Goal: Task Accomplishment & Management: Complete application form

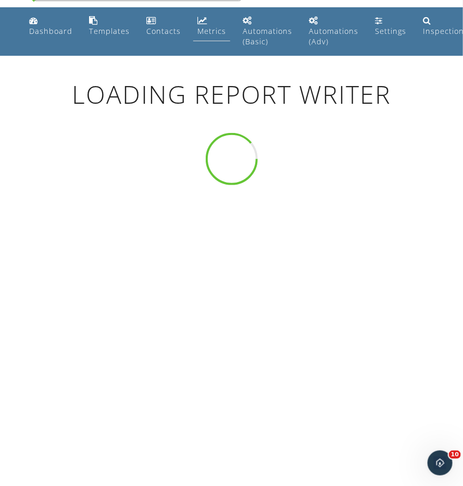
scroll to position [25, 0]
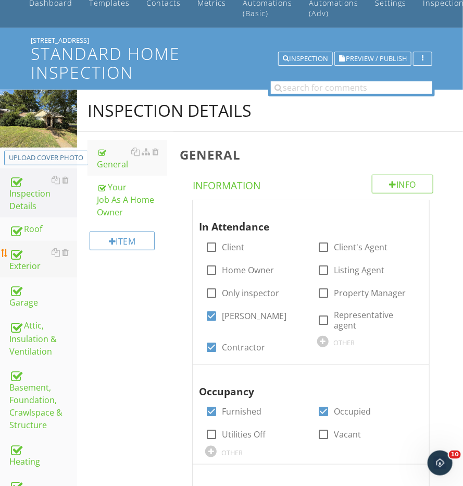
click at [27, 268] on div "Exterior" at bounding box center [43, 259] width 68 height 26
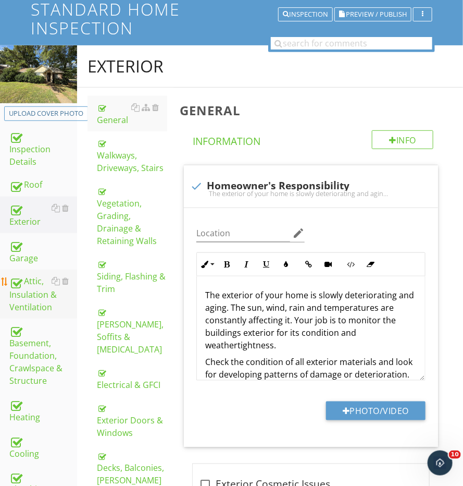
scroll to position [120, 0]
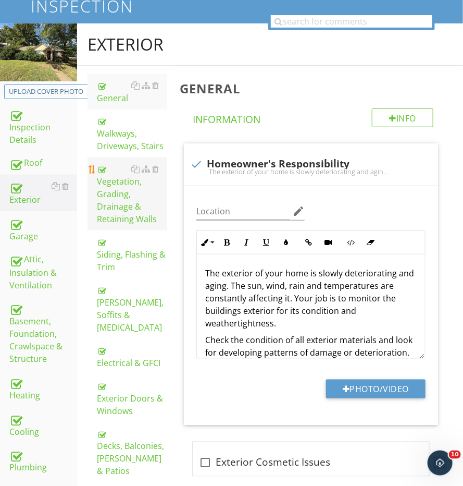
click at [124, 196] on div "Vegetation, Grading, Drainage & Retaining Walls" at bounding box center [132, 194] width 70 height 63
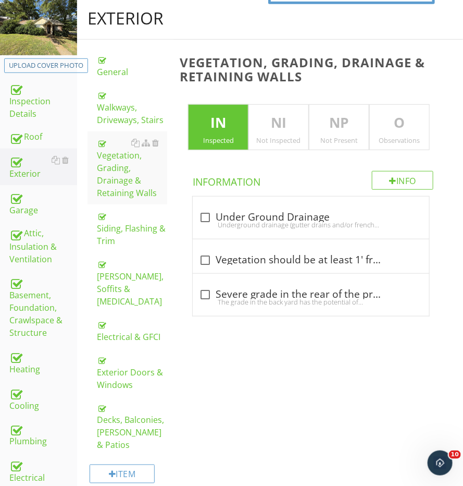
click at [377, 122] on p "O" at bounding box center [399, 123] width 59 height 21
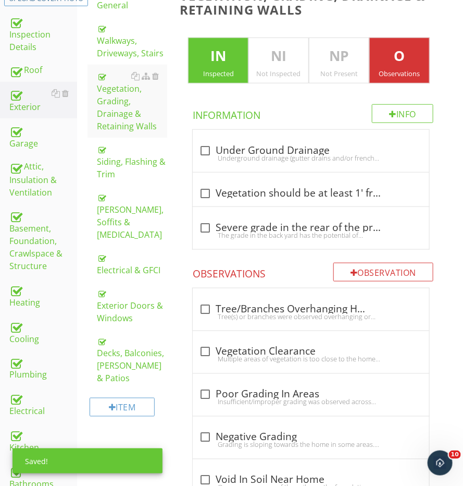
scroll to position [230, 0]
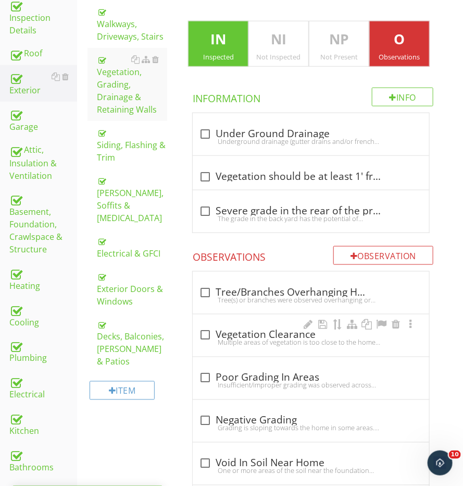
click at [230, 327] on div "check_box_outline_blank Vegetation Clearance" at bounding box center [311, 334] width 224 height 15
checkbox input "true"
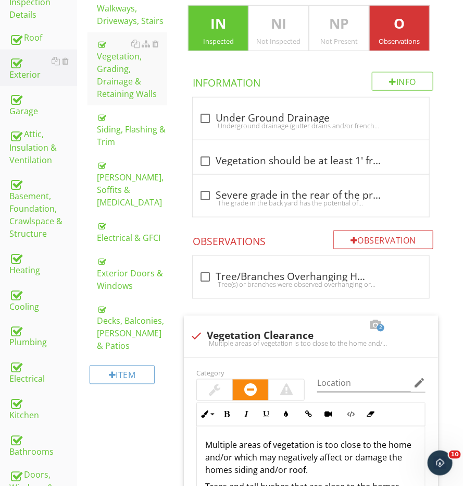
scroll to position [68, 0]
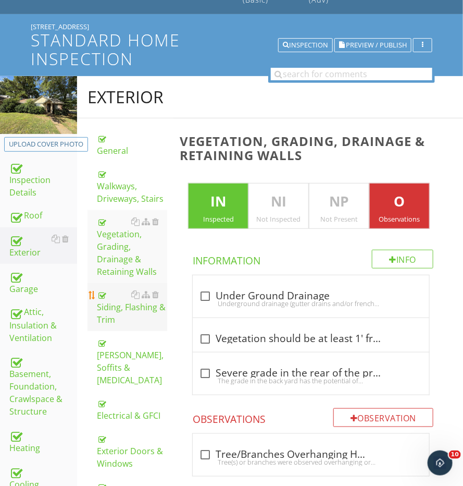
click at [100, 288] on div "Siding, Flashing & Trim" at bounding box center [132, 307] width 70 height 38
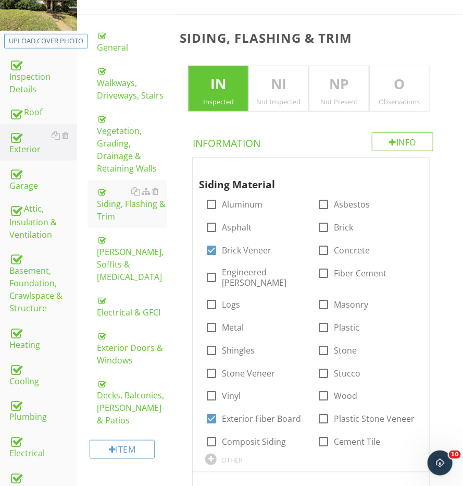
click at [378, 85] on p "O" at bounding box center [399, 84] width 59 height 21
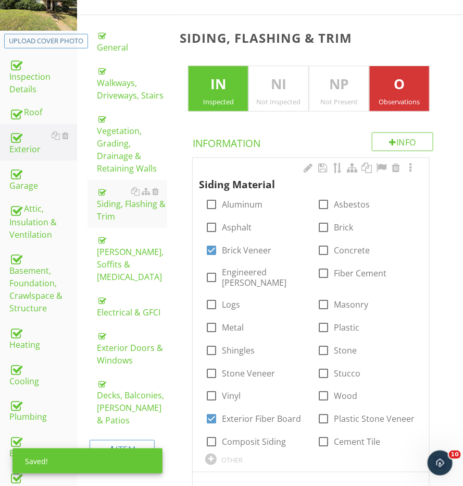
scroll to position [441, 0]
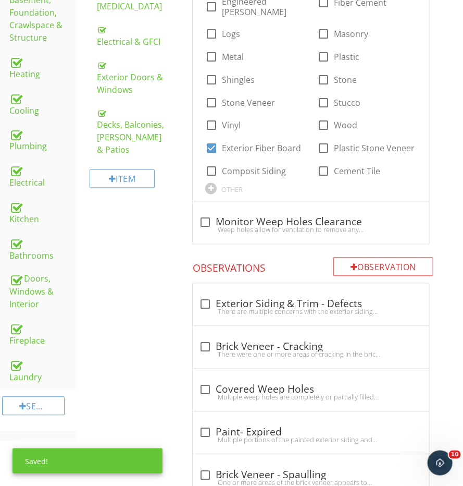
click at [246, 283] on div "check_box_outline_blank Exterior Siding & Trim - Defects There are multiple con…" at bounding box center [311, 304] width 237 height 42
checkbox input "true"
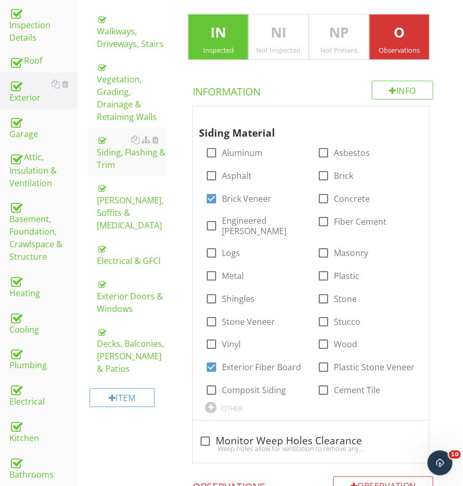
scroll to position [176, 0]
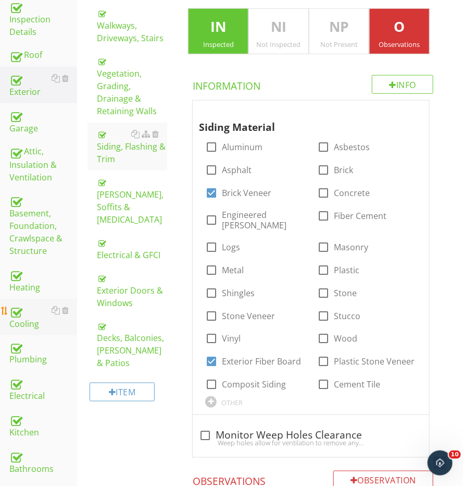
click at [17, 317] on div "Cooling" at bounding box center [43, 317] width 68 height 26
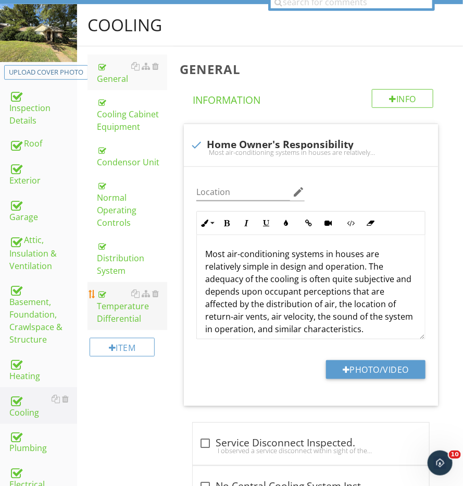
scroll to position [120, 0]
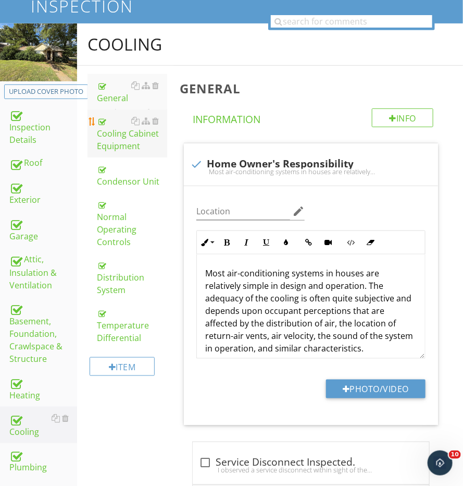
click at [129, 135] on div "Cooling Cabinet Equipment" at bounding box center [132, 134] width 70 height 38
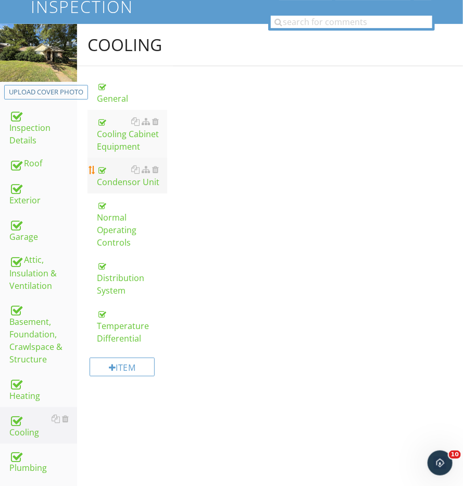
click at [127, 184] on link "Condensor Unit" at bounding box center [132, 175] width 70 height 35
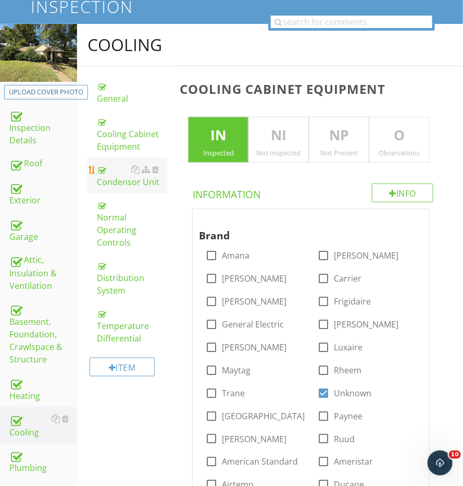
scroll to position [119, 0]
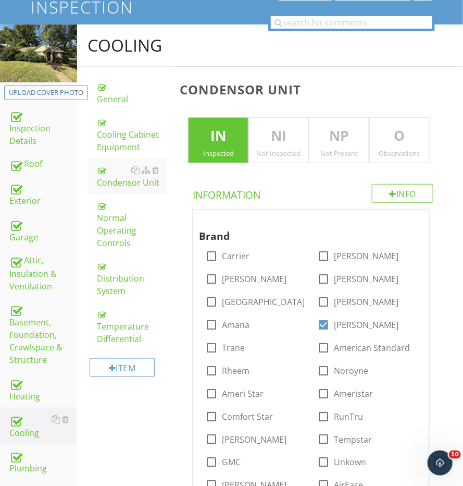
click at [411, 149] on div "Observations" at bounding box center [399, 153] width 59 height 8
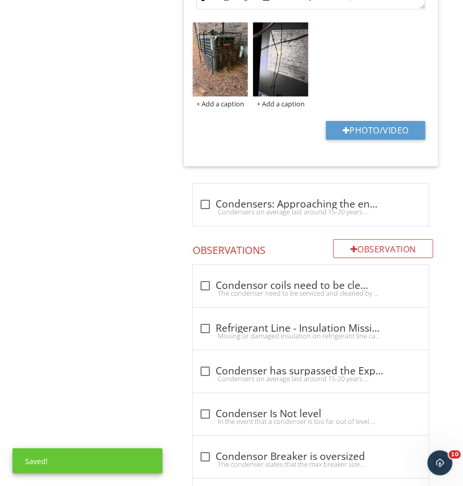
scroll to position [1110, 0]
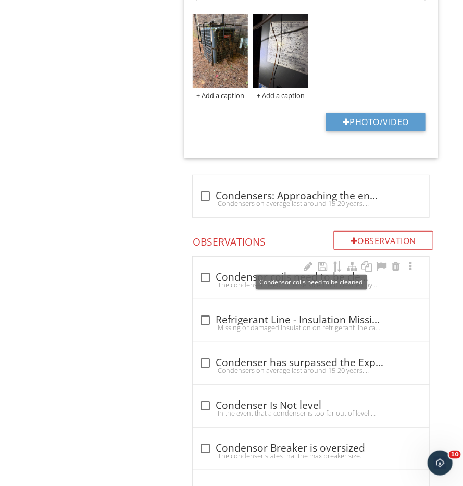
click at [244, 271] on div "check_box_outline_blank Condensor coils need to be cleaned" at bounding box center [311, 277] width 224 height 13
checkbox input "true"
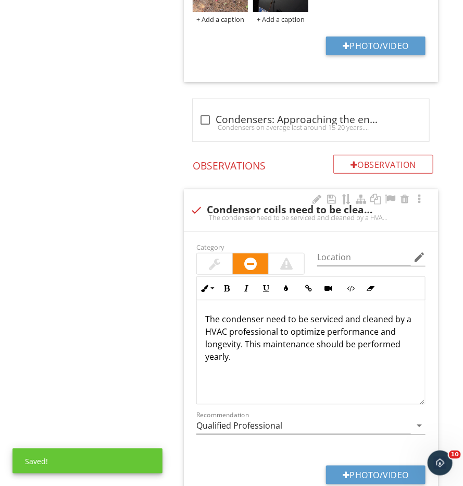
scroll to position [1198, 0]
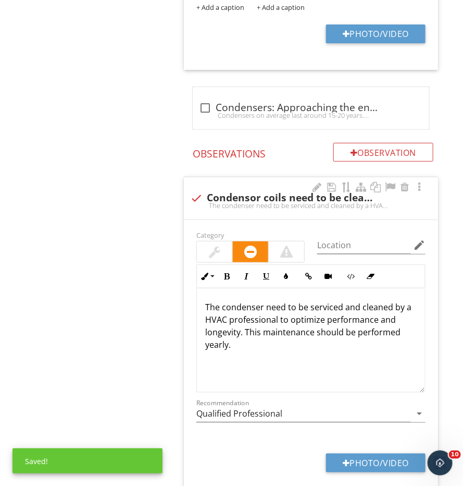
click at [212, 245] on div at bounding box center [214, 251] width 11 height 13
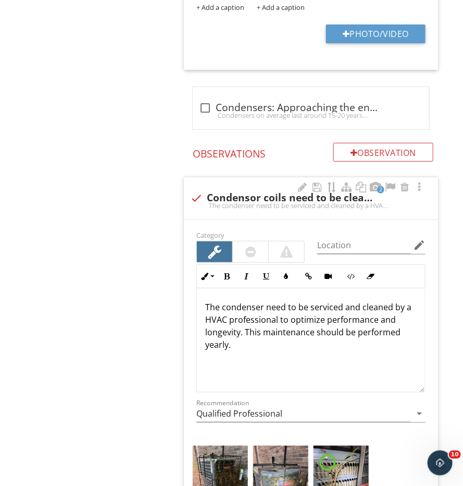
click at [254, 245] on div at bounding box center [250, 251] width 11 height 13
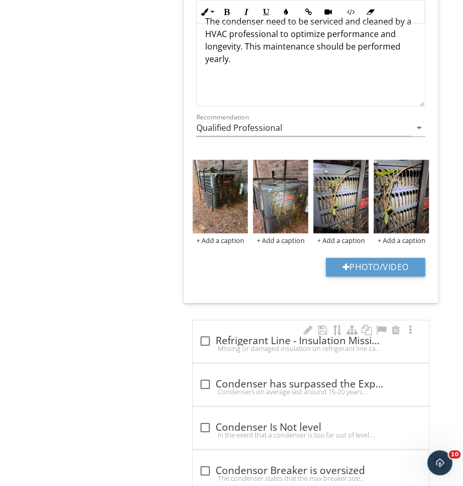
click at [238, 344] on div "Missing or damaged insulation on refrigerant line can cause energy loss and con…" at bounding box center [311, 348] width 224 height 8
checkbox input "true"
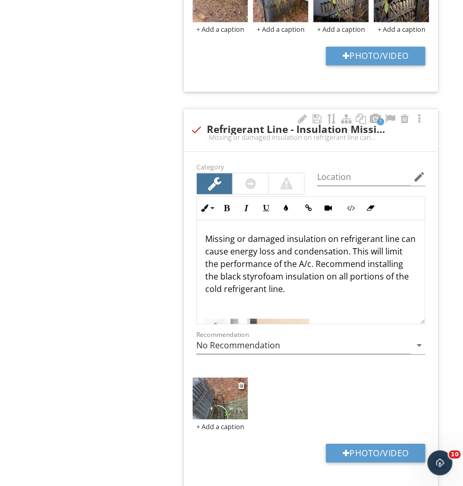
scroll to position [1704, 0]
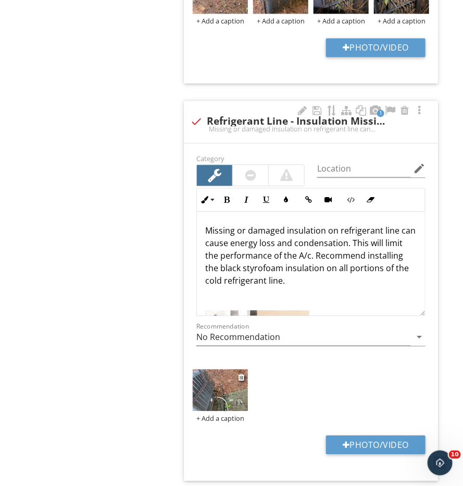
click at [211, 374] on img at bounding box center [220, 389] width 55 height 41
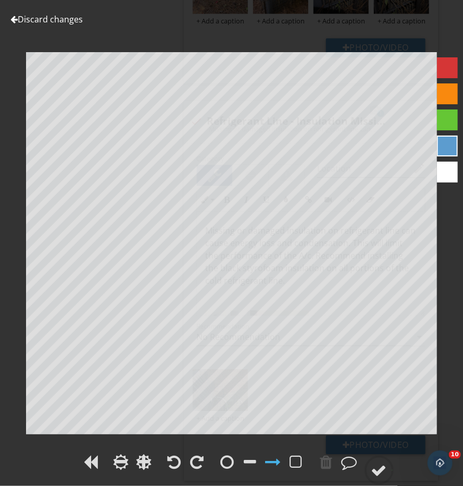
click at [196, 450] on div "Discard changes Add Location" at bounding box center [231, 243] width 463 height 486
click at [196, 451] on div "Discard changes Add Location" at bounding box center [231, 243] width 463 height 486
click at [196, 457] on div at bounding box center [198, 462] width 14 height 16
click at [369, 473] on circle at bounding box center [379, 469] width 27 height 27
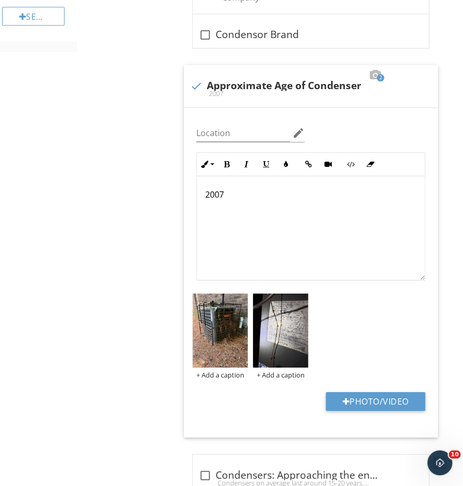
scroll to position [1, 0]
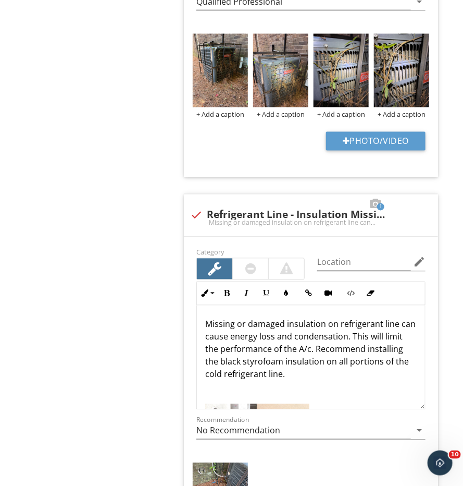
scroll to position [1503, 0]
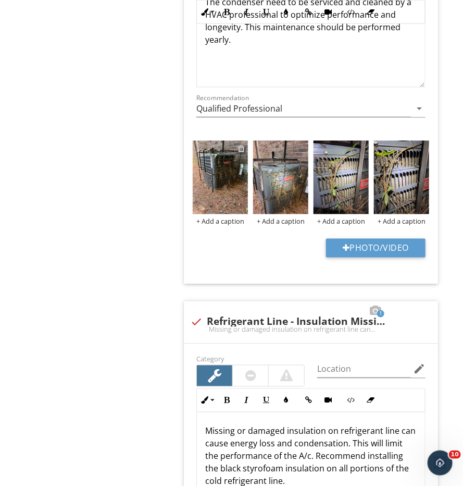
click at [242, 144] on div at bounding box center [241, 148] width 7 height 8
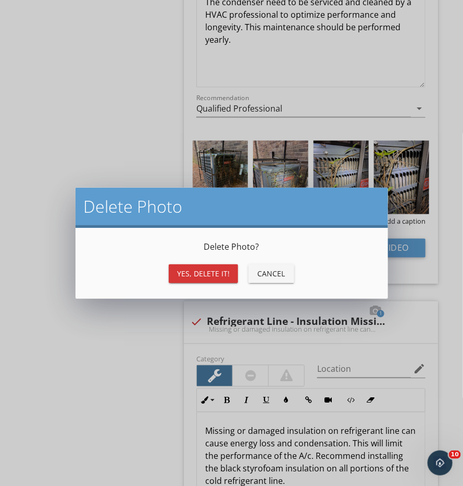
click at [202, 270] on div "Yes, Delete it!" at bounding box center [203, 273] width 53 height 11
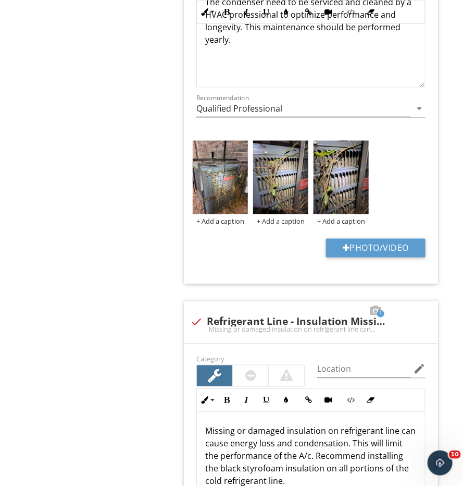
click at [162, 270] on div "Cooling General Cooling Cabinet Equipment Condensor Unit Normal Operating Contr…" at bounding box center [270, 405] width 386 height 3528
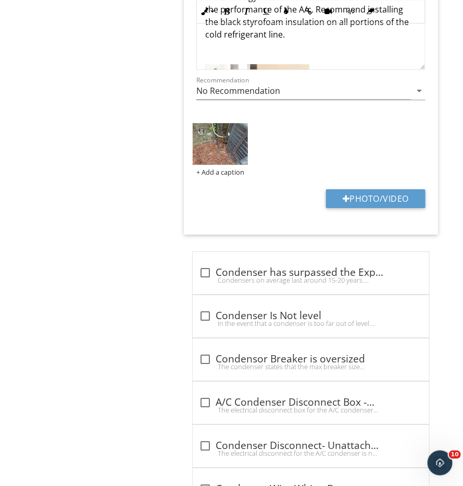
scroll to position [1990, 0]
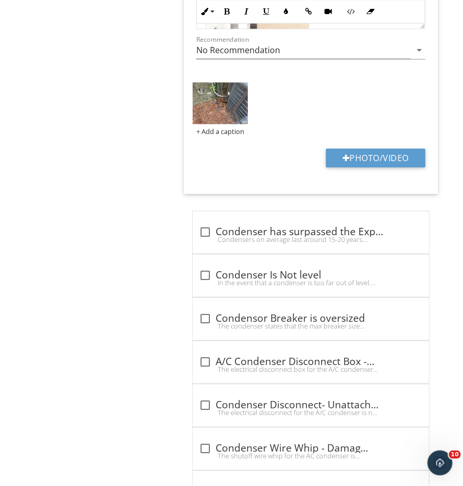
click at [221, 211] on div "check_box_outline_blank Condenser has surpassed the Expected Service life Conde…" at bounding box center [311, 232] width 237 height 42
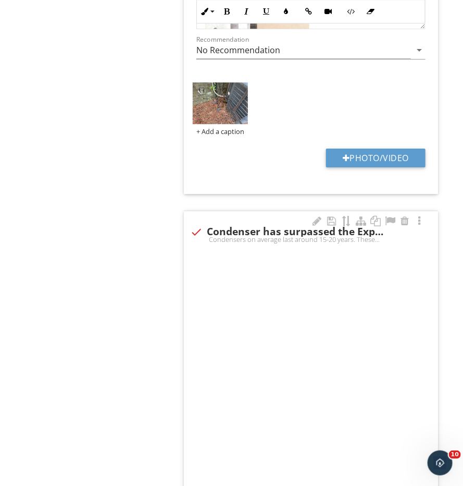
checkbox input "true"
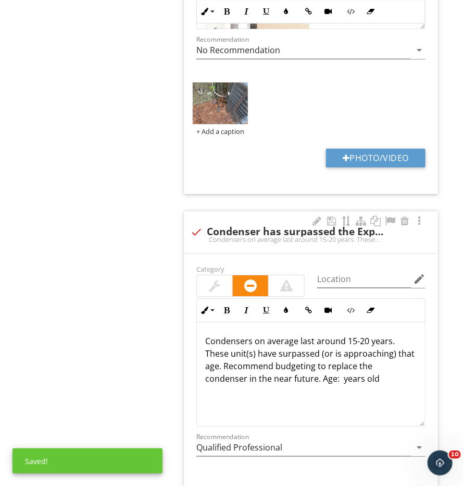
scroll to position [2135, 0]
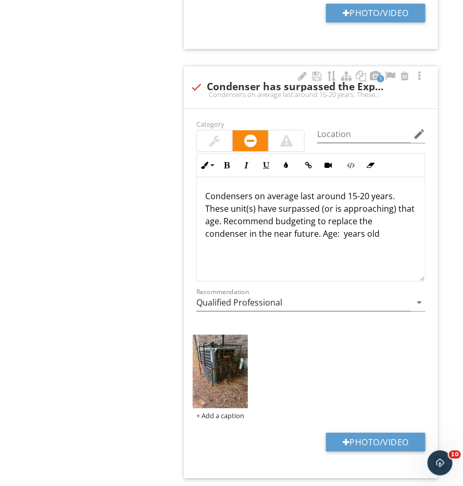
click at [298, 223] on div "Condensers on average last around 15-20 years. These unit(s) have surpassed (or…" at bounding box center [311, 229] width 228 height 104
click at [298, 221] on p "Condensers on average last around 15-20 years. These unit(s) have surpassed (or…" at bounding box center [311, 215] width 212 height 50
click at [305, 228] on div "Condensers on average last around 15-20 years. These unit(s) have surpassed (or…" at bounding box center [311, 229] width 228 height 104
click at [310, 216] on p "Condensers on average last around 15-20 years. These unit(s) have surpassed (or…" at bounding box center [311, 221] width 212 height 63
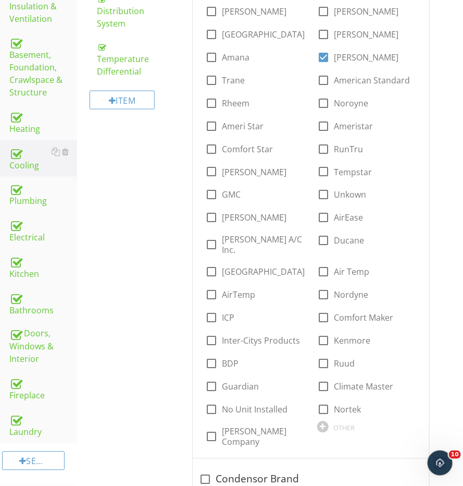
scroll to position [293, 0]
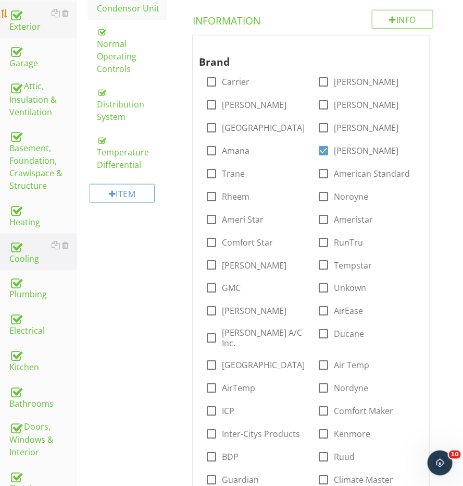
click at [21, 30] on link "Exterior" at bounding box center [43, 20] width 68 height 36
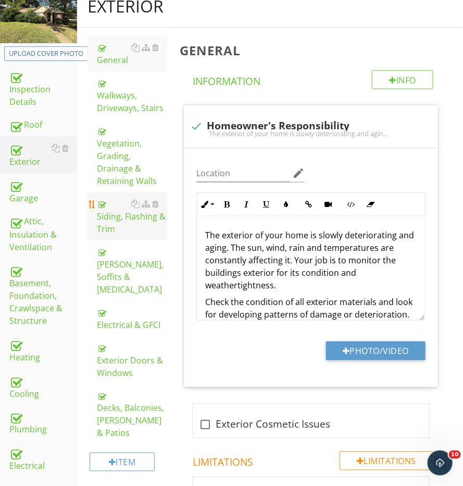
click at [123, 203] on div "Siding, Flashing & Trim" at bounding box center [132, 216] width 70 height 38
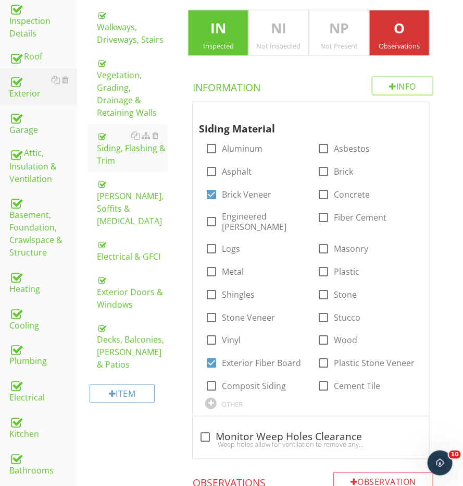
scroll to position [120, 0]
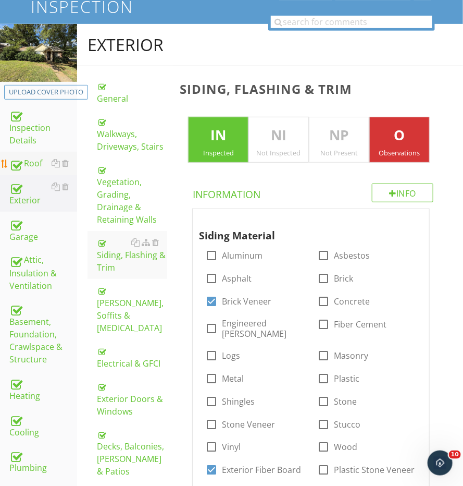
click at [22, 161] on div "Roof" at bounding box center [43, 164] width 68 height 14
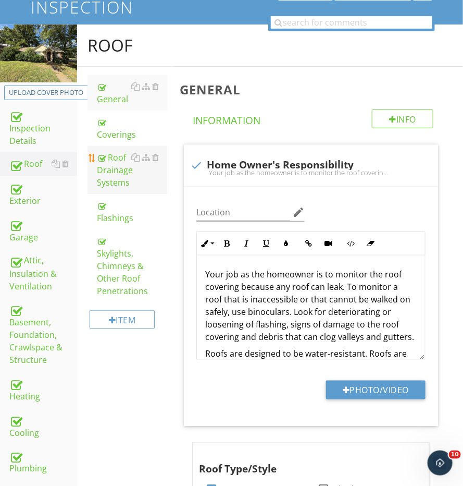
click at [111, 166] on div "Roof Drainage Systems" at bounding box center [132, 170] width 70 height 38
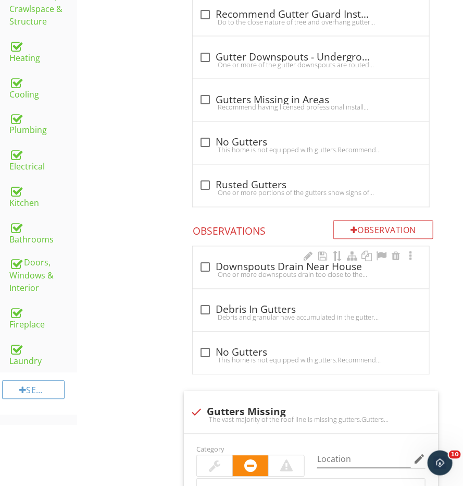
click at [268, 275] on div "check_box_outline_blank Downspouts Drain Near House One or more downspouts drai…" at bounding box center [311, 270] width 224 height 23
checkbox input "true"
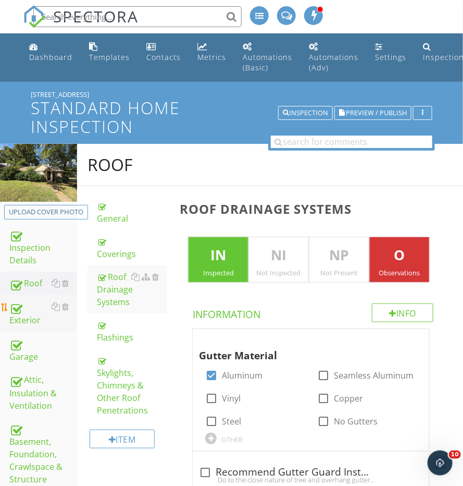
click at [17, 311] on div "Exterior" at bounding box center [43, 313] width 68 height 26
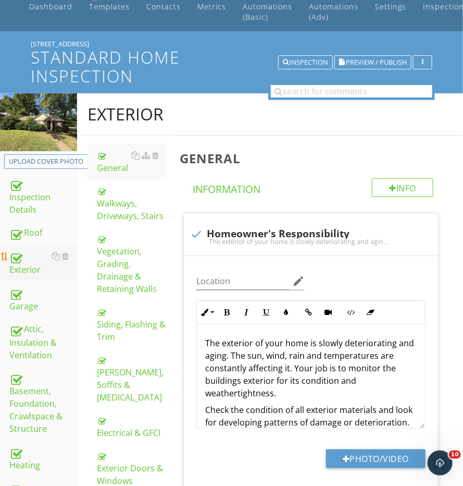
scroll to position [53, 0]
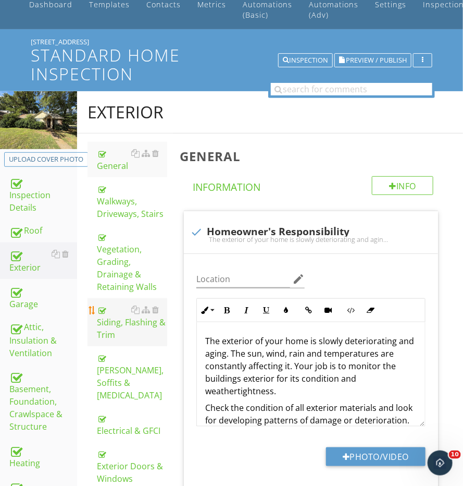
click at [113, 311] on div "Siding, Flashing & Trim" at bounding box center [132, 322] width 70 height 38
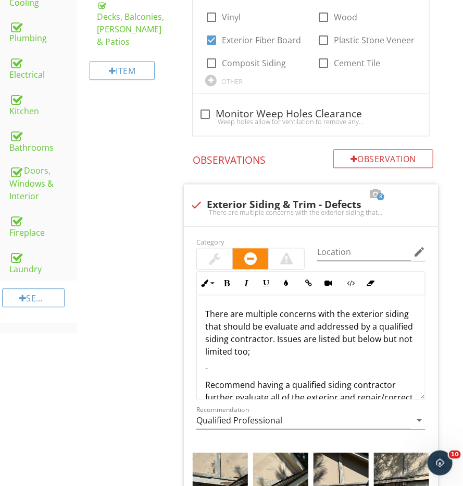
scroll to position [697, 0]
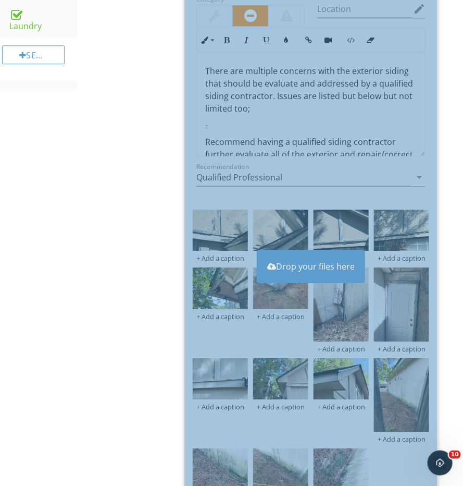
scroll to position [888, 0]
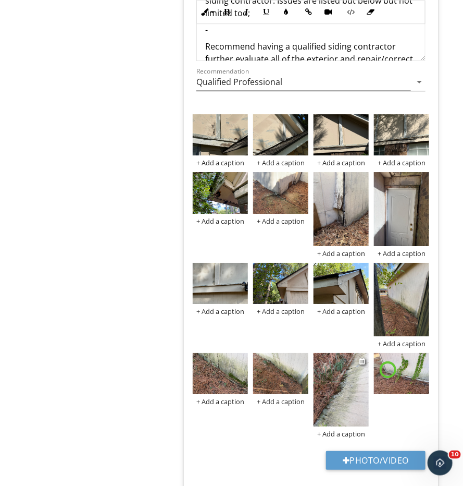
click at [341, 373] on img at bounding box center [341, 389] width 55 height 73
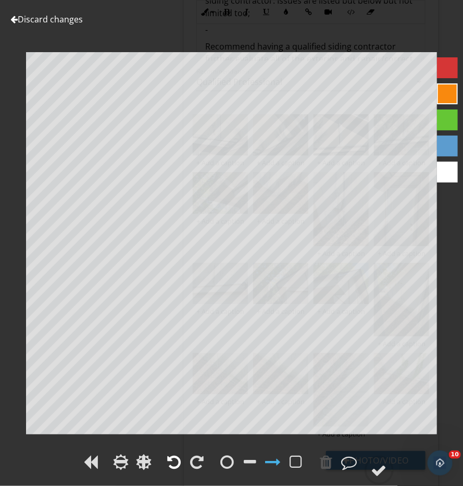
click at [179, 458] on div at bounding box center [175, 462] width 14 height 16
click at [371, 461] on circle at bounding box center [379, 469] width 27 height 27
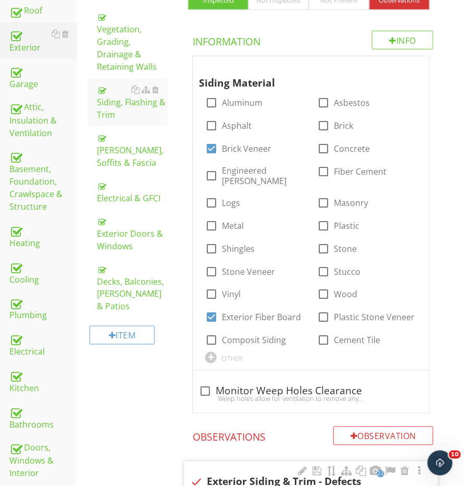
scroll to position [241, 0]
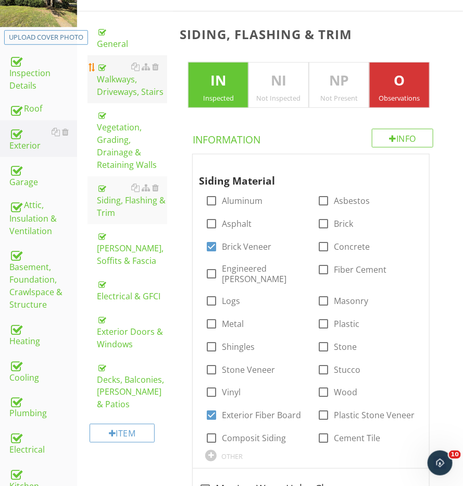
click at [115, 65] on div "Walkways, Driveways, Stairs" at bounding box center [132, 79] width 70 height 38
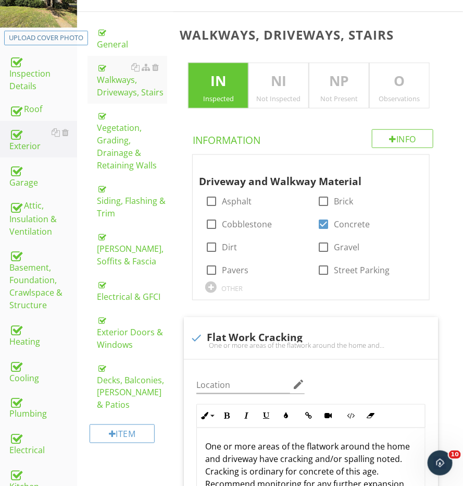
click at [386, 116] on div "Walkways, Driveways, Stairs IN Inspected NI Not Inspected NP Not Present O Obse…" at bounding box center [318, 313] width 290 height 603
click at [388, 79] on p "O" at bounding box center [399, 81] width 59 height 21
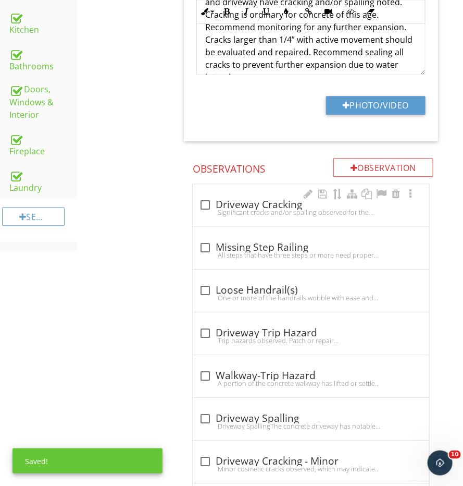
click at [235, 208] on div "Significant cracks and/or spalling observed for the driveway and other concrete…" at bounding box center [311, 212] width 224 height 8
checkbox input "true"
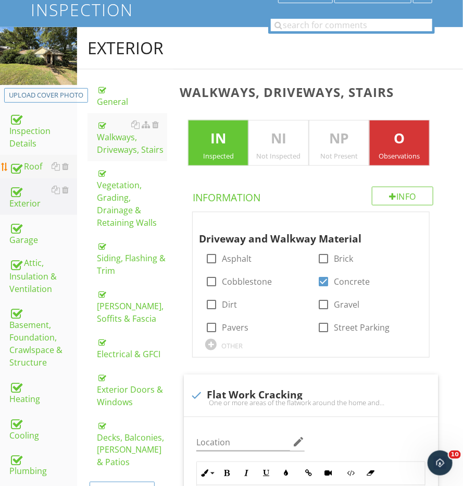
click at [39, 164] on div "Roof" at bounding box center [43, 167] width 68 height 14
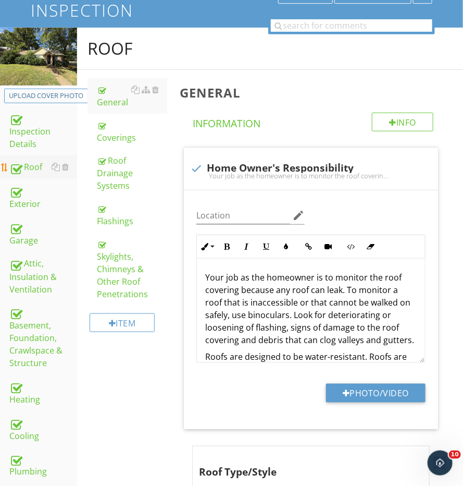
scroll to position [121, 0]
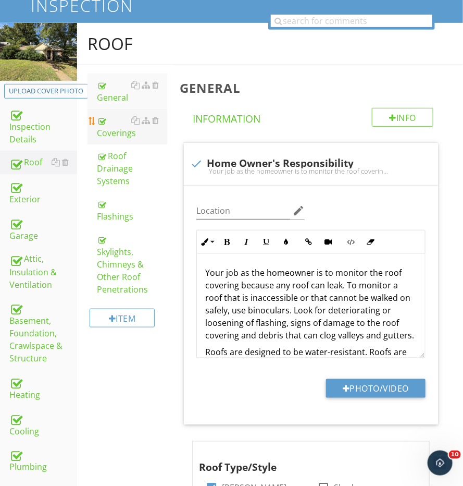
click at [117, 123] on div "Coverings" at bounding box center [132, 126] width 70 height 25
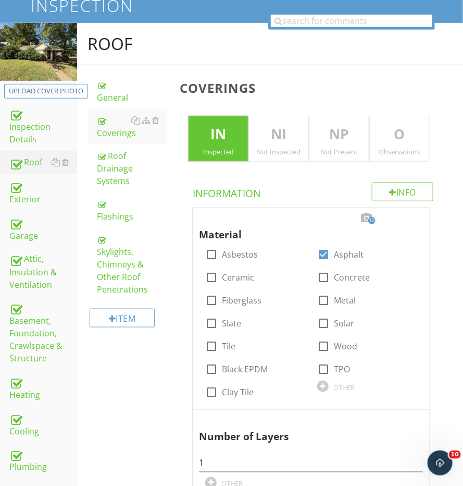
click at [397, 140] on p "O" at bounding box center [399, 134] width 59 height 21
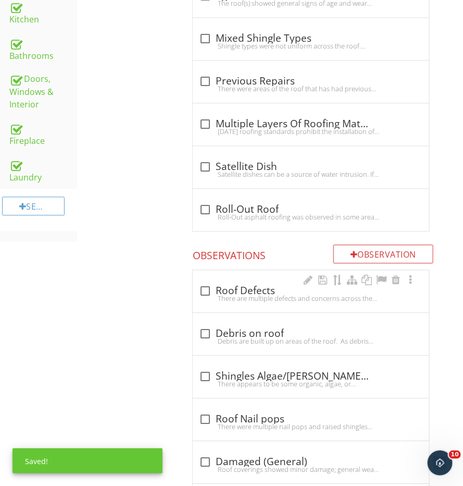
click at [254, 294] on div "There are multiple defects and concerns across the roof including but not limit…" at bounding box center [311, 298] width 224 height 8
checkbox input "true"
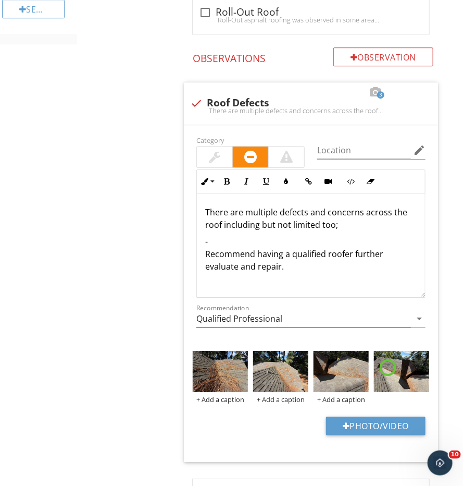
scroll to position [855, 0]
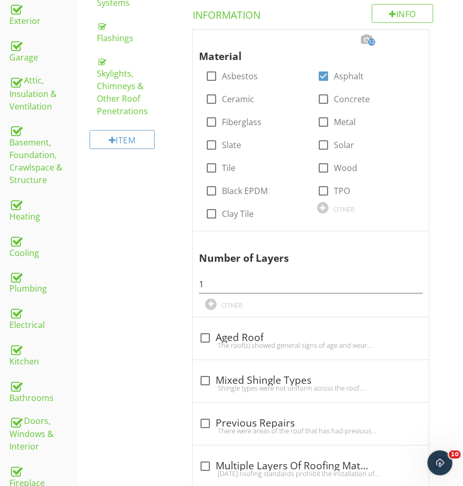
scroll to position [167, 0]
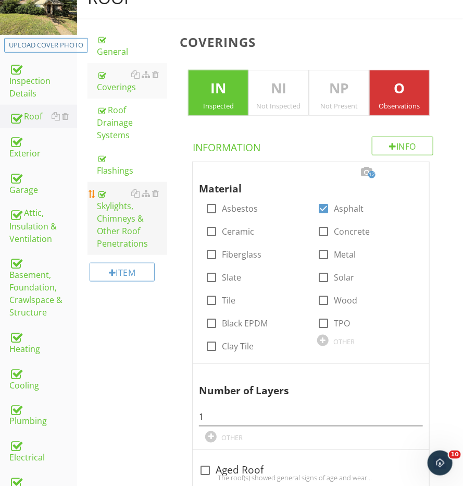
click at [129, 197] on div "Skylights, Chimneys & Other Roof Penetrations" at bounding box center [132, 218] width 70 height 63
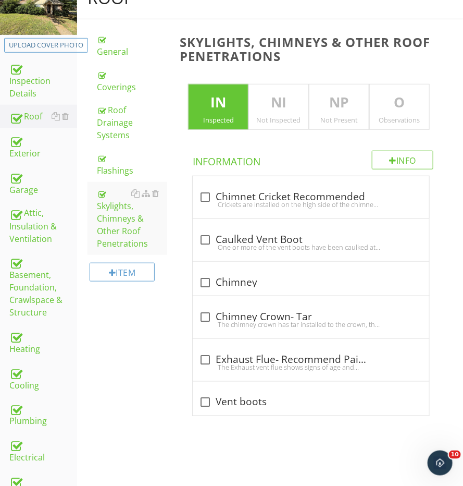
click at [418, 96] on p "O" at bounding box center [399, 102] width 59 height 21
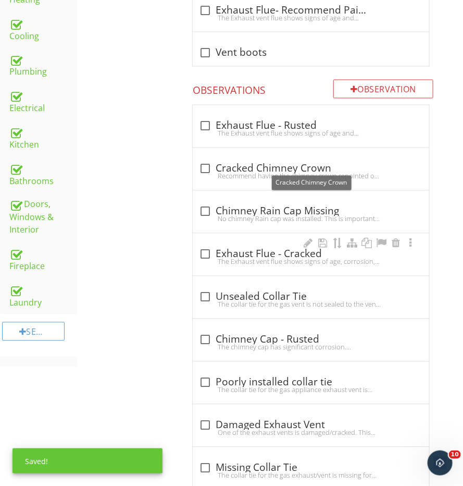
click at [253, 246] on div "check_box_outline_blank Exhaust Flue - Cracked" at bounding box center [311, 253] width 224 height 15
checkbox input "true"
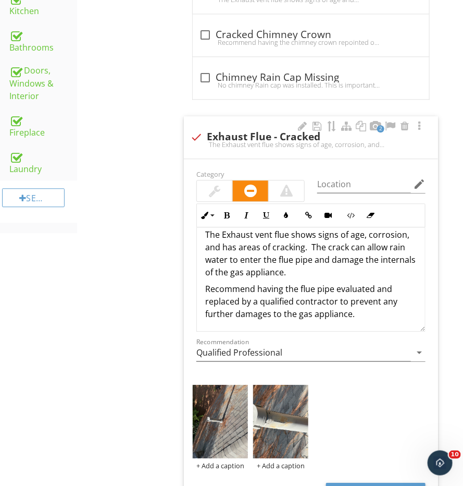
scroll to position [669, 0]
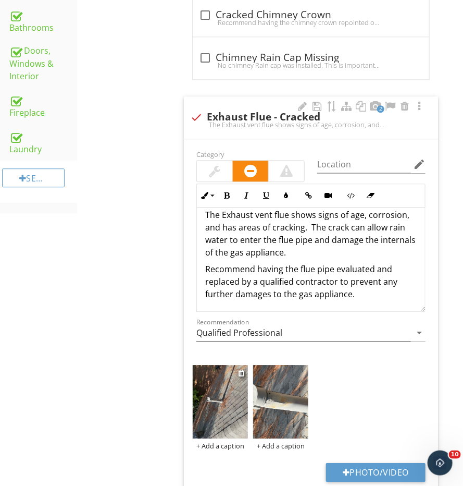
click at [221, 383] on img at bounding box center [220, 401] width 55 height 73
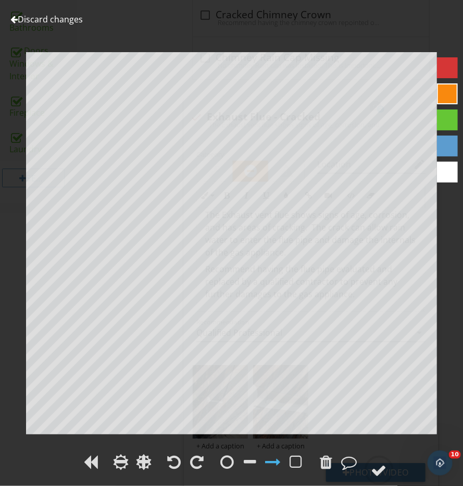
click at [193, 471] on span at bounding box center [197, 468] width 21 height 11
click at [193, 469] on div at bounding box center [198, 462] width 14 height 16
click at [398, 469] on div at bounding box center [231, 463] width 463 height 24
click at [381, 469] on div at bounding box center [379, 470] width 16 height 16
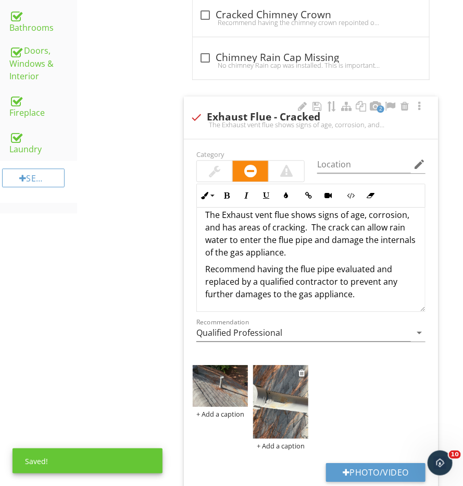
click at [280, 410] on img at bounding box center [280, 401] width 55 height 73
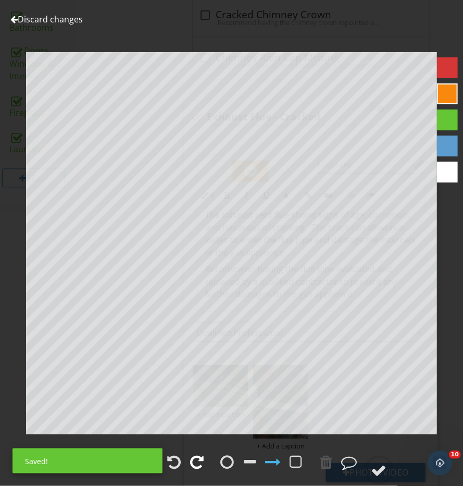
click at [194, 461] on div at bounding box center [198, 462] width 14 height 16
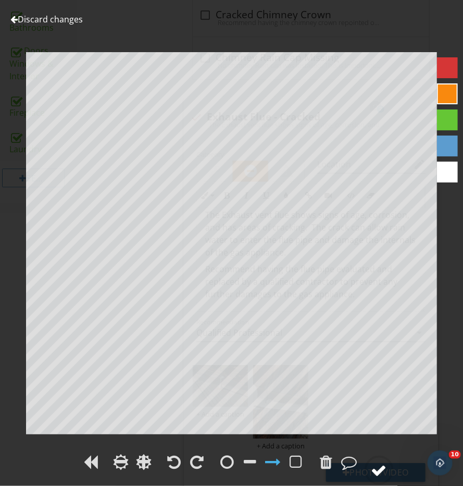
click at [377, 457] on circle at bounding box center [379, 469] width 27 height 27
click at [377, 464] on div at bounding box center [379, 470] width 16 height 16
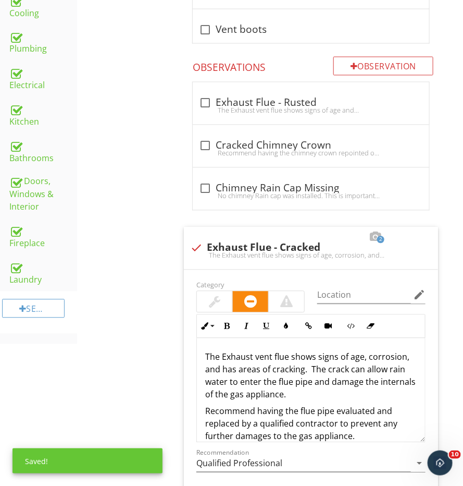
scroll to position [511, 0]
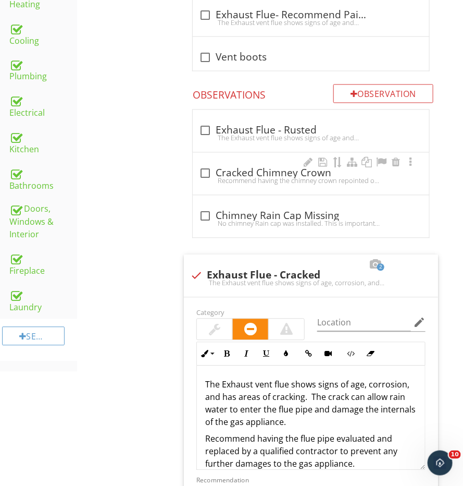
click at [214, 179] on div "Recommend having the chimney crown repointed or sealed to prevent water intrusi…" at bounding box center [311, 181] width 224 height 8
checkbox input "true"
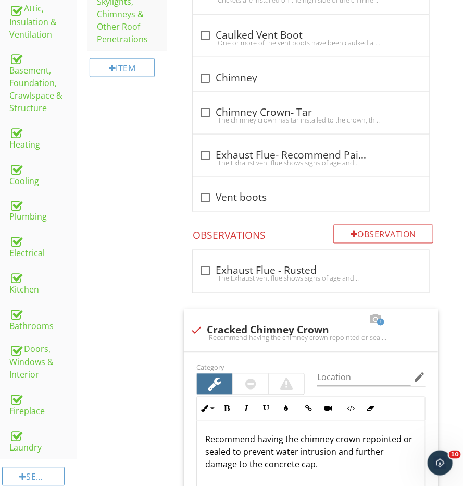
scroll to position [164, 0]
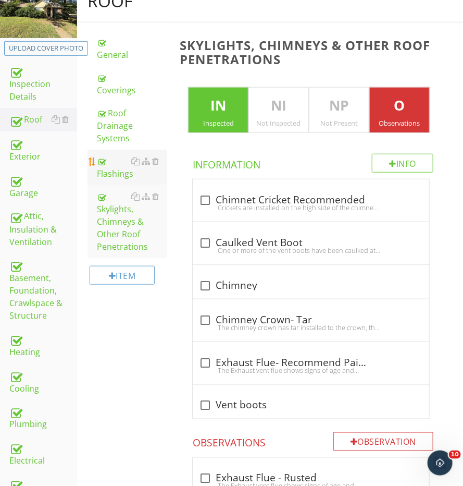
click at [116, 162] on div "Flashings" at bounding box center [132, 167] width 70 height 25
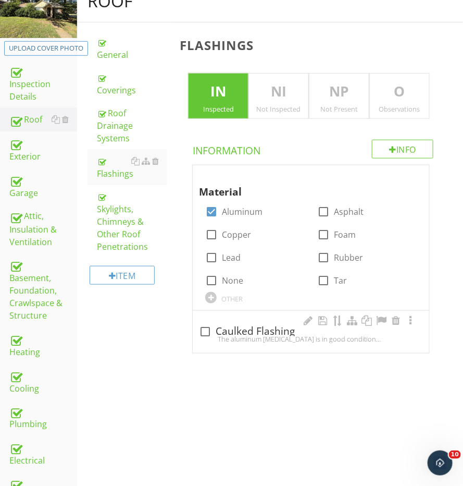
click at [216, 318] on div "check_box_outline_blank Caulked Flashing The aluminum flashing is in good condi…" at bounding box center [311, 332] width 237 height 42
checkbox input "true"
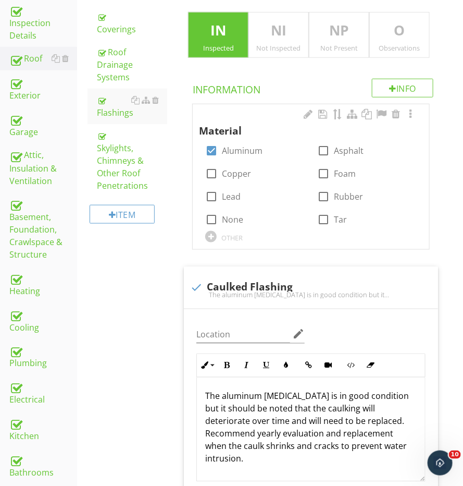
scroll to position [229, 0]
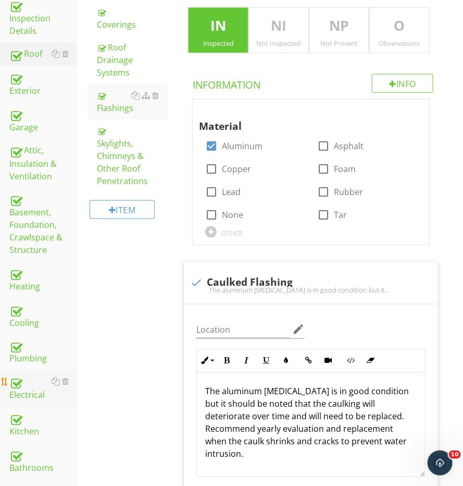
click at [26, 392] on div "Electrical" at bounding box center [43, 388] width 68 height 26
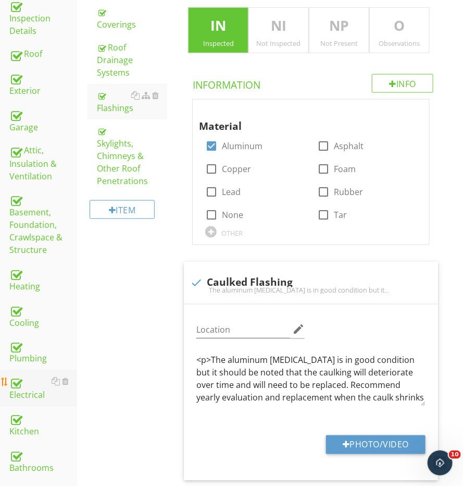
click at [26, 392] on div "Electrical" at bounding box center [43, 388] width 68 height 26
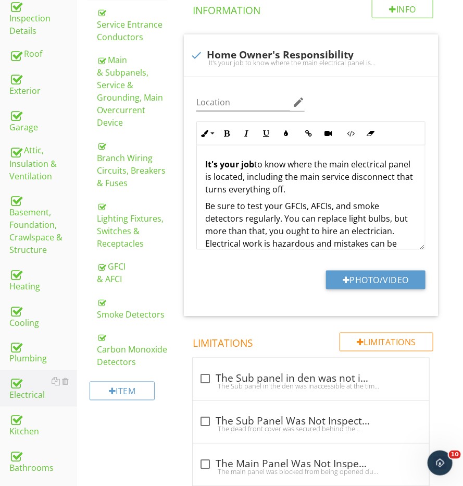
scroll to position [157, 0]
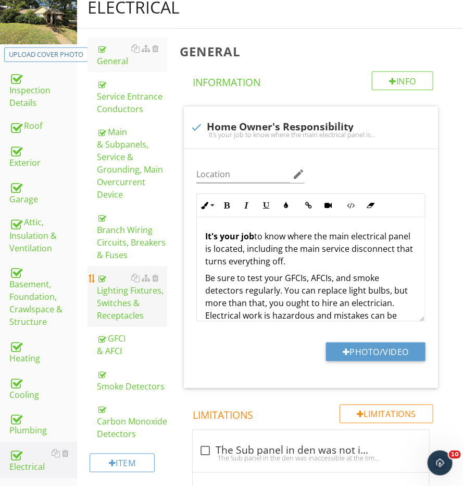
click at [128, 300] on div "Lighting Fixtures, Switches & Receptacles" at bounding box center [132, 296] width 70 height 50
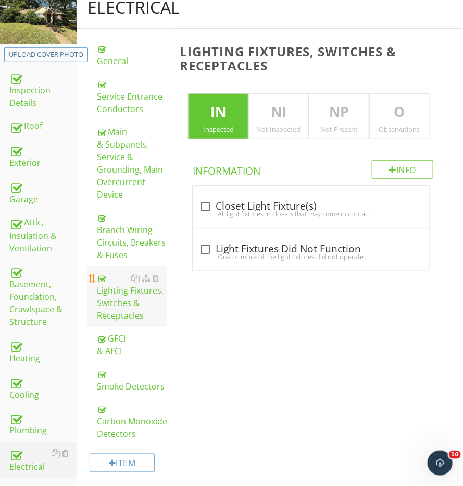
scroll to position [159, 0]
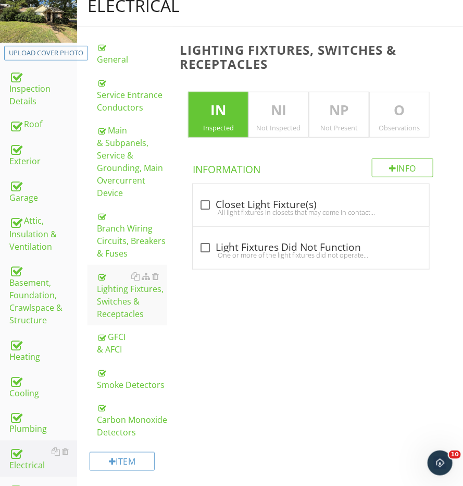
click at [365, 123] on div "Not Present" at bounding box center [338, 127] width 59 height 8
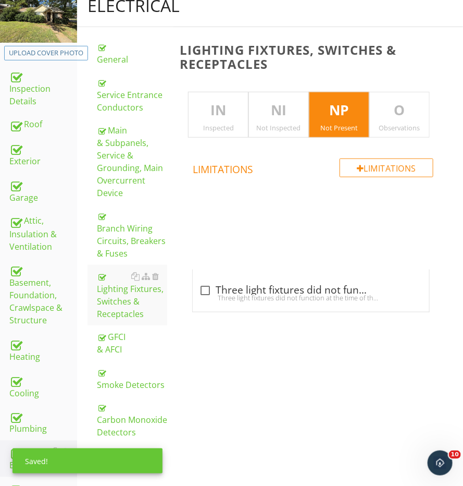
click at [393, 123] on div "Observations" at bounding box center [399, 127] width 59 height 8
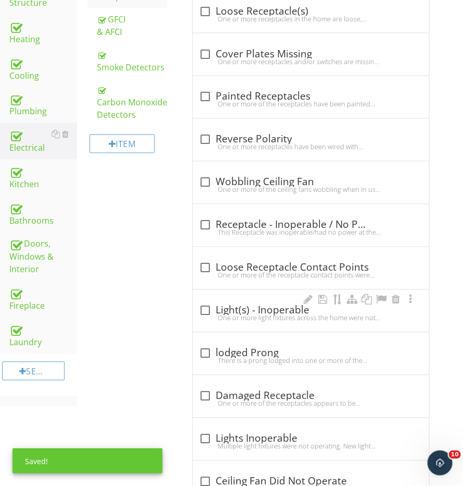
click at [226, 314] on div "One or more light fixtures across the home were not illuminating when tested.Th…" at bounding box center [311, 318] width 224 height 8
checkbox input "true"
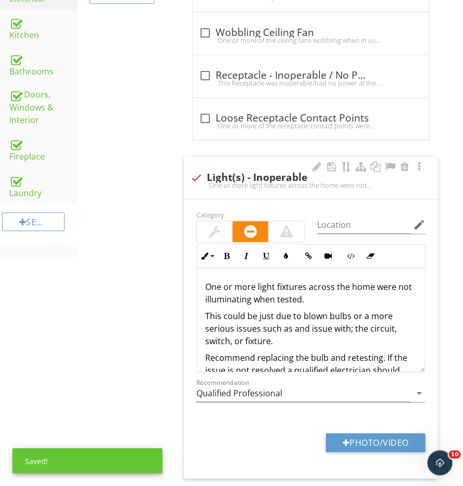
scroll to position [633, 0]
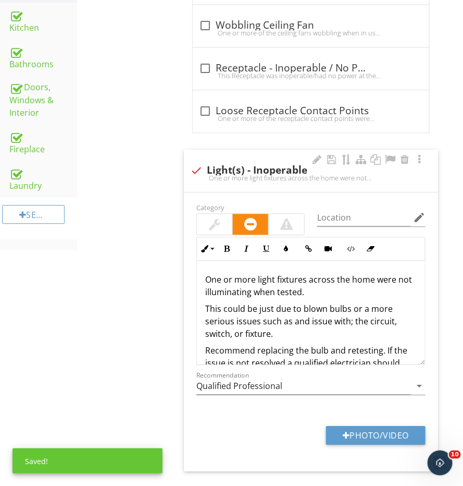
click at [213, 220] on div at bounding box center [214, 224] width 11 height 13
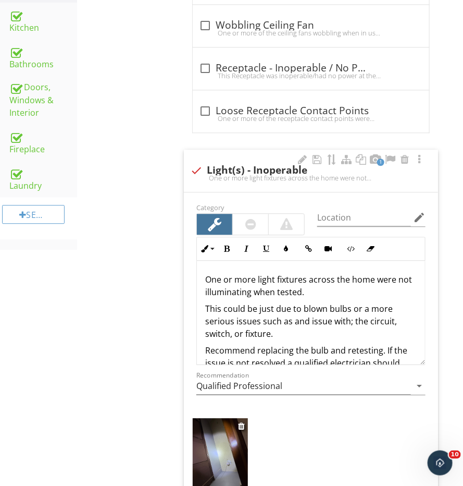
click at [193, 468] on img at bounding box center [220, 454] width 55 height 73
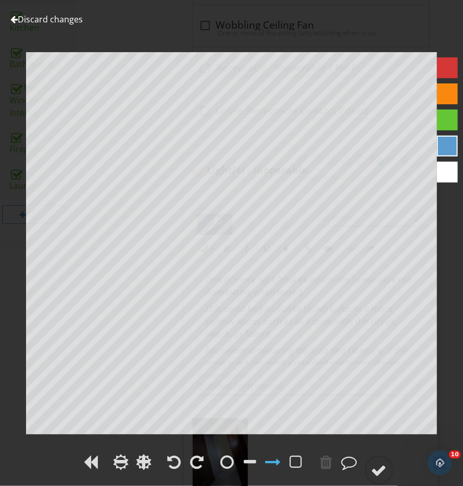
click at [221, 456] on div at bounding box center [228, 462] width 14 height 16
click at [178, 463] on div at bounding box center [175, 462] width 14 height 16
click at [394, 471] on div at bounding box center [231, 463] width 463 height 24
click at [387, 471] on div at bounding box center [379, 469] width 29 height 29
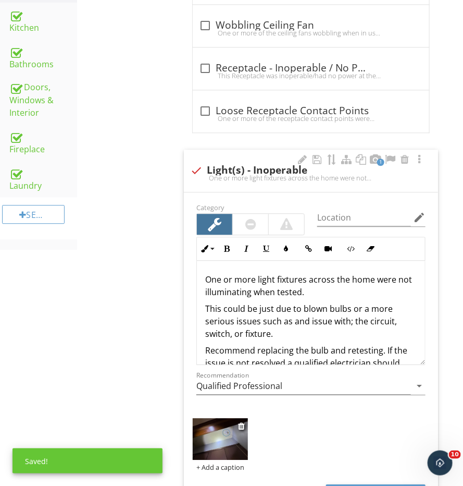
click at [224, 463] on div "+ Add a caption" at bounding box center [220, 467] width 55 height 8
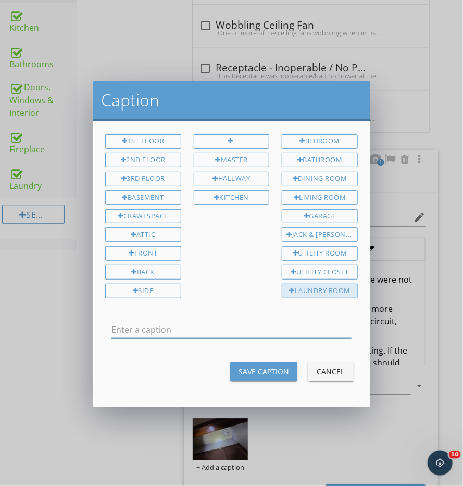
click at [330, 288] on div "Laundry Room" at bounding box center [320, 290] width 76 height 15
type input "Laundry Room"
click at [265, 384] on div "1st Floor 2nd Floor 3rd Floor Basement Crawlspace Attic Front Back Side , Maste…" at bounding box center [232, 263] width 278 height 285
click at [265, 371] on div "Save Caption" at bounding box center [264, 371] width 51 height 11
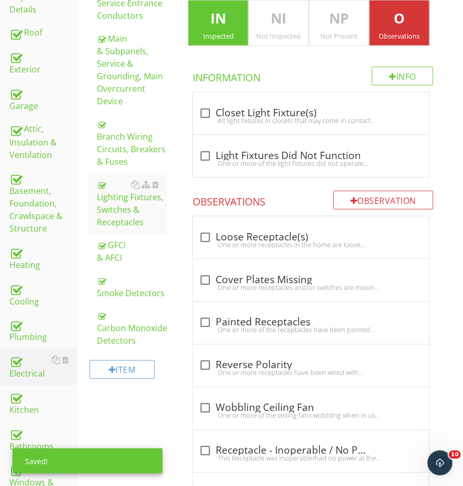
scroll to position [229, 0]
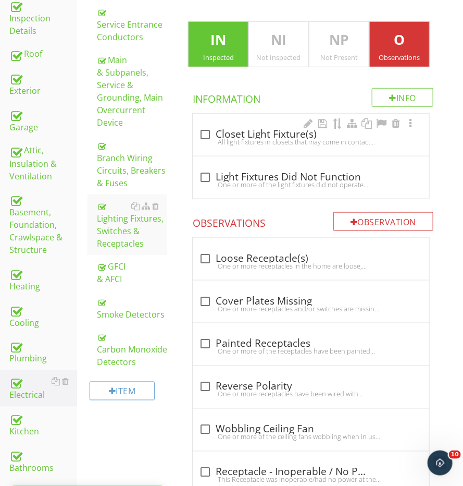
click at [225, 138] on div "All light fixtures in closets that may come in contact with clothing or other c…" at bounding box center [311, 142] width 224 height 8
checkbox input "true"
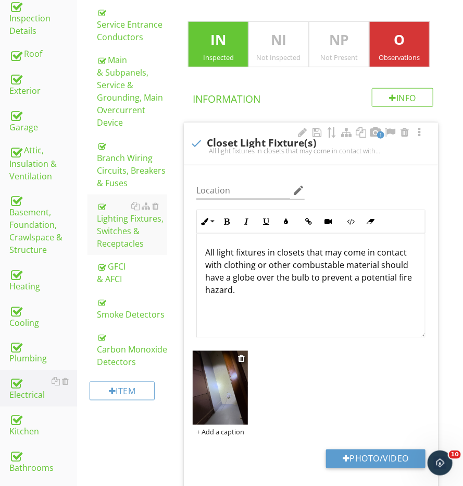
click at [211, 394] on img at bounding box center [220, 387] width 55 height 73
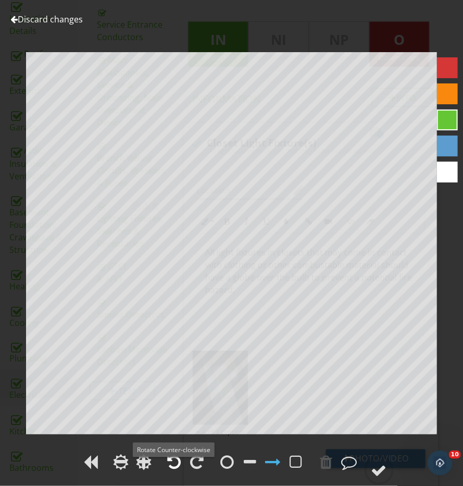
click at [174, 467] on div at bounding box center [175, 462] width 14 height 16
click at [380, 471] on div at bounding box center [379, 470] width 16 height 16
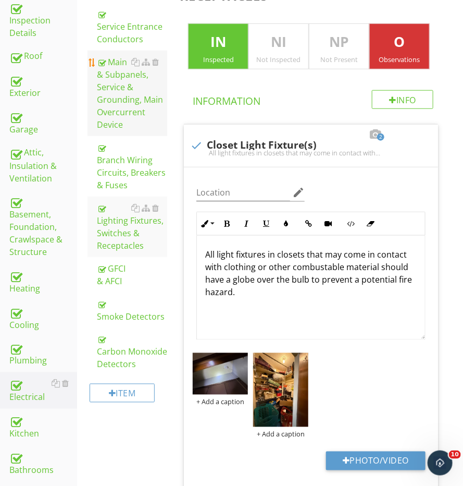
scroll to position [224, 0]
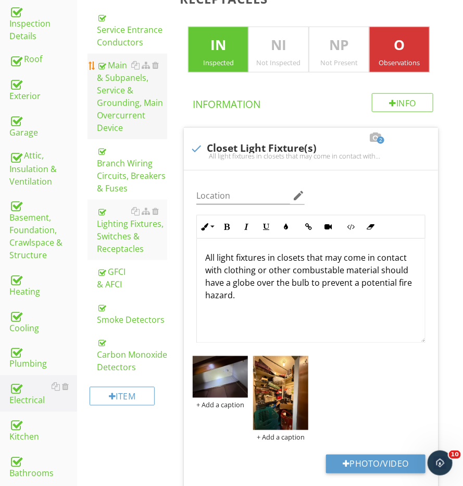
click at [128, 105] on div "Main & Subpanels, Service & Grounding, Main Overcurrent Device" at bounding box center [132, 96] width 70 height 75
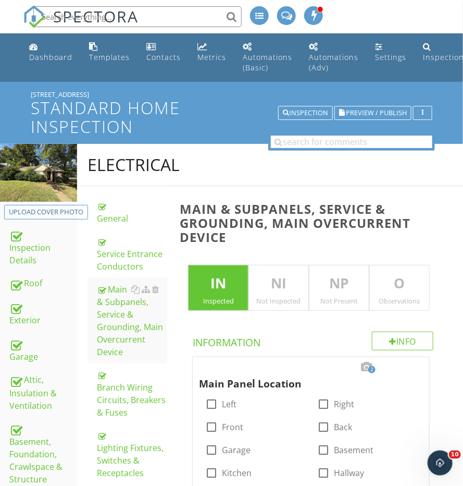
click at [394, 283] on p "O" at bounding box center [399, 283] width 59 height 21
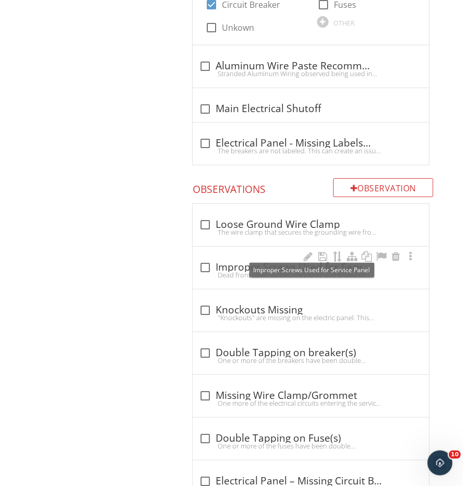
click at [245, 259] on div "check_box_outline_blank Improper Screws Used for Service Panel" at bounding box center [311, 266] width 224 height 15
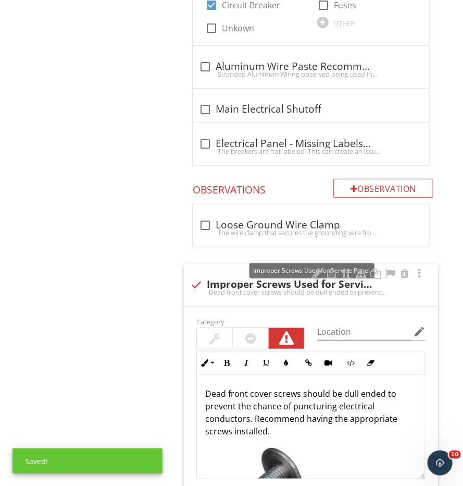
click at [235, 278] on div "check Improper Screws Used for Service Panel" at bounding box center [311, 284] width 242 height 13
checkbox input "true"
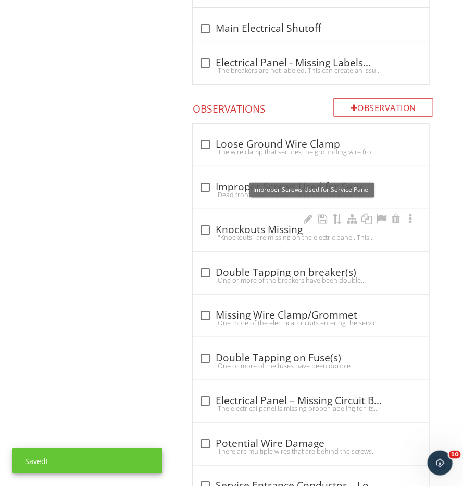
click at [231, 233] on div ""Knockouts" are missing on the electric panel. This poses a safety hazard as oc…" at bounding box center [311, 237] width 224 height 8
checkbox input "true"
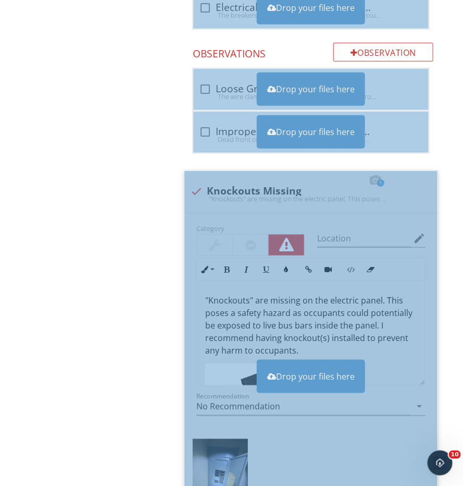
scroll to position [1380, 0]
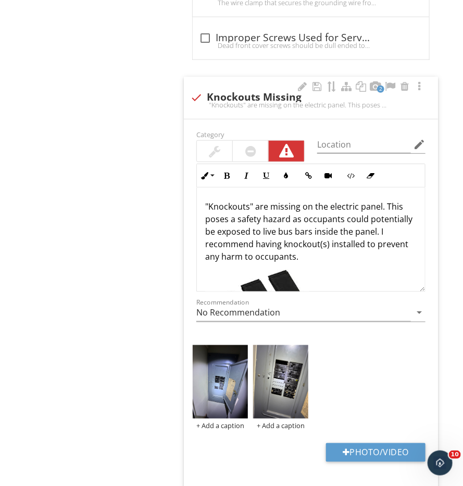
click at [280, 350] on img at bounding box center [280, 381] width 55 height 73
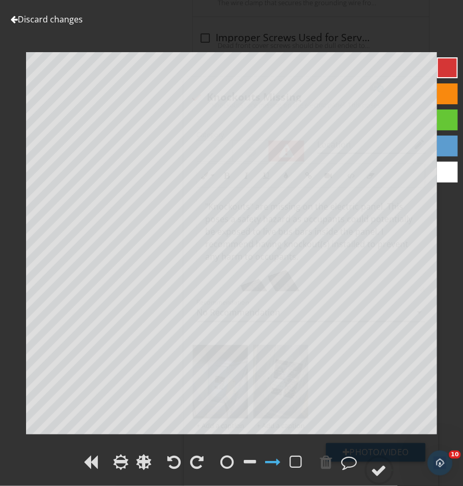
click at [284, 456] on div at bounding box center [262, 463] width 90 height 24
click at [290, 456] on div at bounding box center [297, 462] width 16 height 16
click at [378, 467] on div at bounding box center [379, 470] width 16 height 16
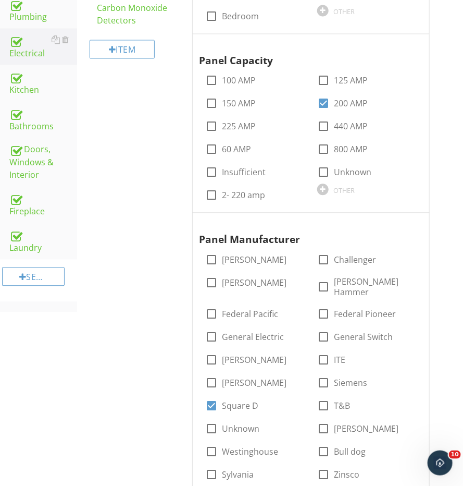
scroll to position [359, 0]
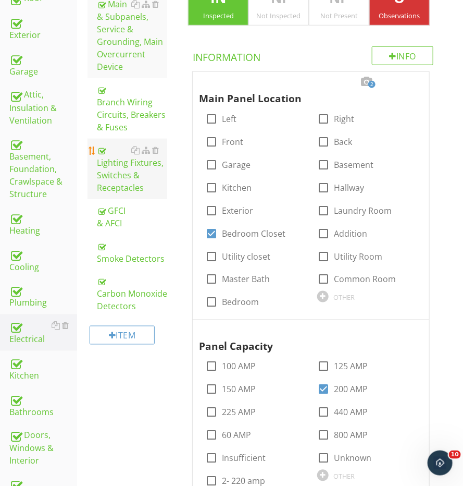
click at [134, 185] on div "Lighting Fixtures, Switches & Receptacles" at bounding box center [132, 169] width 70 height 50
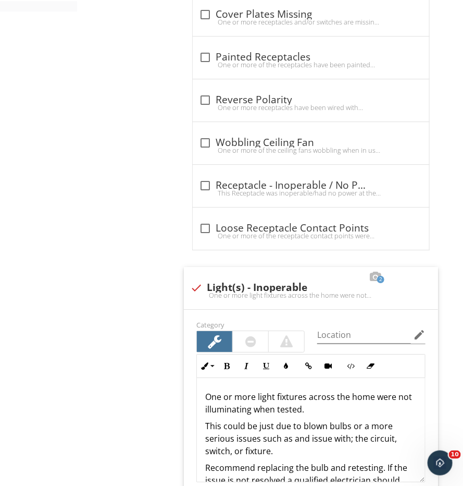
scroll to position [875, 0]
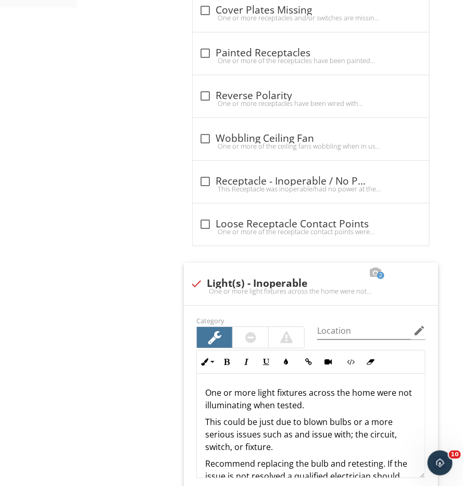
click at [211, 218] on div at bounding box center [205, 224] width 18 height 18
checkbox input "true"
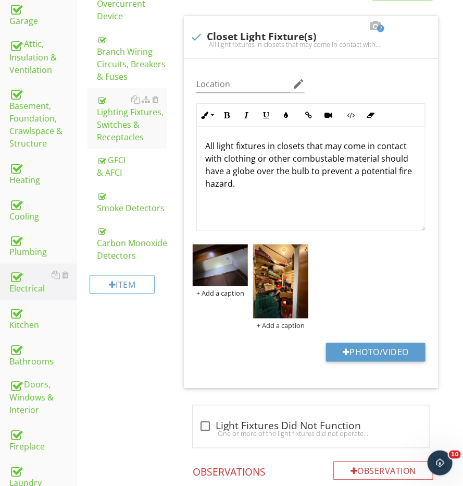
scroll to position [358, 0]
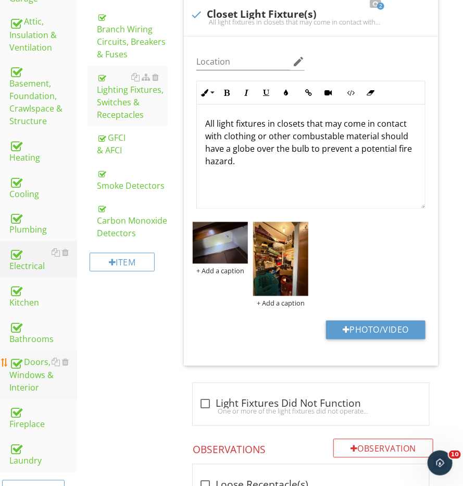
click at [32, 363] on div "Doors, Windows & Interior" at bounding box center [43, 375] width 68 height 39
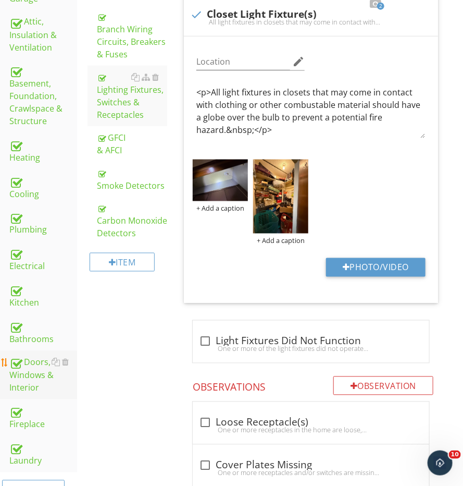
click at [32, 363] on div "Doors, Windows & Interior" at bounding box center [43, 375] width 68 height 39
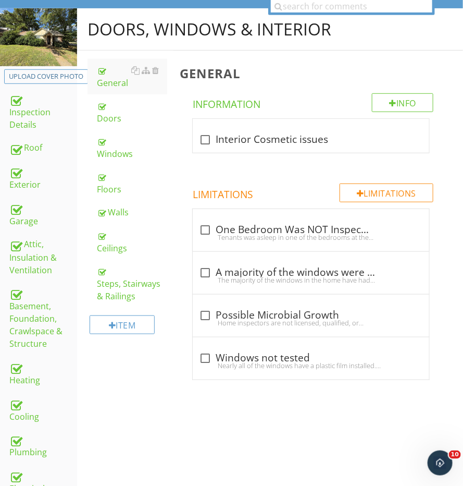
scroll to position [131, 0]
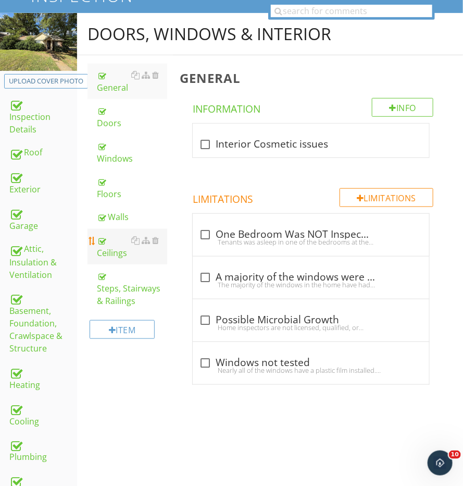
click at [114, 237] on div "Ceilings" at bounding box center [132, 246] width 70 height 25
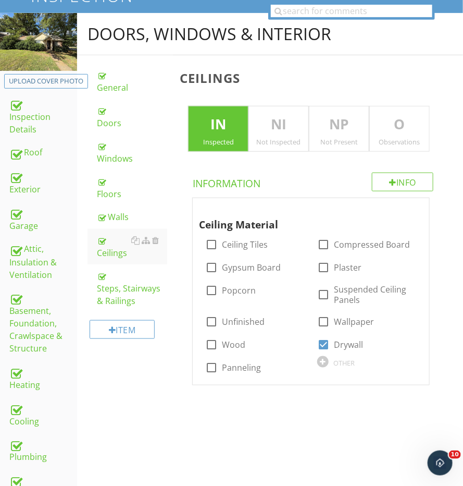
click at [401, 125] on p "O" at bounding box center [399, 124] width 59 height 21
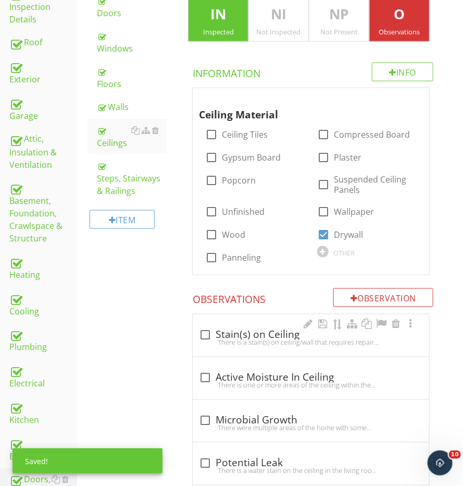
click at [235, 329] on div "check_box_outline_blank Stain(s) on Ceiling" at bounding box center [311, 335] width 224 height 13
checkbox input "true"
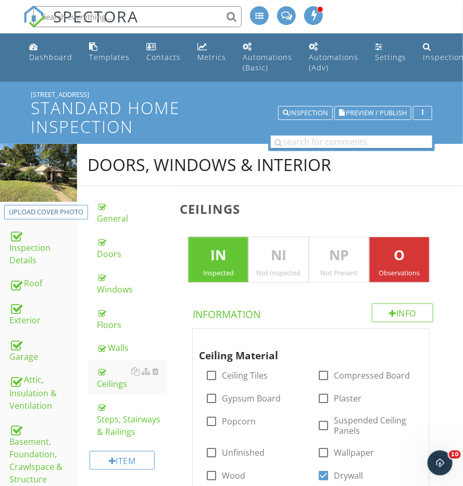
click at [350, 140] on input "text" at bounding box center [352, 141] width 162 height 13
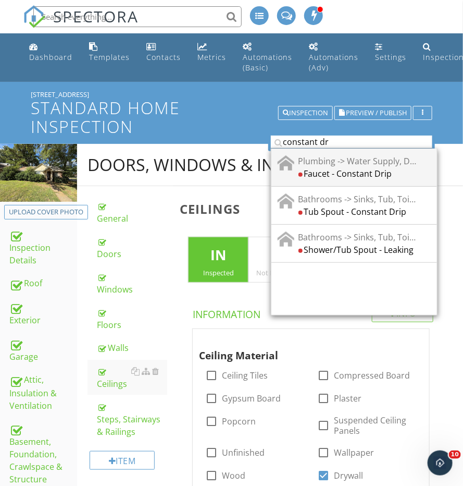
type input "constant dr"
click at [363, 168] on div "Faucet - Constant Drip" at bounding box center [358, 173] width 118 height 13
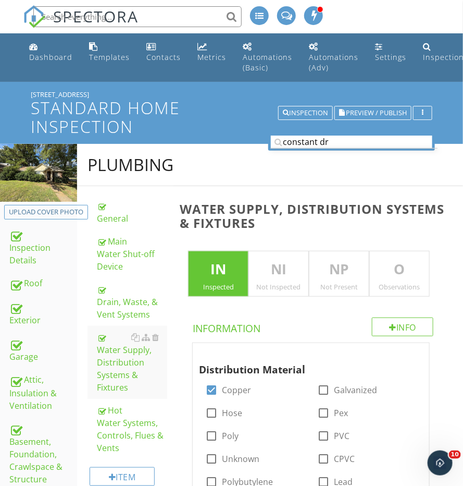
click at [406, 273] on p "O" at bounding box center [399, 269] width 59 height 21
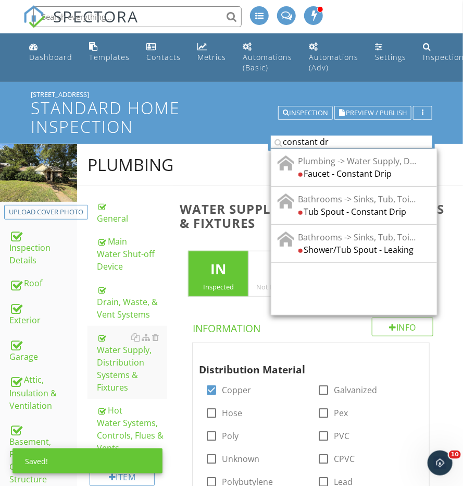
click at [327, 140] on input "constant dr" at bounding box center [352, 141] width 162 height 13
click at [327, 161] on div "Plumbing -> Water Supply, Distribution Systems & Fixtures" at bounding box center [358, 160] width 118 height 13
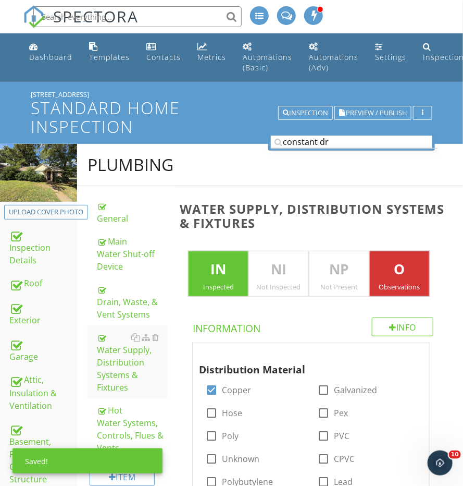
scroll to position [522, 0]
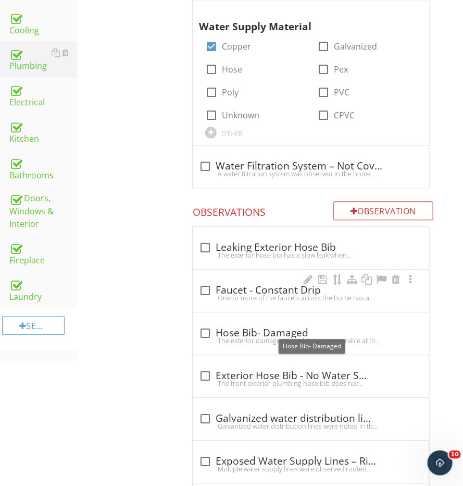
click at [246, 284] on div "check_box_outline_blank Faucet - Constant Drip" at bounding box center [311, 290] width 224 height 13
checkbox input "true"
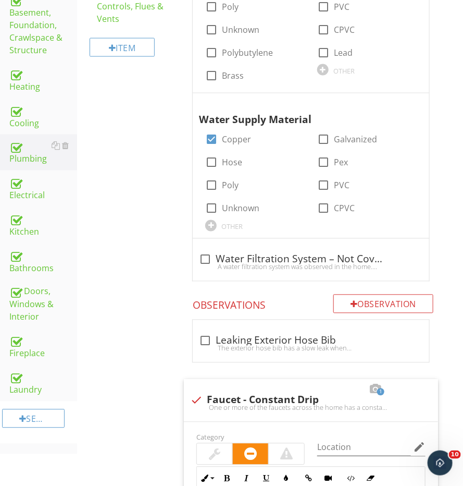
scroll to position [379, 0]
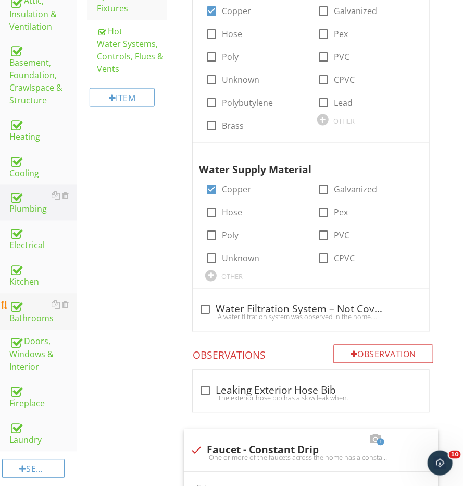
click at [30, 307] on div "Bathrooms" at bounding box center [43, 312] width 68 height 26
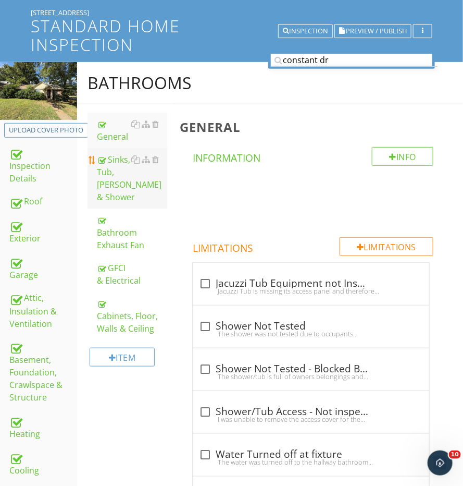
scroll to position [76, 0]
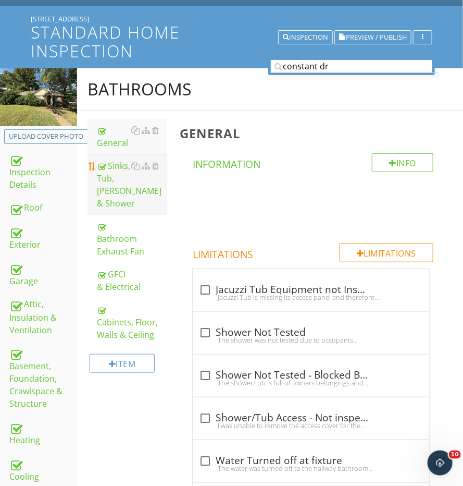
click at [105, 174] on div "Sinks, Tub, Toilet & Shower" at bounding box center [132, 184] width 70 height 50
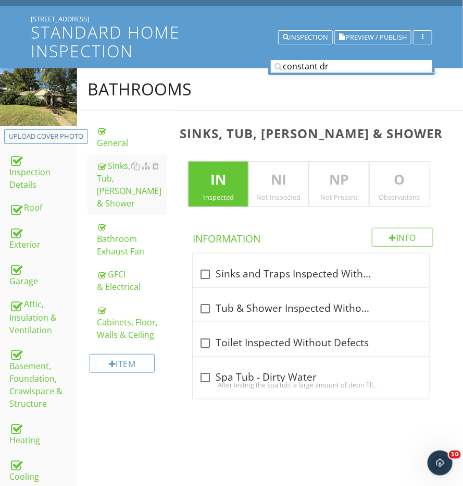
click at [399, 187] on p "O" at bounding box center [399, 179] width 59 height 21
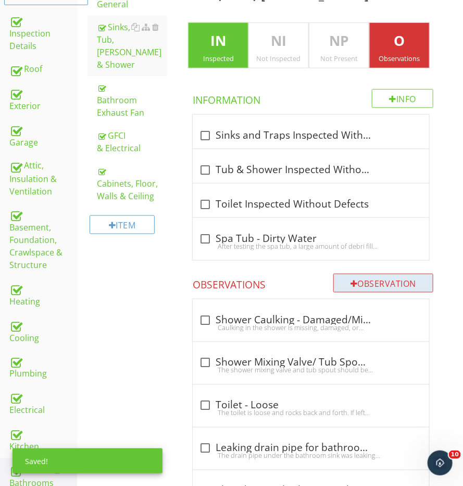
click at [372, 282] on div "Observation" at bounding box center [383, 283] width 100 height 19
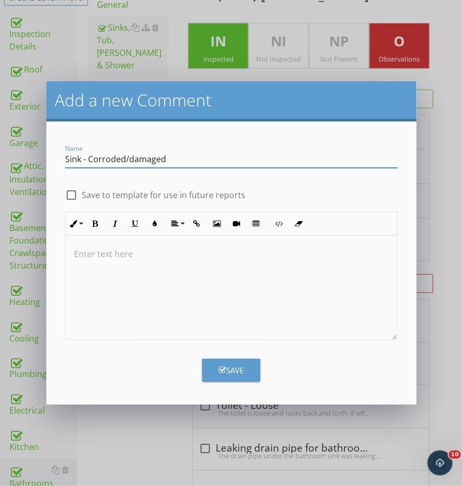
type input "Sink - Corroded/damaged"
click at [320, 311] on div at bounding box center [232, 287] width 332 height 104
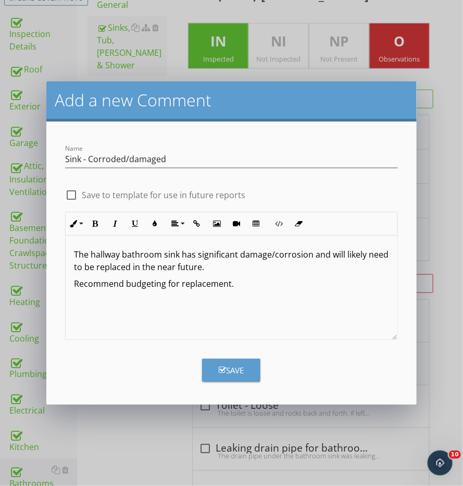
click at [246, 377] on button "Save" at bounding box center [231, 369] width 58 height 23
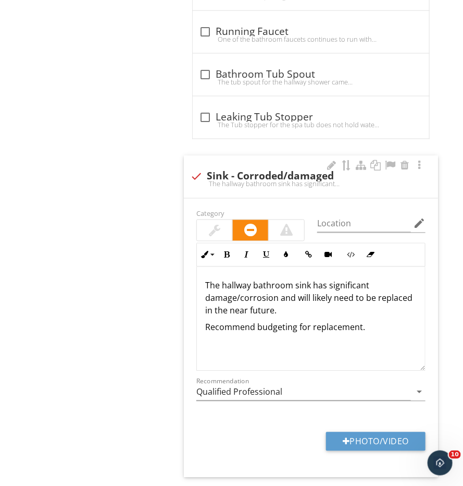
scroll to position [4927, 0]
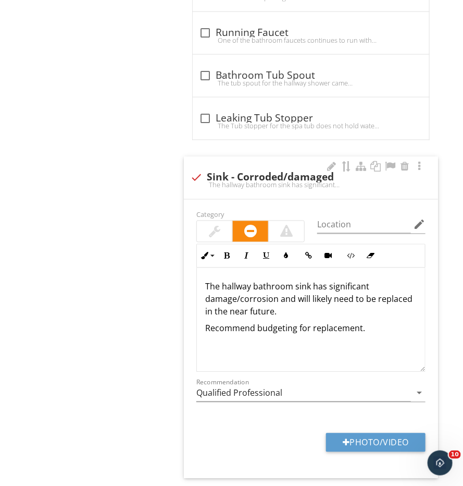
click at [213, 225] on div at bounding box center [214, 231] width 11 height 13
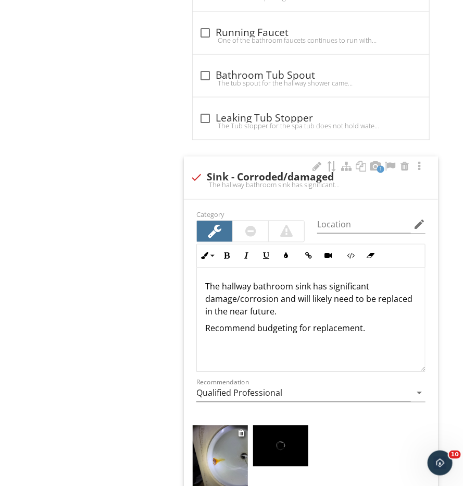
click at [216, 425] on img at bounding box center [220, 461] width 55 height 73
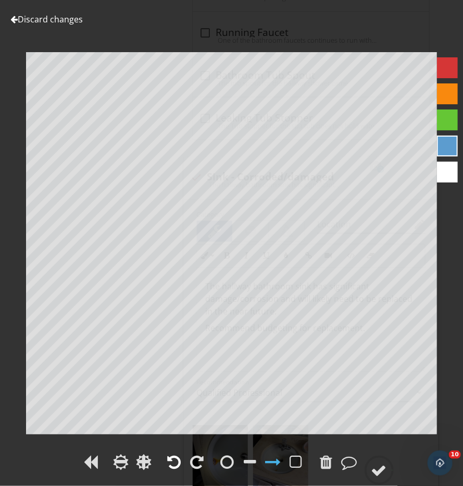
click at [179, 460] on div at bounding box center [175, 462] width 14 height 16
click at [226, 460] on div at bounding box center [228, 462] width 14 height 16
click at [391, 474] on circle at bounding box center [379, 469] width 27 height 27
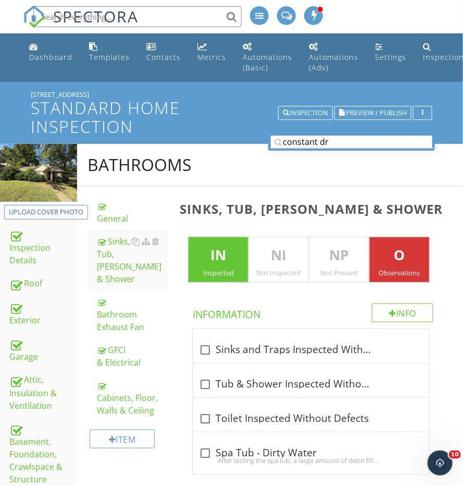
scroll to position [0, 0]
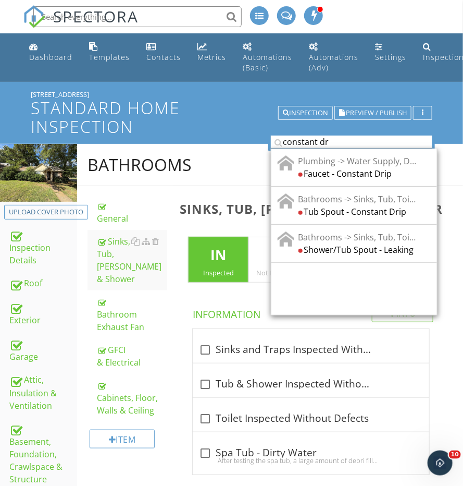
click at [316, 140] on input "constant dr" at bounding box center [352, 141] width 162 height 13
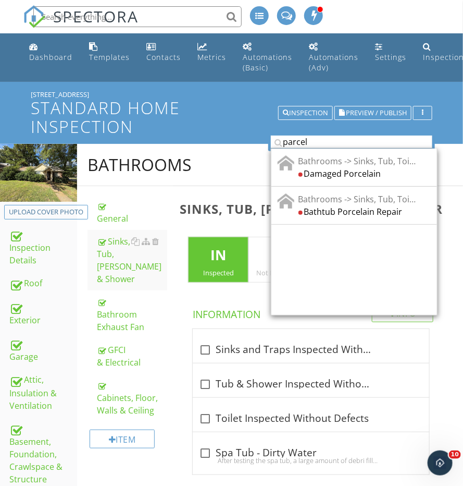
type input "parcel"
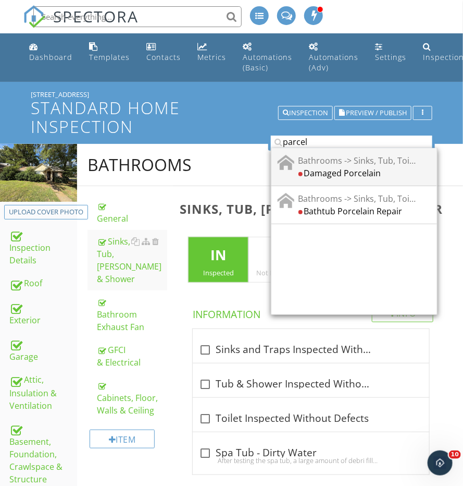
drag, startPoint x: 316, startPoint y: 140, endPoint x: 343, endPoint y: 173, distance: 43.0
click at [343, 173] on div "Damaged Porcelain" at bounding box center [358, 173] width 118 height 13
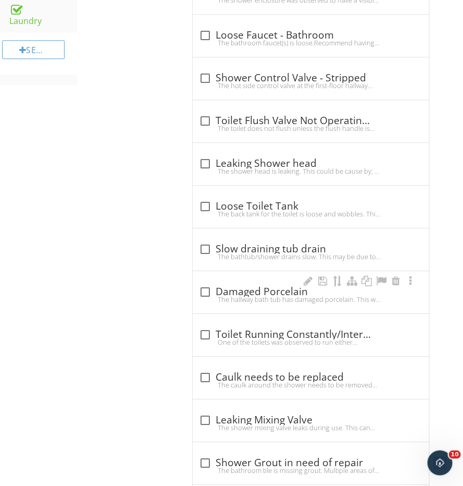
click at [263, 295] on div "The hallway bath tub has damaged porcelain. This will expose the metal below wh…" at bounding box center [311, 299] width 224 height 8
checkbox input "true"
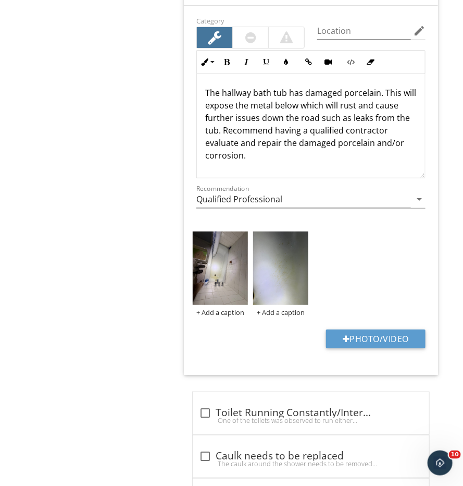
scroll to position [1132, 0]
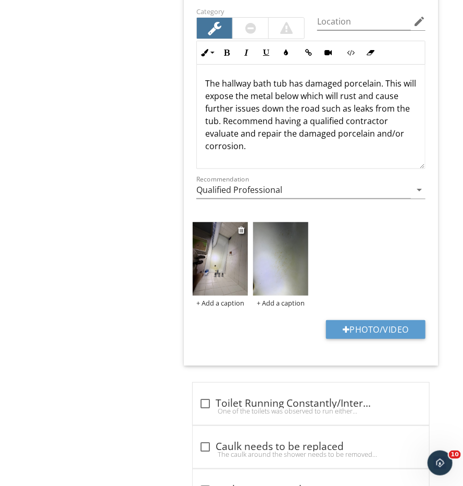
click at [231, 256] on img at bounding box center [220, 258] width 55 height 73
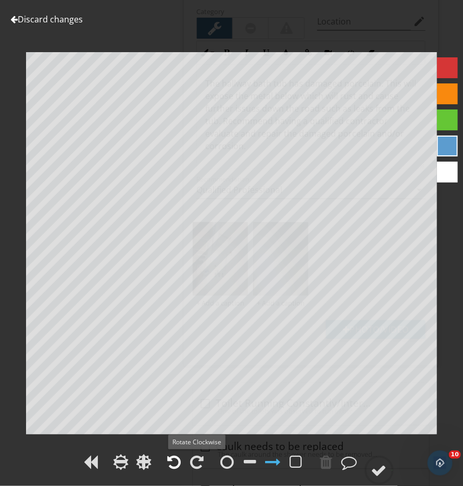
click at [176, 460] on div at bounding box center [175, 462] width 14 height 16
click at [383, 464] on div at bounding box center [379, 470] width 16 height 16
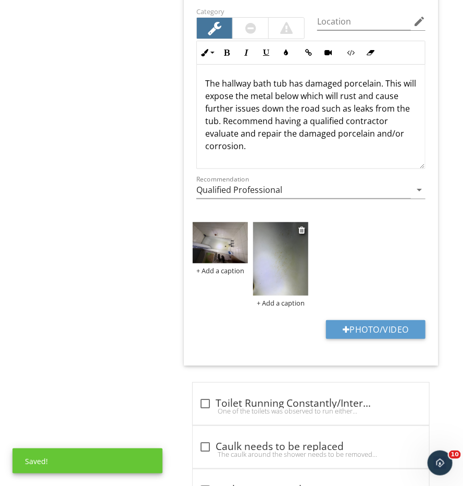
click at [285, 241] on img at bounding box center [280, 258] width 55 height 73
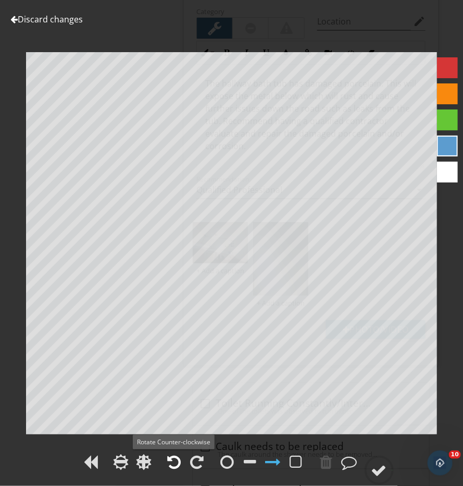
click at [175, 455] on div at bounding box center [175, 462] width 14 height 16
click at [200, 464] on div at bounding box center [198, 462] width 14 height 16
click at [379, 473] on div at bounding box center [379, 470] width 16 height 16
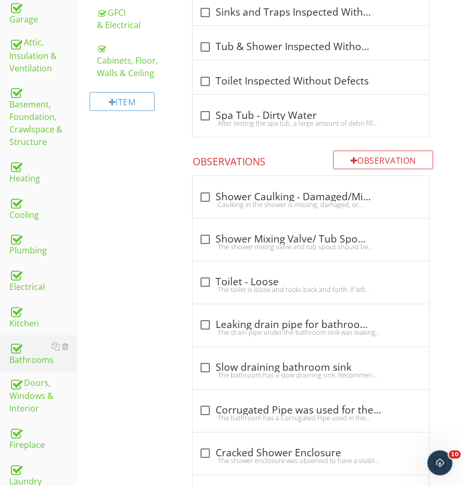
click at [226, 233] on div "check_box_outline_blank Shower Mixing Valve/ Tub Spout- Silicone" at bounding box center [311, 239] width 224 height 13
checkbox input "true"
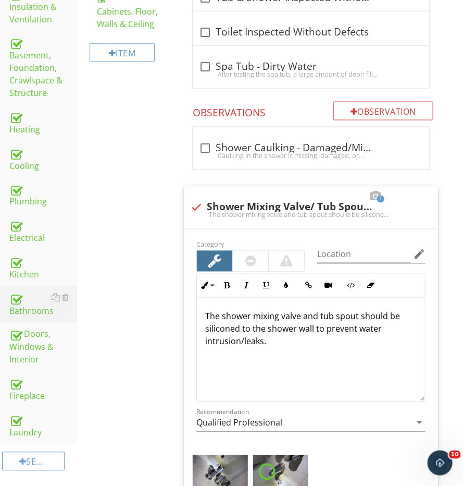
scroll to position [456, 0]
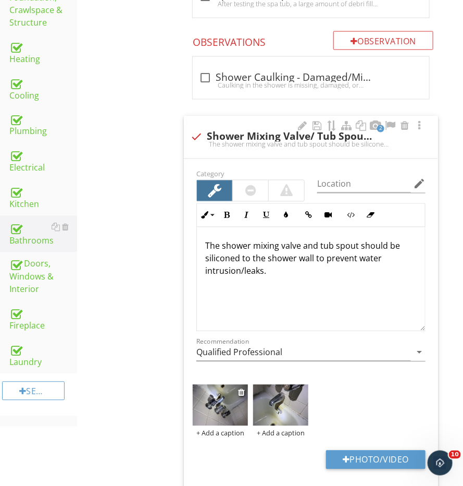
click at [224, 403] on img at bounding box center [220, 404] width 55 height 41
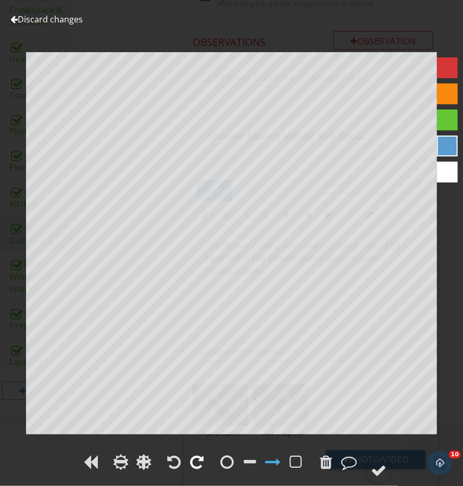
click at [192, 460] on div at bounding box center [198, 462] width 14 height 16
click at [375, 471] on div at bounding box center [379, 470] width 16 height 16
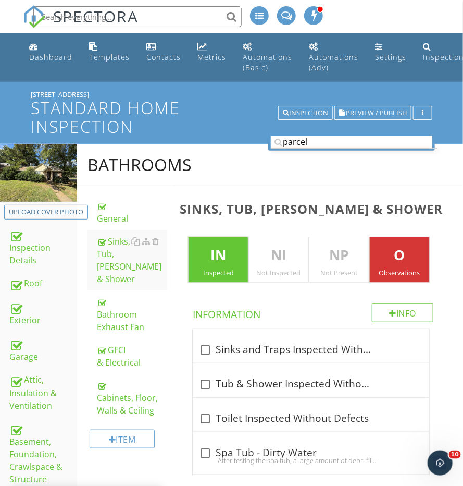
scroll to position [0, 0]
click at [312, 144] on input "parcel" at bounding box center [352, 141] width 162 height 13
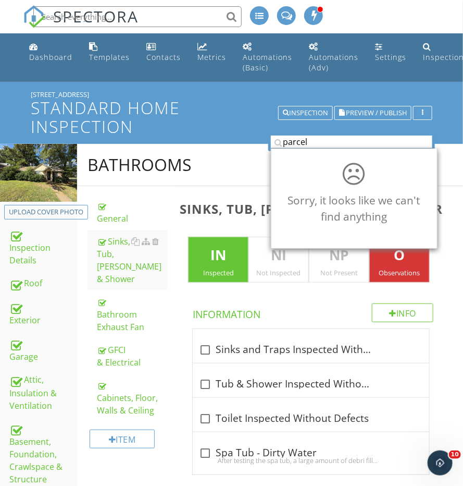
click at [312, 144] on input "parcel" at bounding box center [352, 141] width 162 height 13
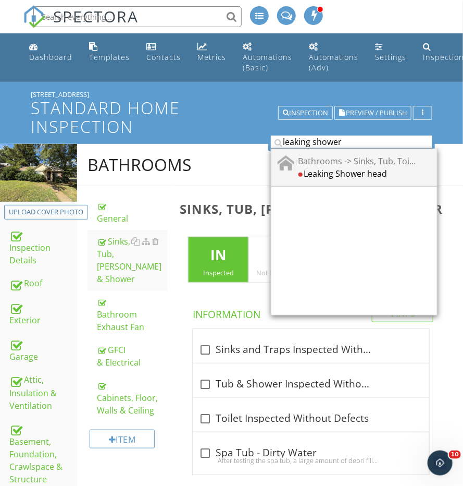
type input "leaking shower"
click at [343, 167] on div "Leaking Shower head" at bounding box center [358, 173] width 118 height 13
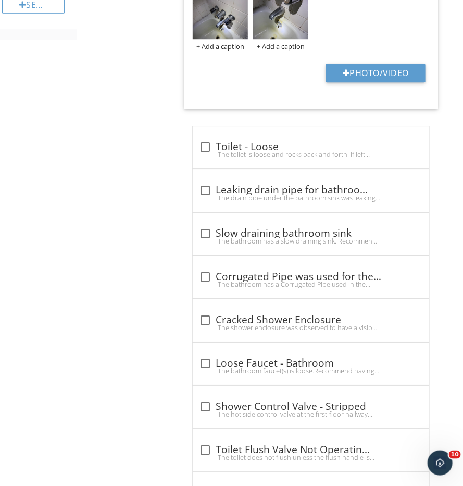
scroll to position [1044, 0]
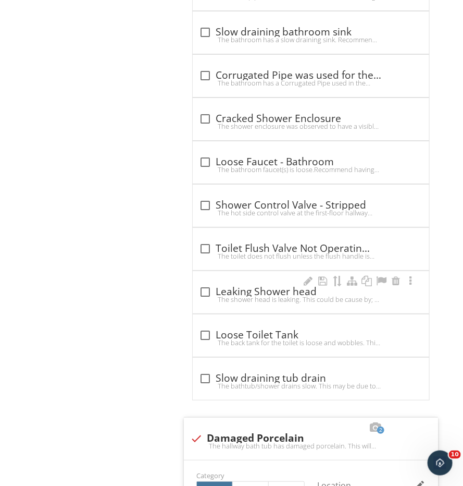
click at [245, 283] on div "check_box_outline_blank Leaking Shower head" at bounding box center [311, 290] width 224 height 15
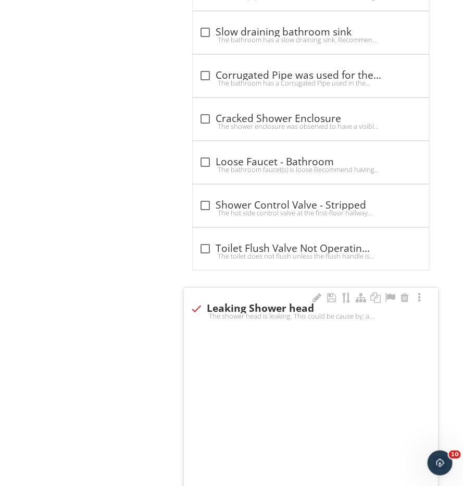
checkbox input "true"
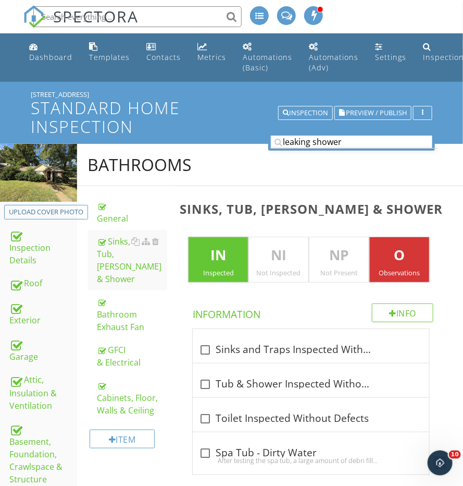
scroll to position [0, 0]
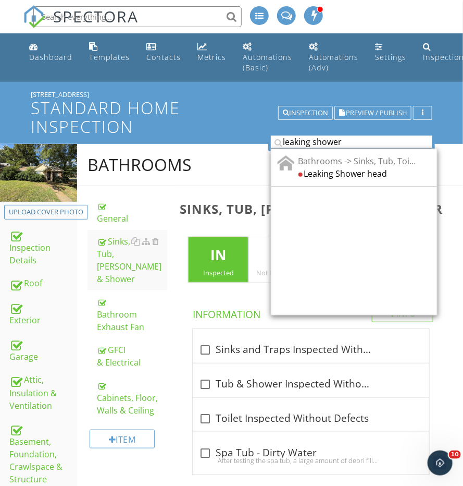
click at [327, 135] on input "leaking shower" at bounding box center [352, 141] width 162 height 13
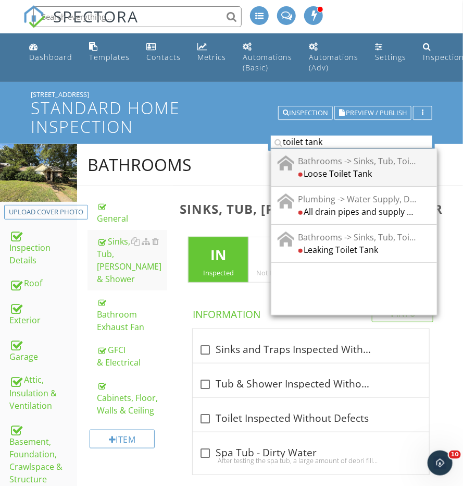
type input "toilet tank"
click at [359, 169] on div "Loose Toilet Tank" at bounding box center [358, 173] width 118 height 13
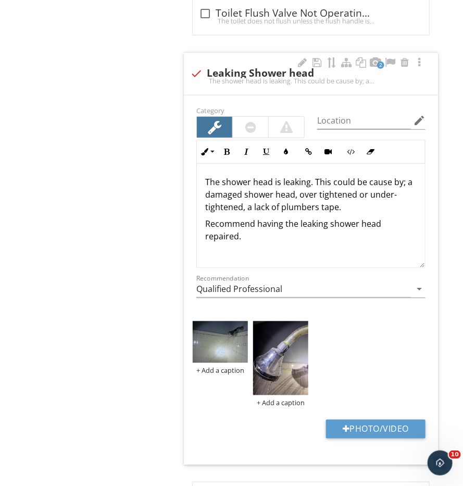
scroll to position [1, 0]
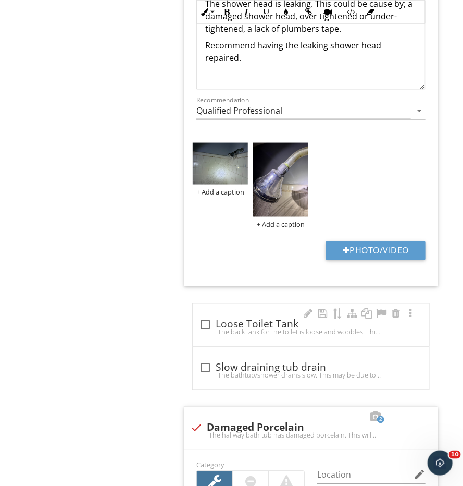
click at [228, 328] on div "The back tank for the toilet is loose and wobbles. This can allow for the gaske…" at bounding box center [311, 332] width 224 height 8
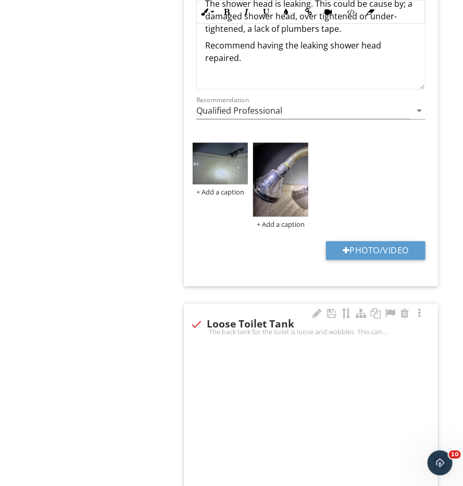
checkbox input "true"
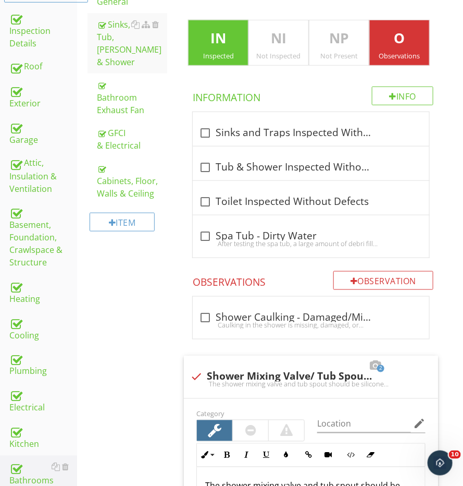
scroll to position [198, 0]
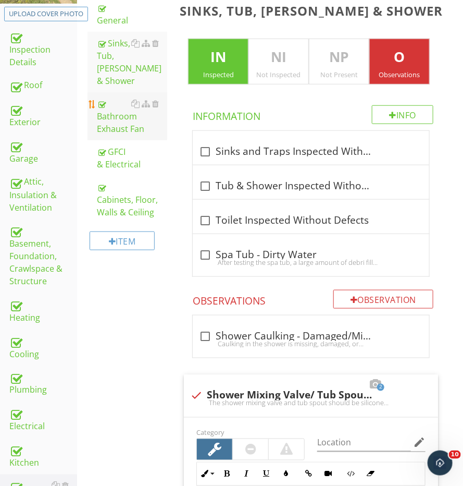
click at [114, 110] on div "Bathroom Exhaust Fan" at bounding box center [132, 116] width 70 height 38
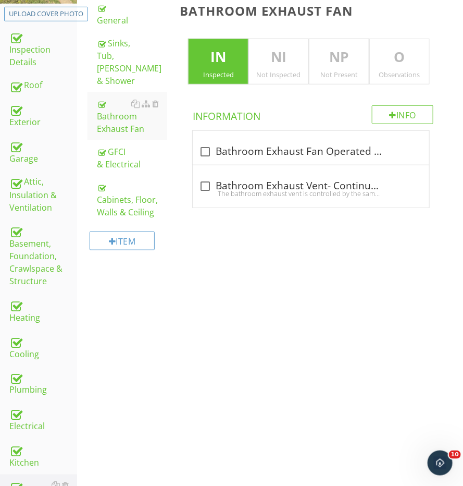
click at [374, 60] on p "O" at bounding box center [399, 57] width 59 height 21
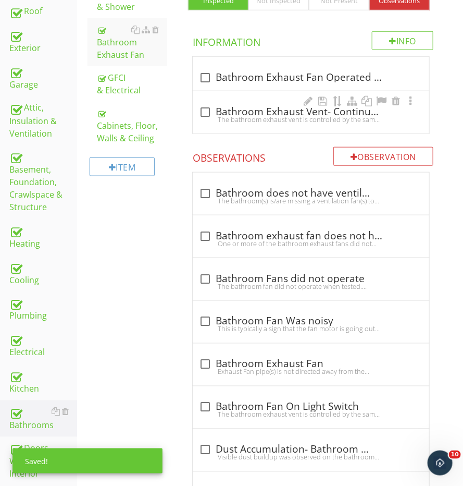
scroll to position [276, 0]
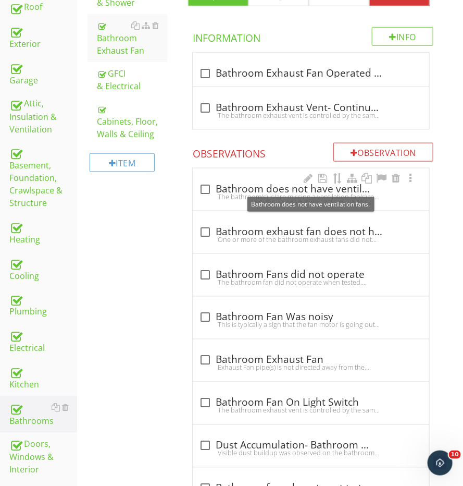
click at [251, 185] on div "check_box_outline_blank Bathroom does not have ventilation fans." at bounding box center [311, 189] width 224 height 13
checkbox input "true"
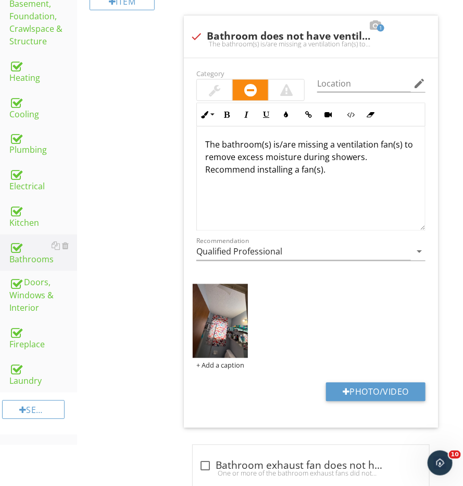
scroll to position [460, 0]
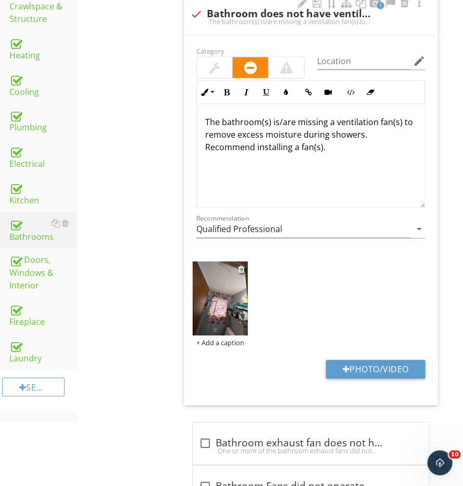
click at [219, 339] on div "+ Add a caption" at bounding box center [220, 343] width 55 height 8
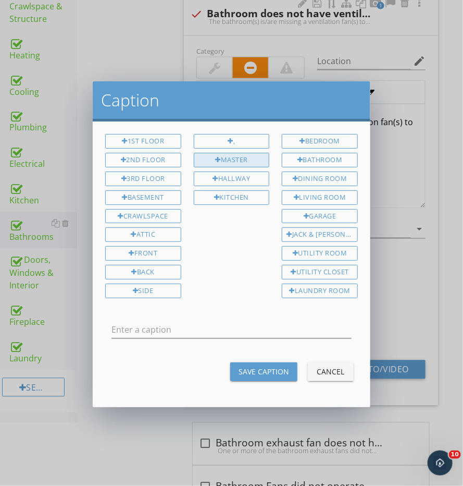
click at [235, 159] on div "Master" at bounding box center [232, 160] width 76 height 15
click at [315, 160] on div "Bathroom" at bounding box center [320, 160] width 76 height 15
type input "Master Bathroom"
click at [272, 366] on div "Save Caption" at bounding box center [264, 371] width 51 height 11
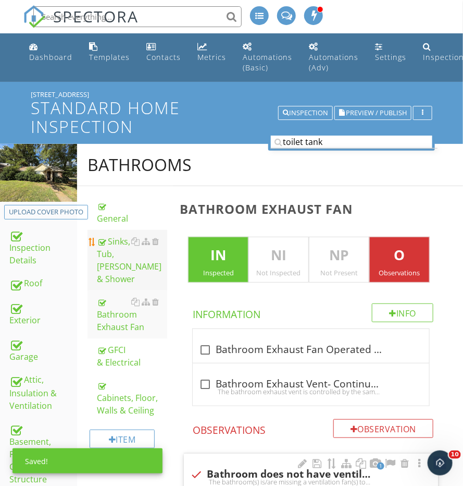
click at [113, 270] on link "Sinks, Tub, Toilet & Shower" at bounding box center [132, 260] width 70 height 60
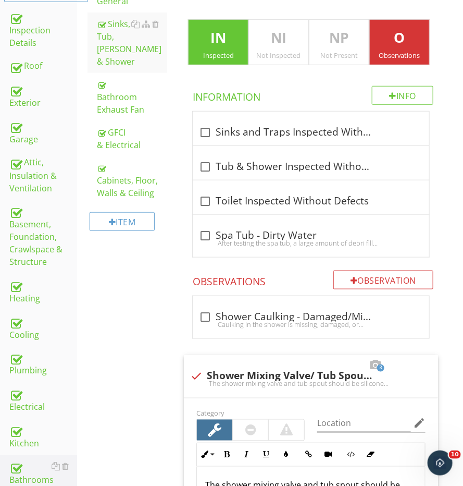
scroll to position [157, 0]
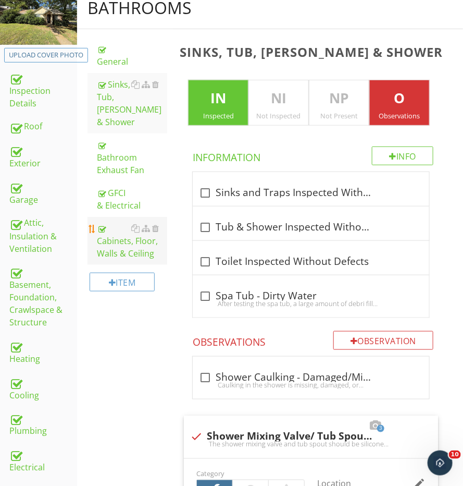
click at [117, 235] on div "Cabinets, Floor, Walls & Ceiling" at bounding box center [132, 241] width 70 height 38
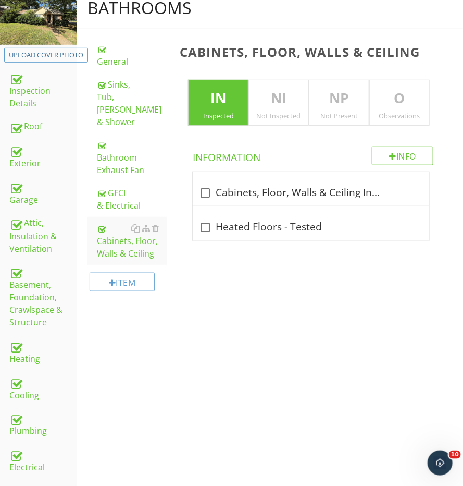
click at [424, 101] on p "O" at bounding box center [399, 98] width 59 height 21
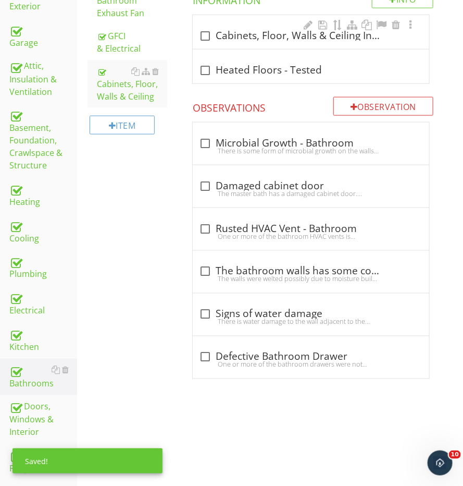
scroll to position [314, 0]
click at [266, 136] on div "check_box_outline_blank Microbial Growth - Bathroom" at bounding box center [311, 142] width 224 height 13
checkbox input "true"
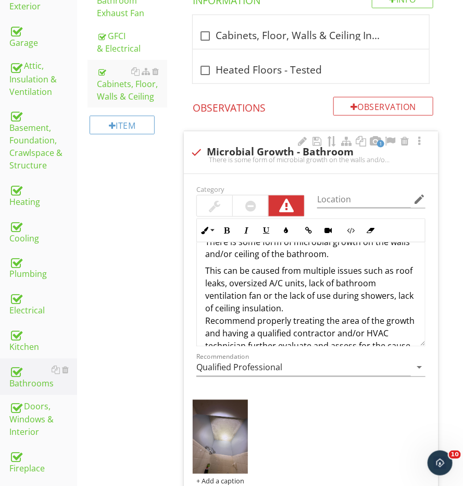
scroll to position [35, 0]
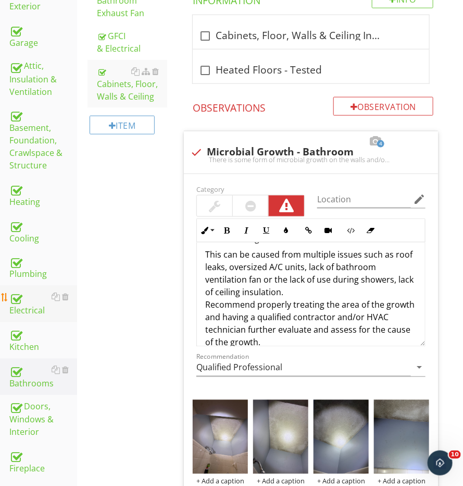
drag, startPoint x: 22, startPoint y: 293, endPoint x: 34, endPoint y: 291, distance: 11.6
click at [22, 293] on div "Electrical" at bounding box center [43, 304] width 68 height 26
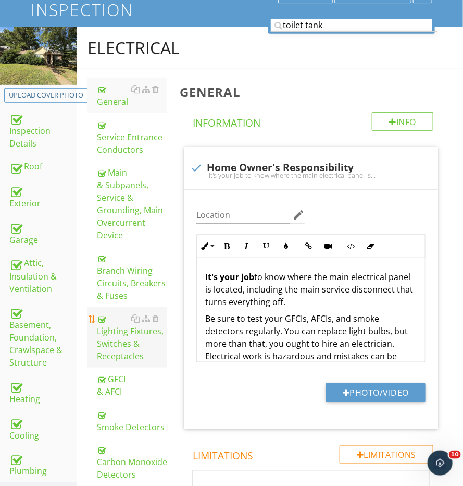
click at [120, 321] on div "Lighting Fixtures, Switches & Receptacles" at bounding box center [132, 337] width 70 height 50
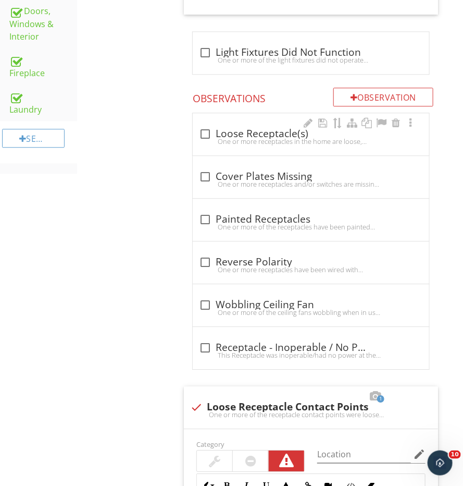
click at [228, 137] on div "One or more receptacles in the home are loose, which can lead to poor electrica…" at bounding box center [311, 141] width 224 height 8
checkbox input "true"
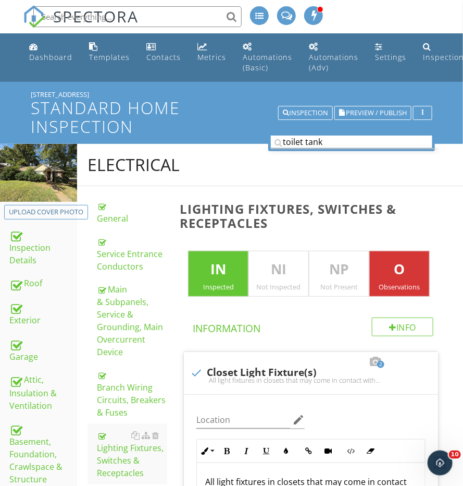
click at [302, 137] on input "toilet tank" at bounding box center [352, 141] width 162 height 13
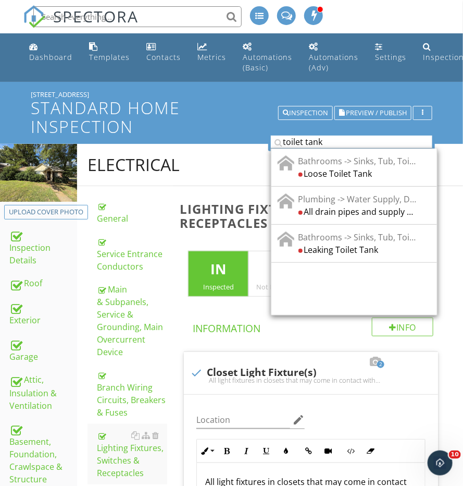
click at [302, 137] on input "toilet tank" at bounding box center [352, 141] width 162 height 13
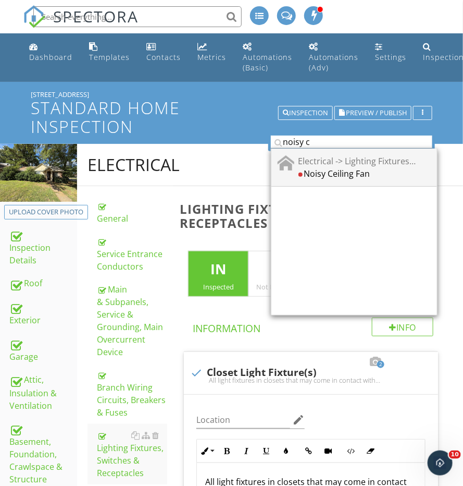
type input "noisy c"
click at [328, 167] on div "Noisy Ceiling Fan" at bounding box center [358, 173] width 118 height 13
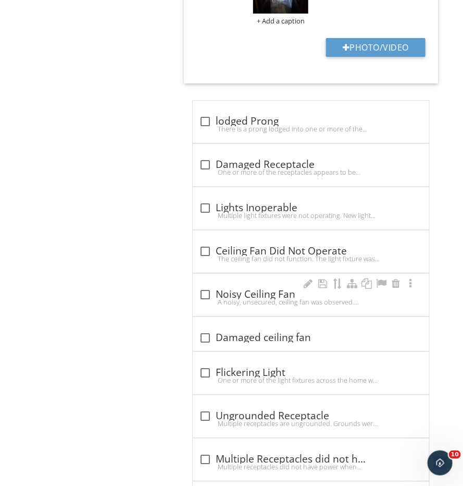
click at [265, 288] on div "check_box_outline_blank Noisy Ceiling Fan" at bounding box center [311, 294] width 224 height 13
checkbox input "true"
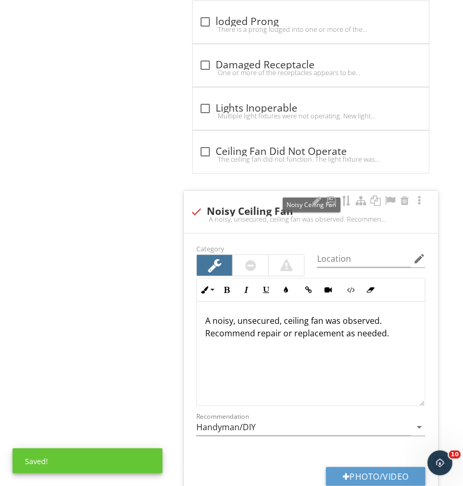
scroll to position [2317, 0]
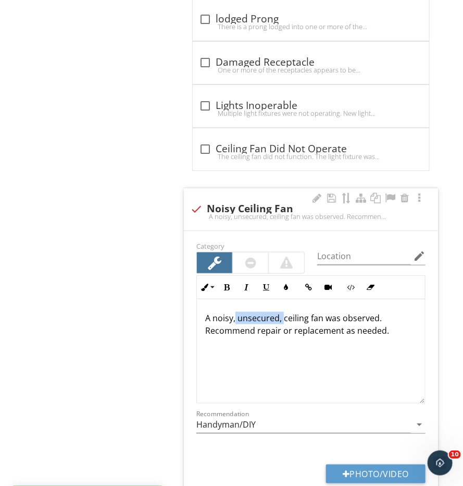
drag, startPoint x: 282, startPoint y: 310, endPoint x: 234, endPoint y: 311, distance: 47.9
click at [234, 312] on p "A noisy, unsecured, ceiling fan was observed. Recommend repair or replacement a…" at bounding box center [311, 324] width 212 height 25
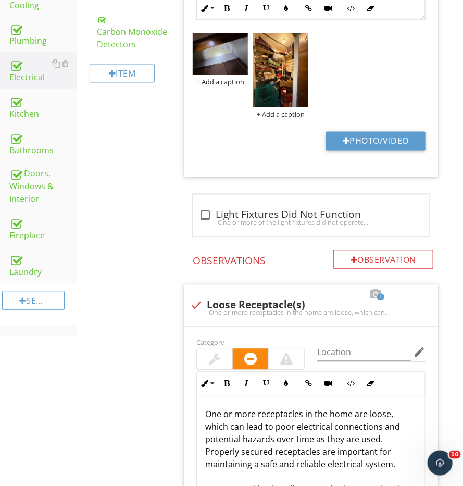
scroll to position [477, 0]
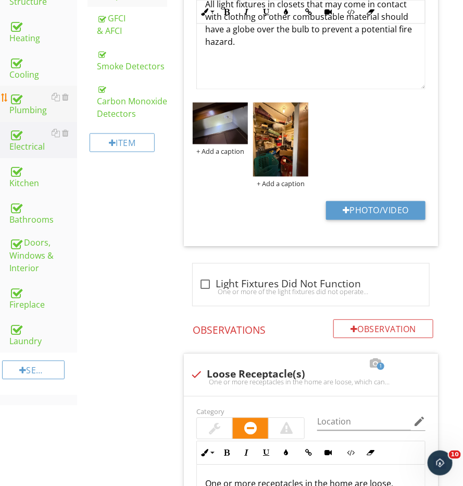
click at [29, 106] on div "Plumbing" at bounding box center [43, 104] width 68 height 26
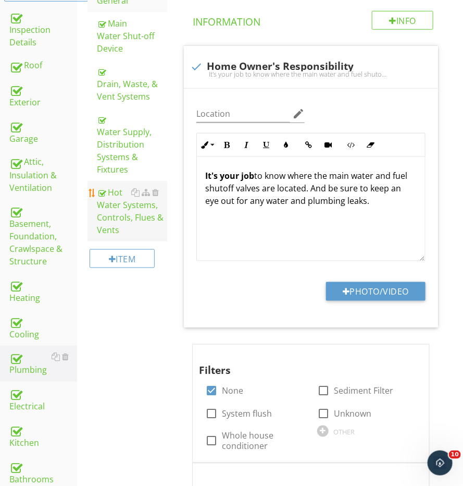
click at [119, 214] on div "Hot Water Systems, Controls, Flues & Vents" at bounding box center [132, 211] width 70 height 50
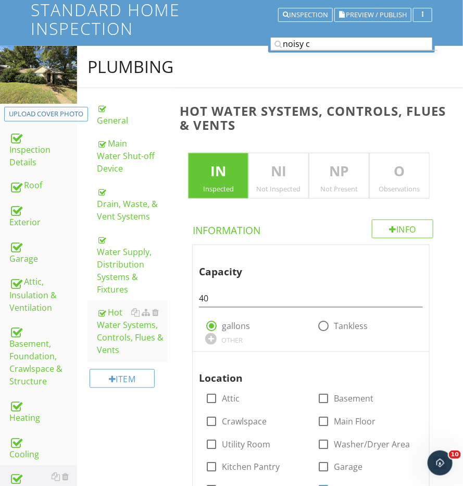
click at [395, 172] on p "O" at bounding box center [399, 171] width 59 height 21
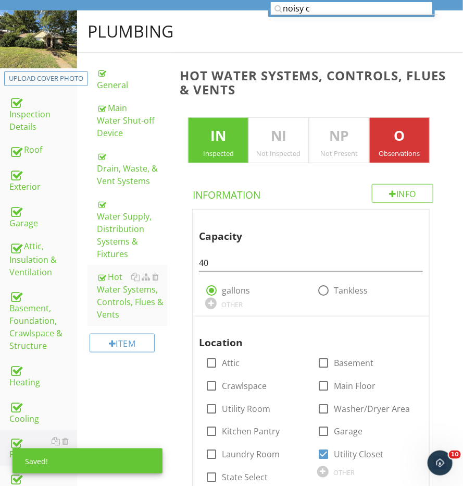
click at [391, 142] on p "O" at bounding box center [399, 136] width 59 height 21
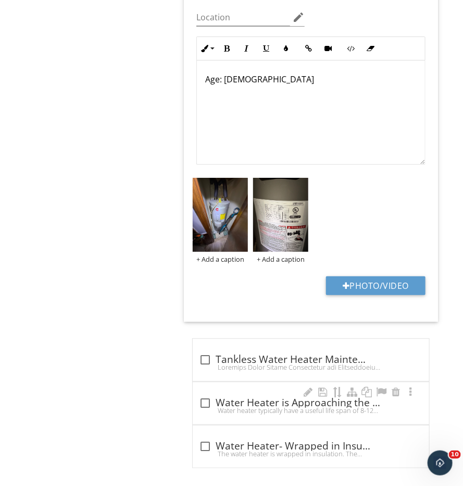
click at [234, 397] on div "check_box_outline_blank Water Heater is Approaching the end of its useful servi…" at bounding box center [311, 402] width 224 height 13
checkbox input "true"
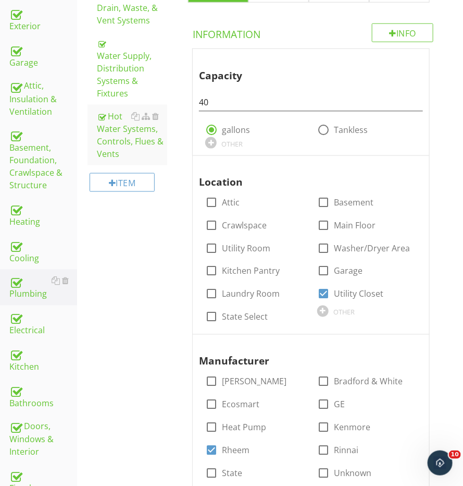
scroll to position [110, 0]
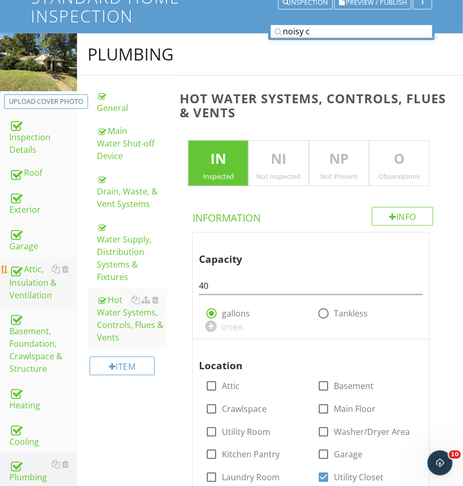
click at [36, 257] on link "Attic, Insulation & Ventilation" at bounding box center [43, 281] width 68 height 49
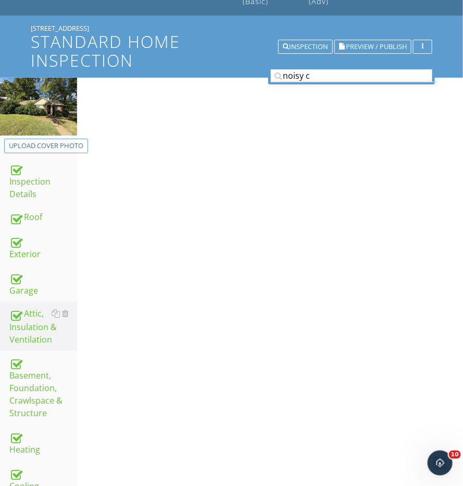
scroll to position [41, 0]
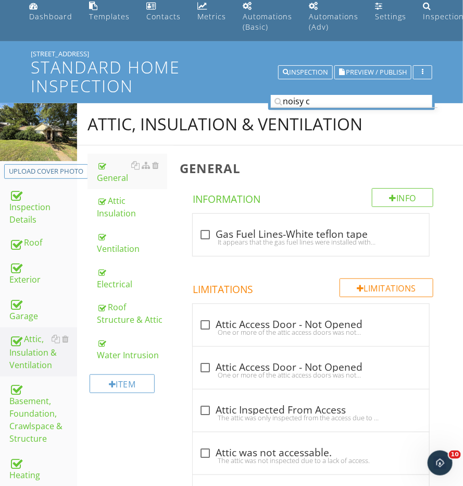
drag, startPoint x: 123, startPoint y: 205, endPoint x: 224, endPoint y: 184, distance: 102.7
click at [123, 205] on div "Attic Insulation" at bounding box center [132, 206] width 70 height 25
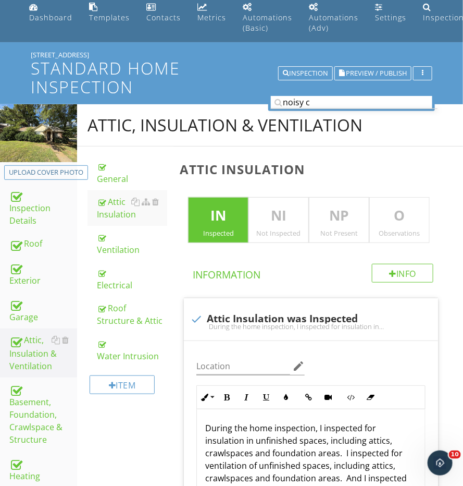
click at [400, 218] on p "O" at bounding box center [399, 215] width 59 height 21
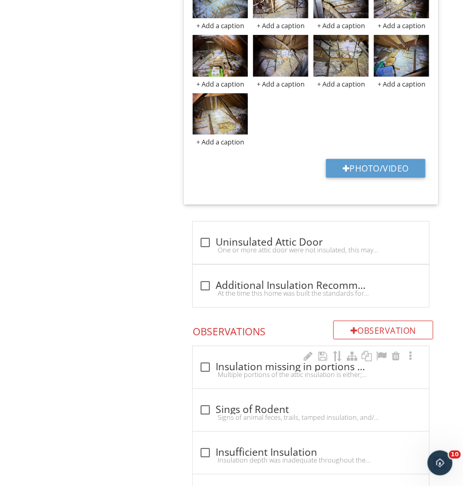
click at [245, 350] on div "check_box_outline_blank Insulation missing in portions of the attic Multiple po…" at bounding box center [311, 367] width 237 height 42
checkbox input "true"
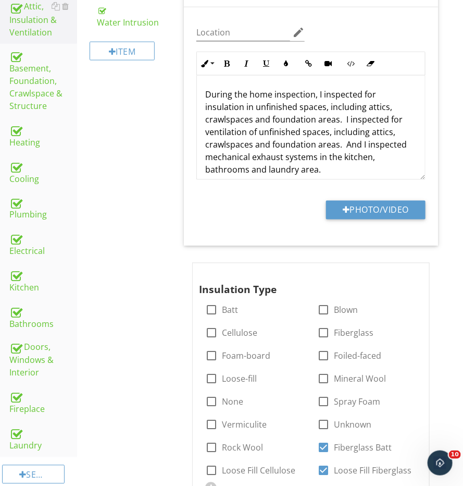
scroll to position [301, 0]
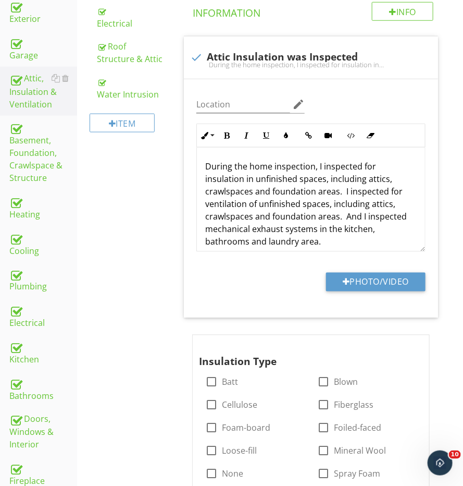
click at [26, 315] on div "Electrical" at bounding box center [43, 316] width 68 height 26
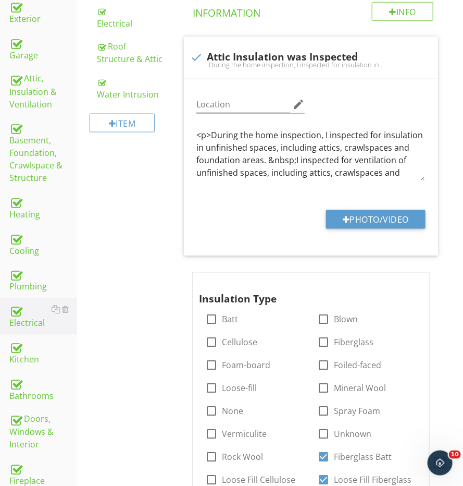
click at [26, 315] on div "Electrical" at bounding box center [43, 316] width 68 height 26
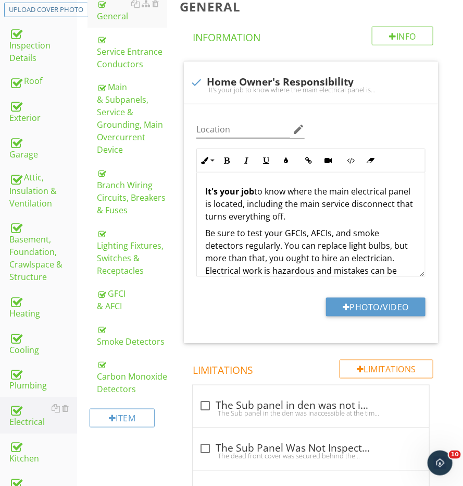
scroll to position [100, 0]
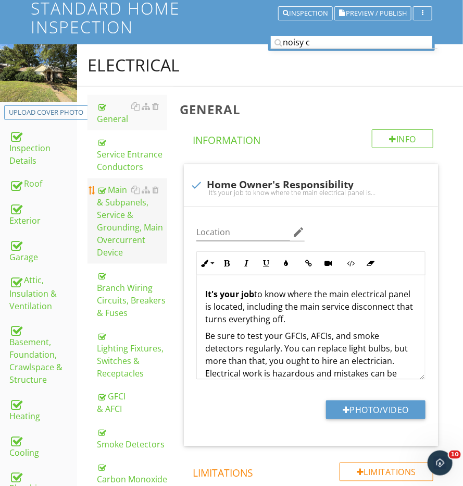
click at [136, 197] on div "Main & Subpanels, Service & Grounding, Main Overcurrent Device" at bounding box center [132, 220] width 70 height 75
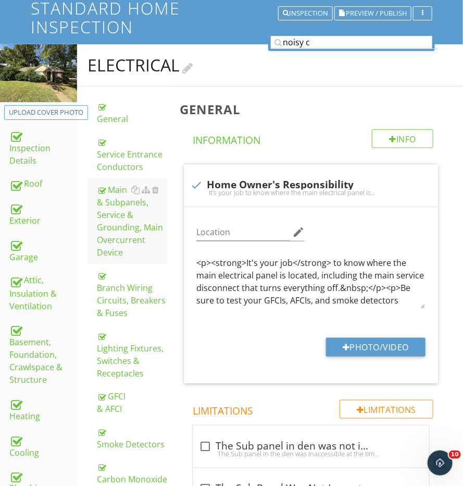
scroll to position [99, 0]
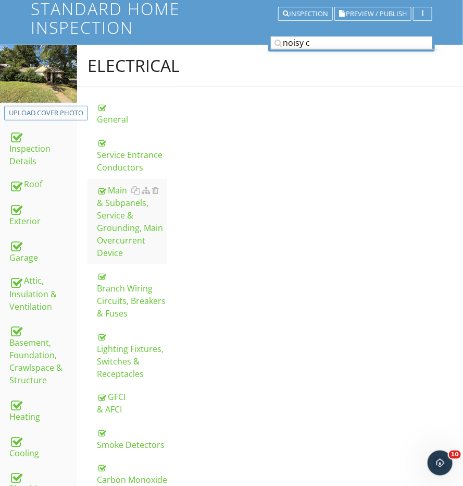
click at [319, 49] on div "Electrical" at bounding box center [270, 66] width 386 height 42
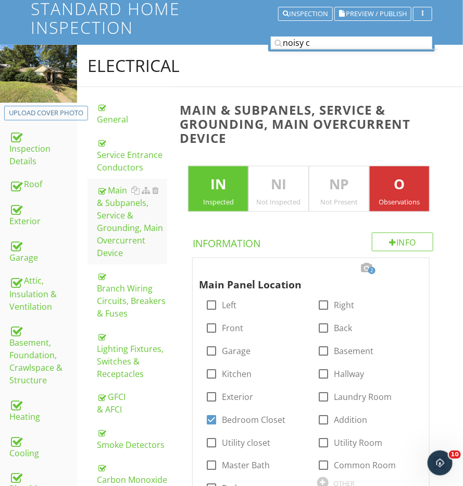
click at [319, 49] on div at bounding box center [354, 49] width 167 height 1
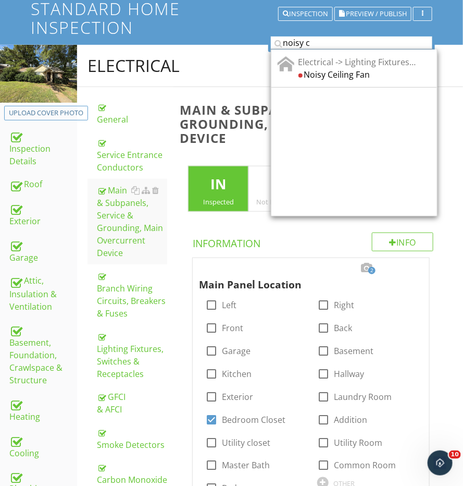
click at [319, 41] on input "noisy c" at bounding box center [352, 42] width 162 height 13
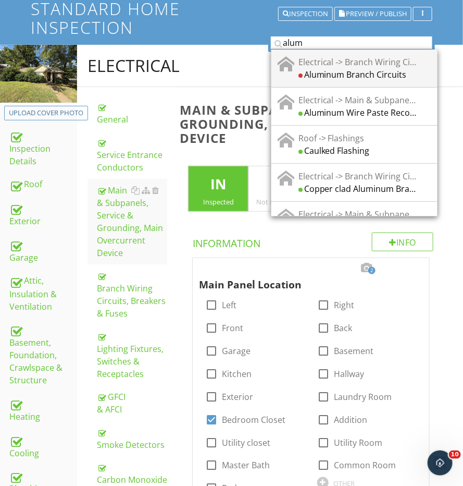
type input "alum"
click at [353, 68] on div "Aluminum Branch Circuits" at bounding box center [358, 74] width 118 height 13
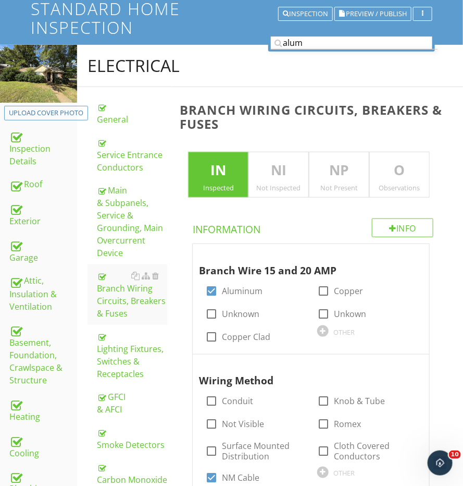
click at [397, 157] on div "O Observations" at bounding box center [399, 175] width 60 height 46
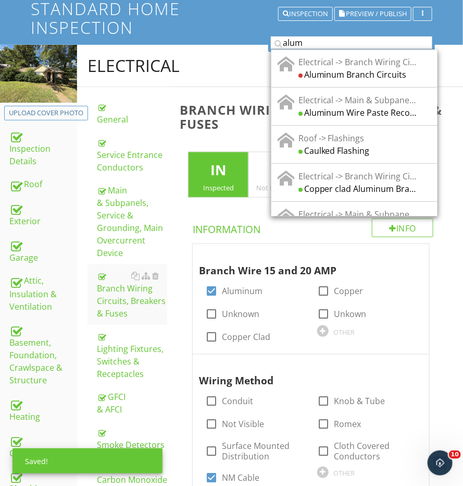
click at [322, 45] on input "alum" at bounding box center [352, 42] width 162 height 13
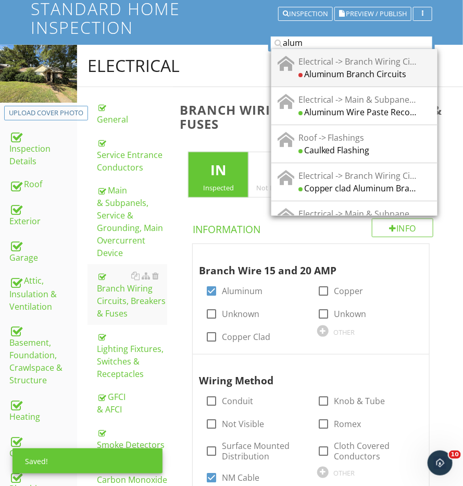
click at [322, 78] on div "Electrical -> Branch Wiring Circuits, Breakers & Fuses Aluminum Branch Circuits" at bounding box center [354, 68] width 166 height 38
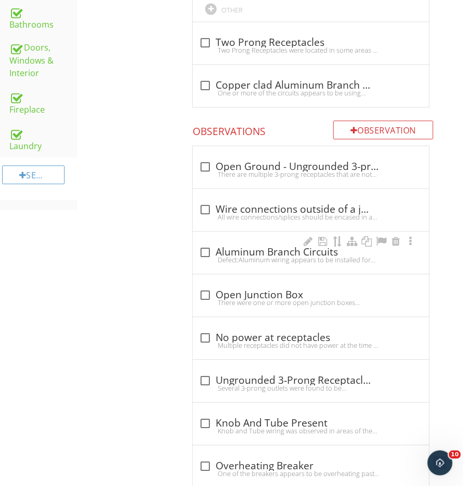
click at [258, 244] on div "check_box_outline_blank Aluminum Branch Circuits" at bounding box center [311, 251] width 224 height 15
checkbox input "true"
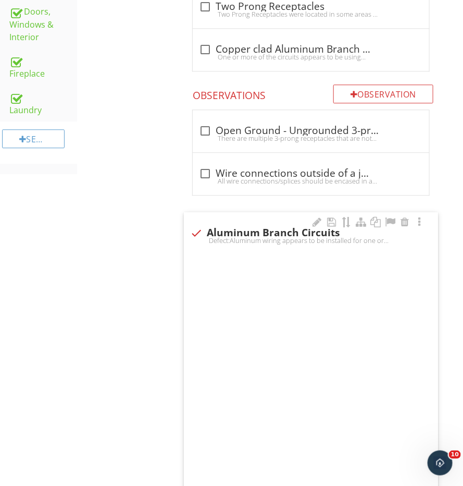
scroll to position [724, 0]
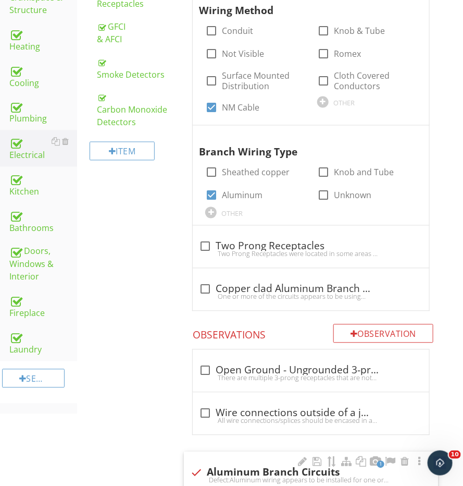
scroll to position [355, 0]
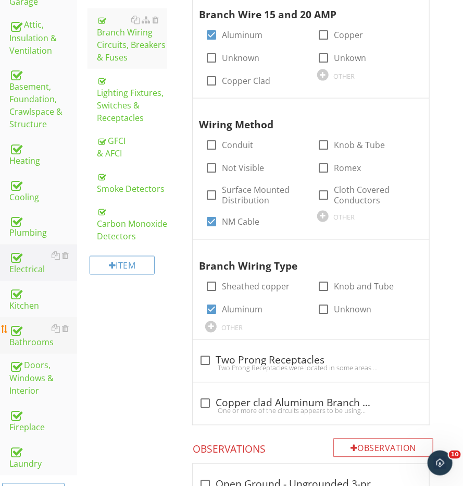
click at [29, 328] on div "Bathrooms" at bounding box center [43, 335] width 68 height 26
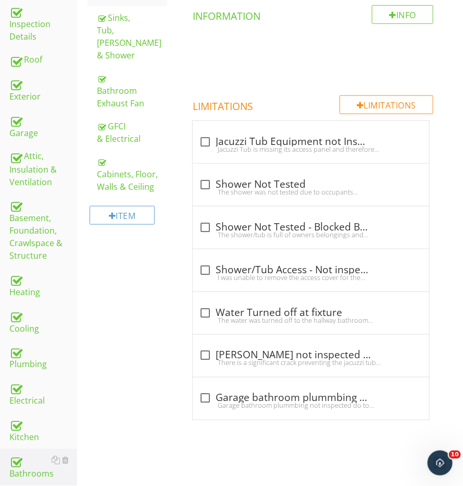
scroll to position [215, 0]
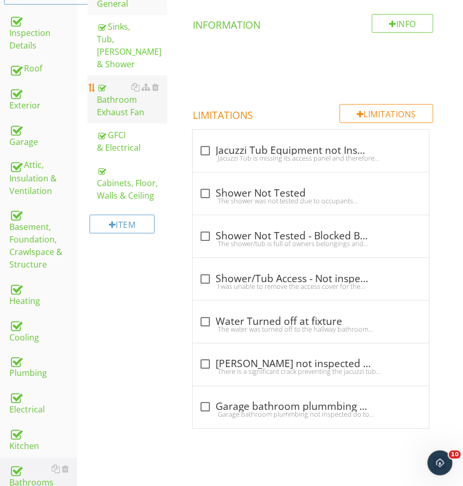
click at [116, 87] on div "Bathroom Exhaust Fan" at bounding box center [132, 100] width 70 height 38
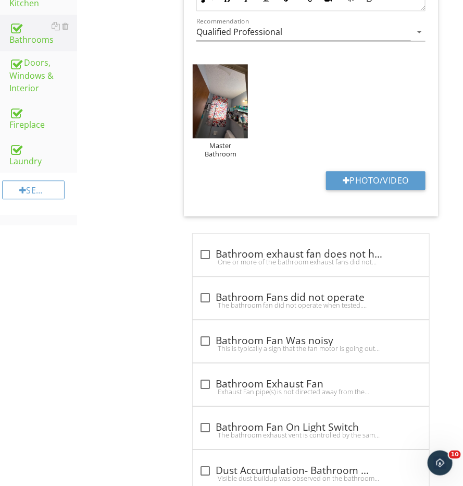
scroll to position [668, 0]
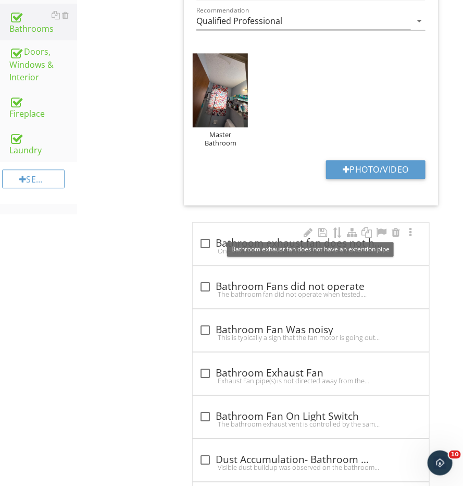
click at [202, 234] on div at bounding box center [205, 243] width 18 height 18
checkbox input "true"
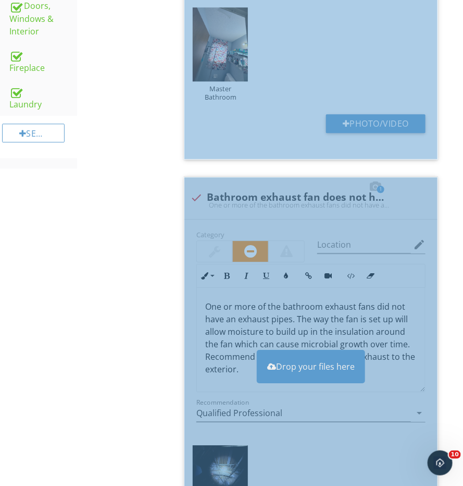
scroll to position [804, 0]
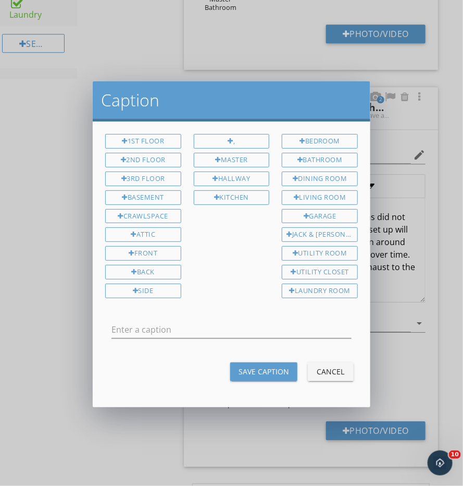
click at [340, 366] on div "Cancel" at bounding box center [330, 371] width 29 height 11
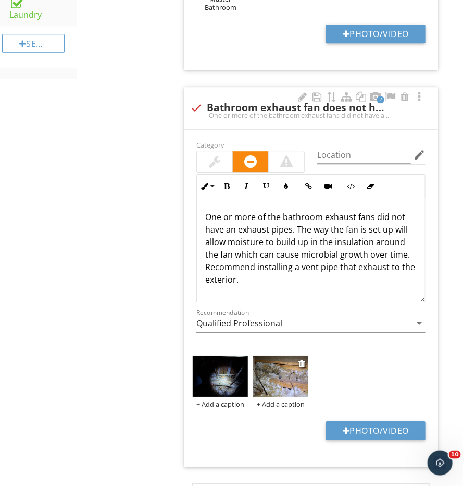
click at [288, 364] on img at bounding box center [280, 375] width 55 height 41
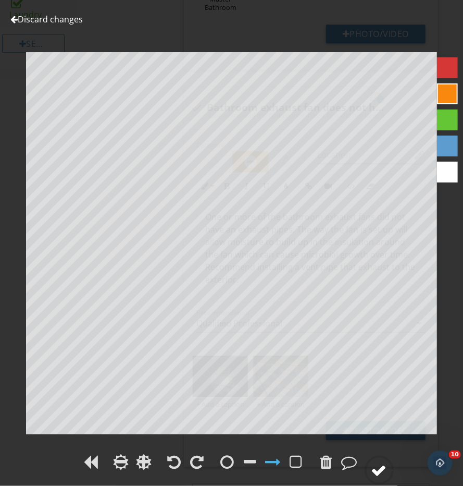
click at [380, 463] on div at bounding box center [379, 469] width 29 height 29
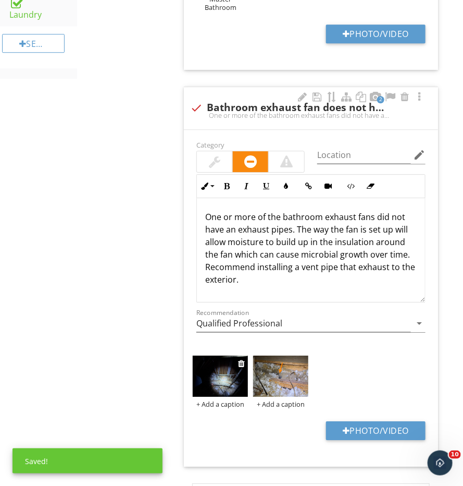
click at [240, 366] on img at bounding box center [220, 375] width 55 height 41
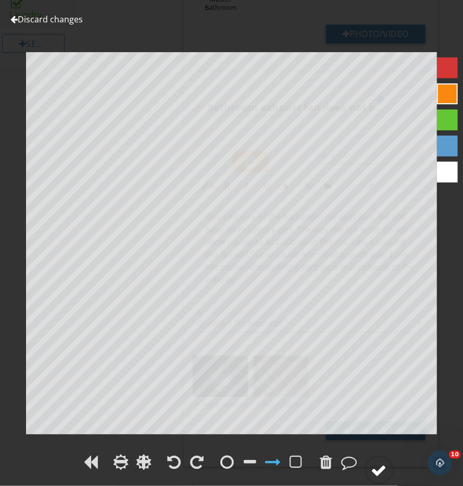
click at [377, 466] on div at bounding box center [379, 470] width 16 height 16
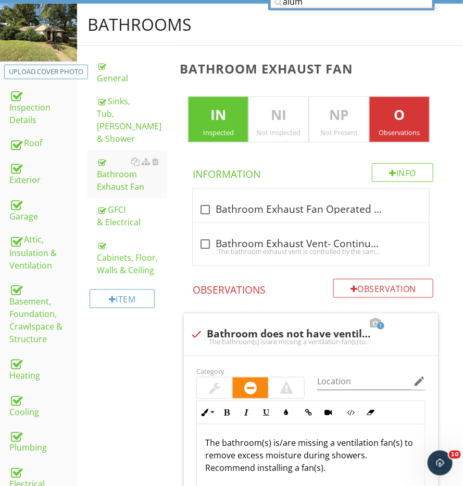
scroll to position [54, 0]
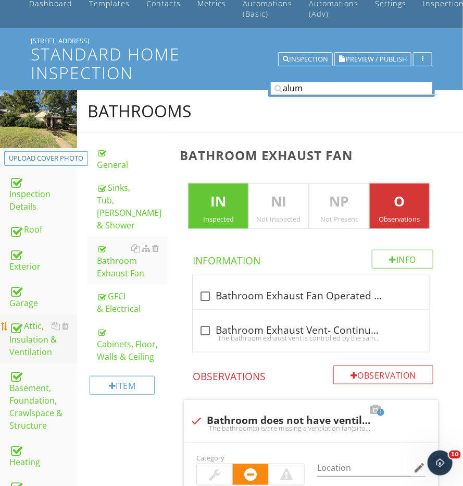
click at [28, 320] on div "Attic, Insulation & Ventilation" at bounding box center [43, 338] width 68 height 39
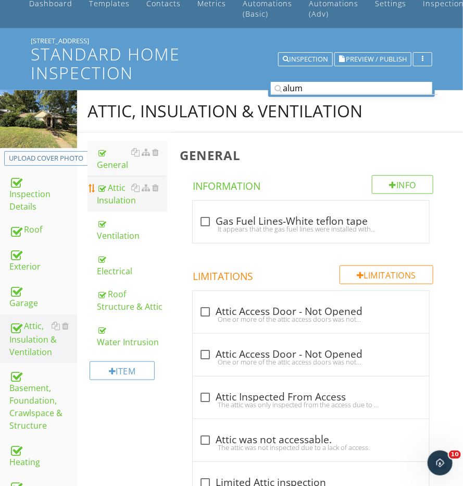
click at [105, 193] on div "Attic Insulation" at bounding box center [132, 193] width 70 height 25
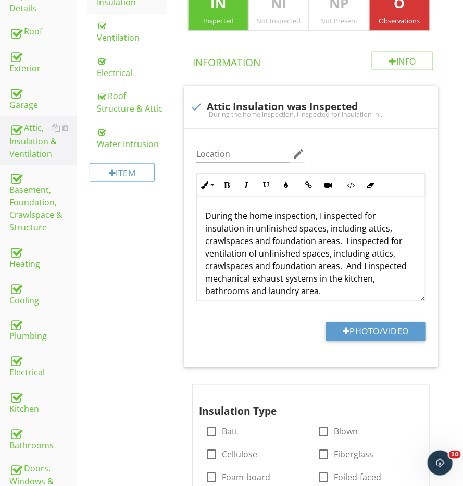
scroll to position [181, 0]
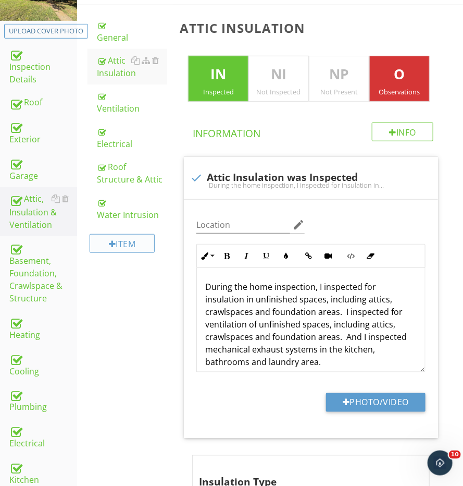
click at [119, 235] on div "Item" at bounding box center [122, 243] width 65 height 19
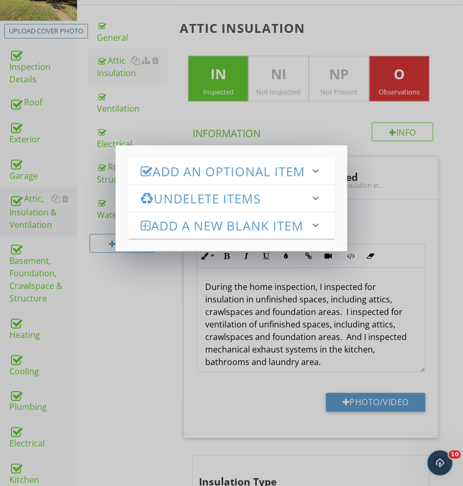
click at [120, 239] on div "Add an Optional Item keyboard_arrow_down check_box_outline_blank Exhaust System…" at bounding box center [232, 198] width 232 height 106
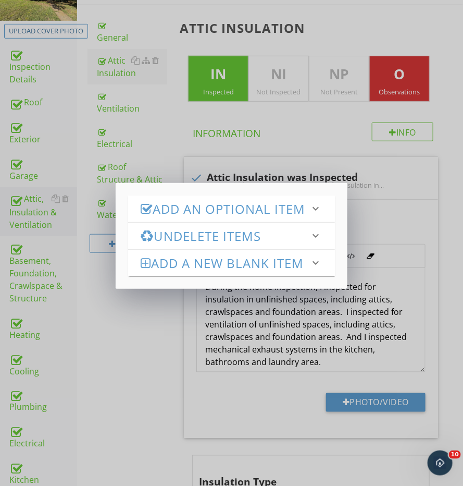
click at [166, 216] on h3 "Add an Optional Item" at bounding box center [225, 209] width 169 height 14
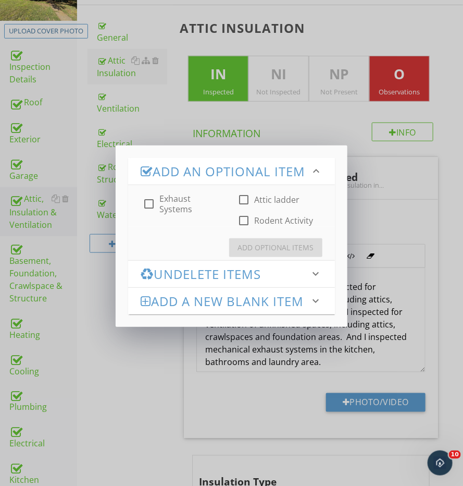
click at [235, 229] on div at bounding box center [244, 221] width 18 height 18
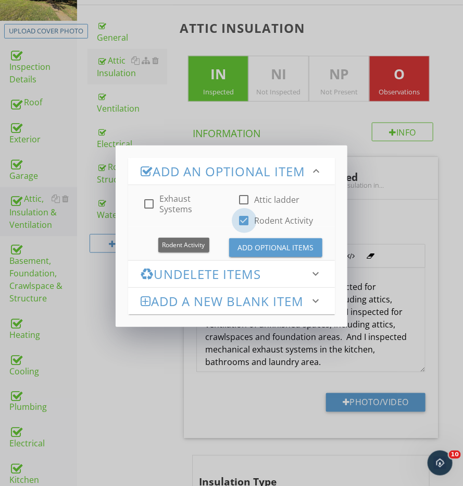
checkbox input "true"
click at [256, 253] on div "Add Optional Items" at bounding box center [276, 247] width 77 height 11
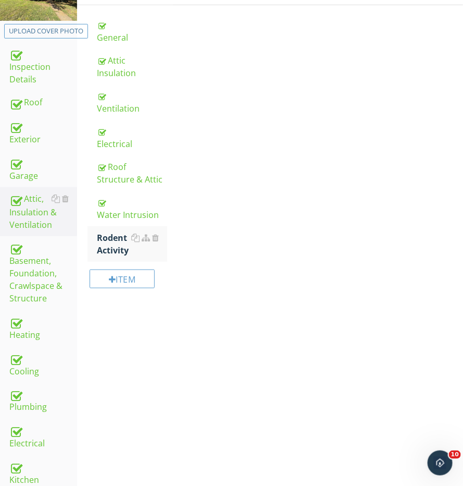
scroll to position [134, 0]
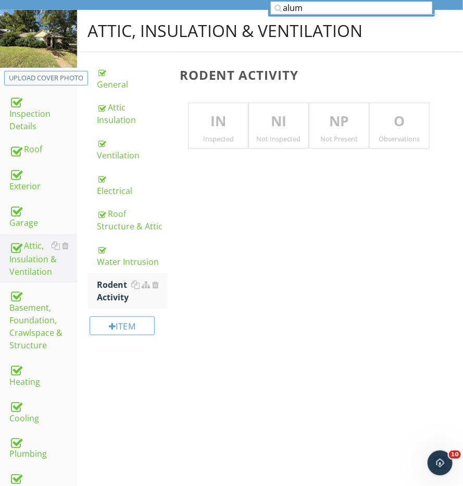
click at [219, 127] on p "IN" at bounding box center [218, 121] width 59 height 21
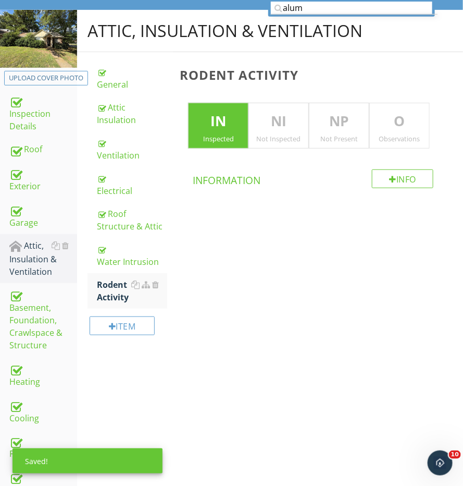
click at [427, 114] on p "O" at bounding box center [399, 121] width 59 height 21
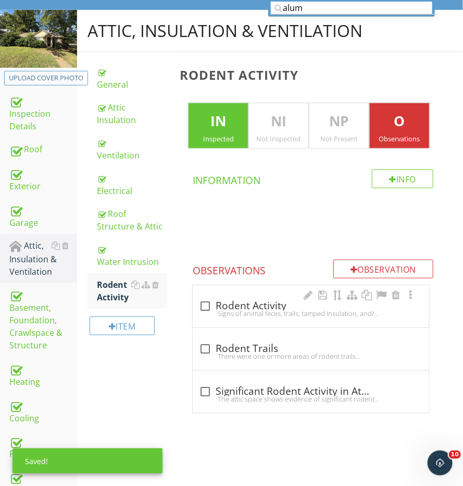
click at [235, 314] on div "check_box_outline_blank Rodent Activity Signs of animal feces, trails, tamped i…" at bounding box center [311, 308] width 224 height 23
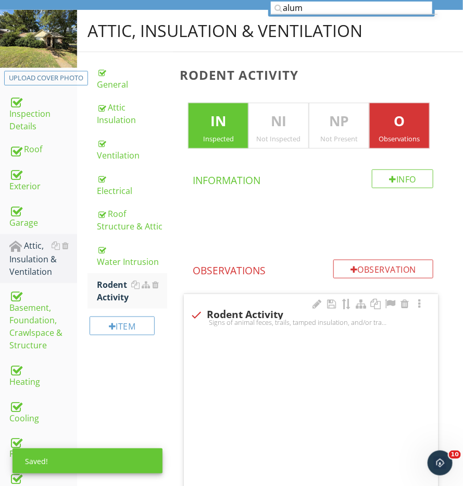
checkbox input "true"
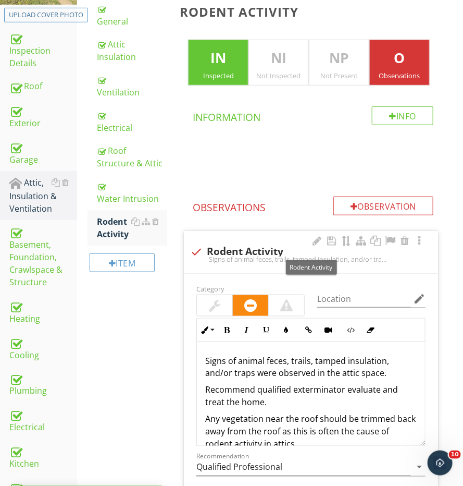
scroll to position [258, 0]
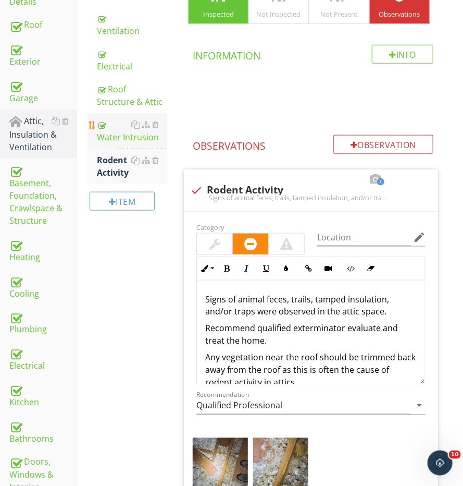
click at [117, 133] on div "Water Intrusion" at bounding box center [132, 130] width 70 height 25
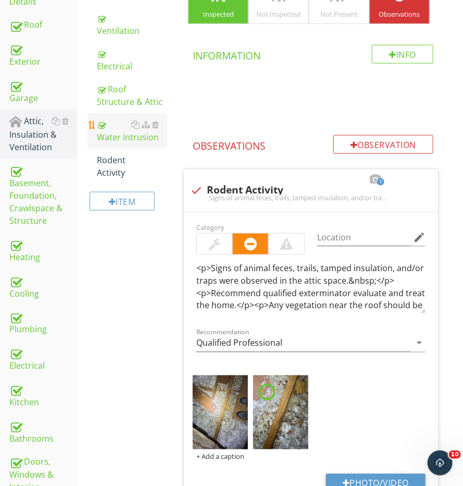
click at [117, 133] on div "Water Intrusion" at bounding box center [132, 130] width 70 height 25
click at [114, 169] on div "Rodent Activity" at bounding box center [132, 166] width 70 height 25
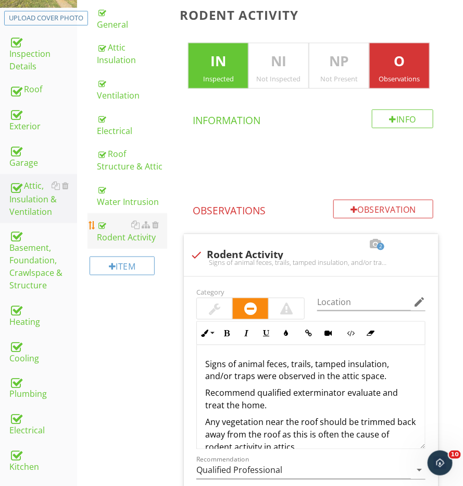
scroll to position [154, 0]
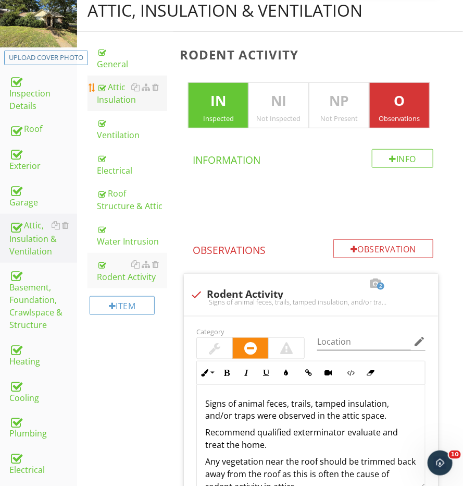
click at [107, 81] on div "Attic Insulation" at bounding box center [132, 93] width 70 height 25
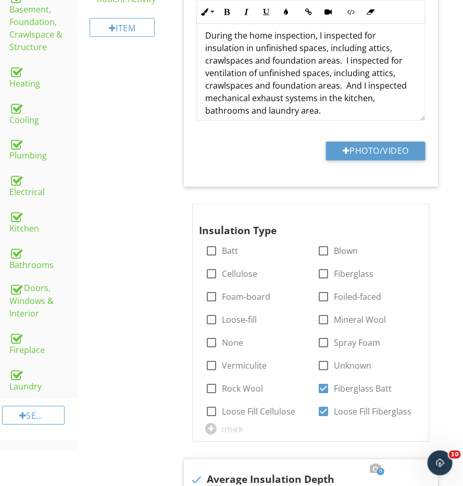
scroll to position [437, 0]
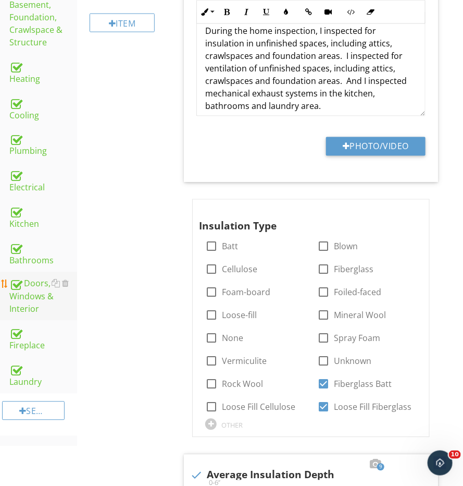
click at [27, 305] on div "Doors, Windows & Interior" at bounding box center [43, 296] width 68 height 39
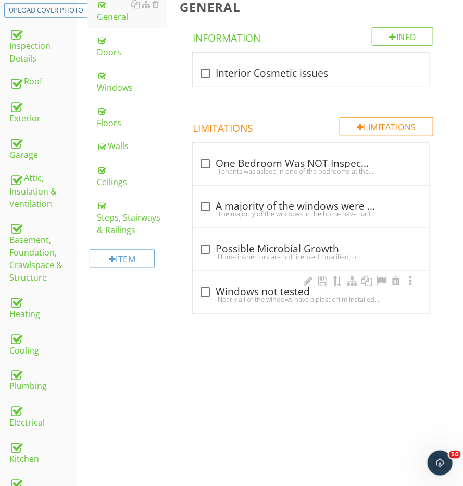
scroll to position [157, 0]
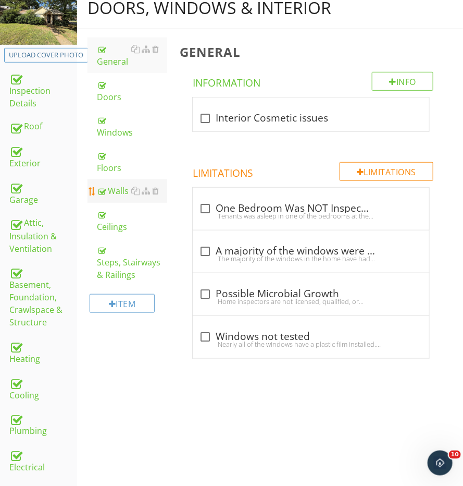
click at [117, 184] on div "Walls" at bounding box center [132, 190] width 70 height 13
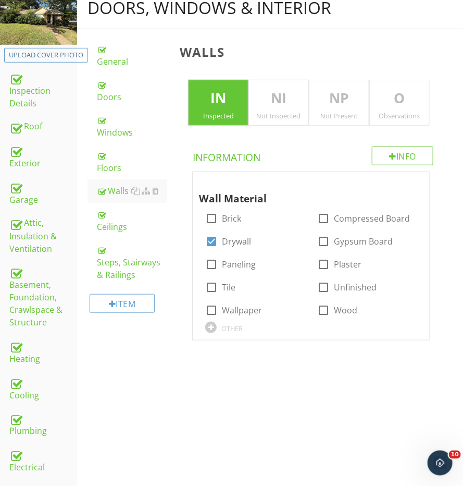
click at [416, 103] on p "O" at bounding box center [399, 98] width 59 height 21
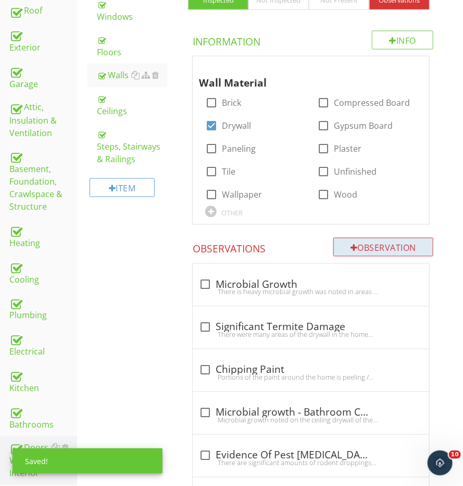
click at [364, 240] on div "Observation" at bounding box center [383, 247] width 100 height 19
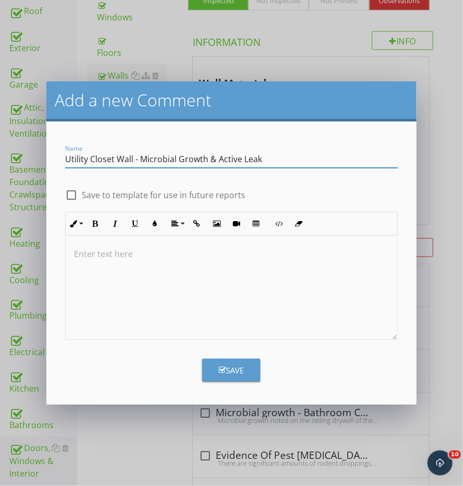
type input "Utility Closet Wall - Microbial Growth & Active Leak"
click at [310, 270] on div at bounding box center [232, 287] width 332 height 104
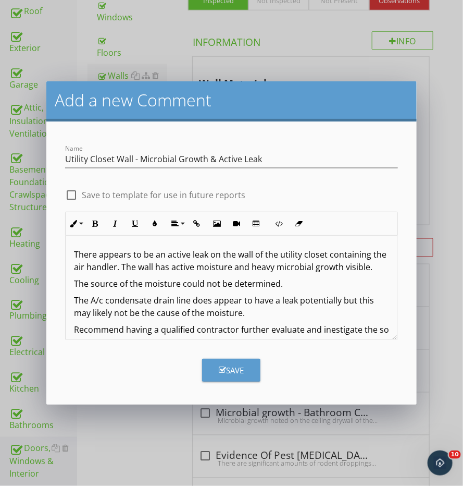
scroll to position [7, 0]
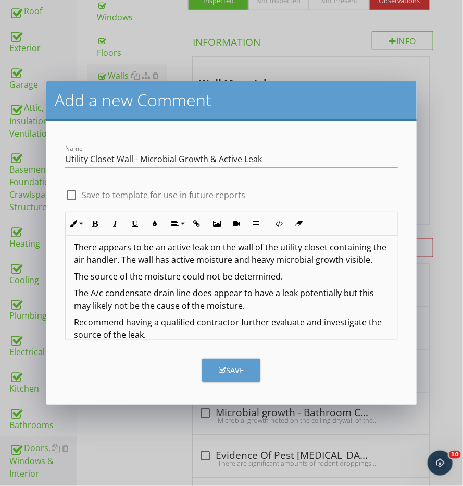
click at [202, 334] on p "Recommend having a qualified contractor further evaluate and investigate the so…" at bounding box center [231, 328] width 315 height 25
click at [230, 364] on div "Save" at bounding box center [231, 370] width 25 height 12
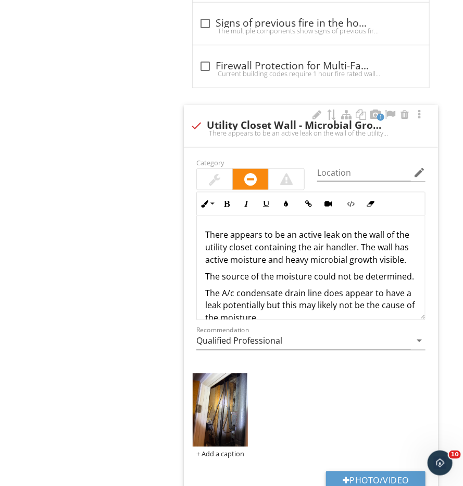
scroll to position [1377, 0]
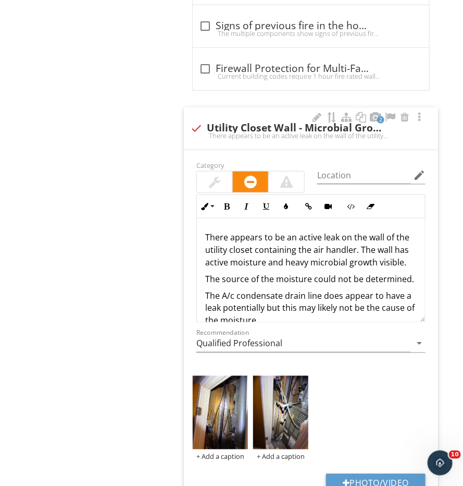
click at [271, 178] on div at bounding box center [286, 181] width 35 height 21
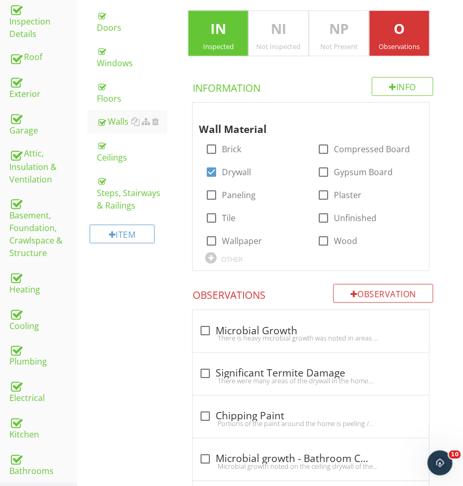
scroll to position [230, 0]
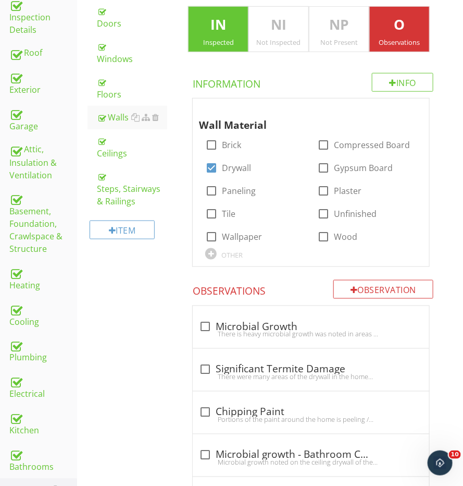
click at [28, 279] on div "Heating" at bounding box center [43, 278] width 68 height 26
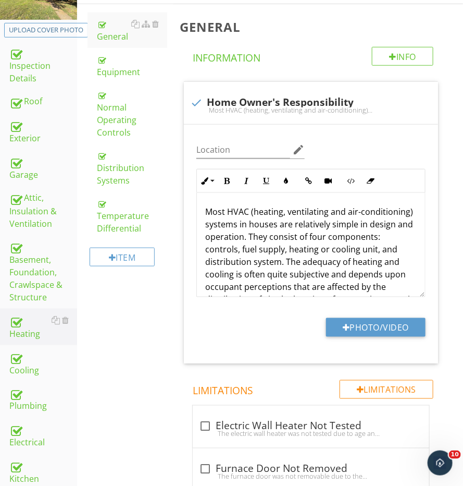
scroll to position [136, 0]
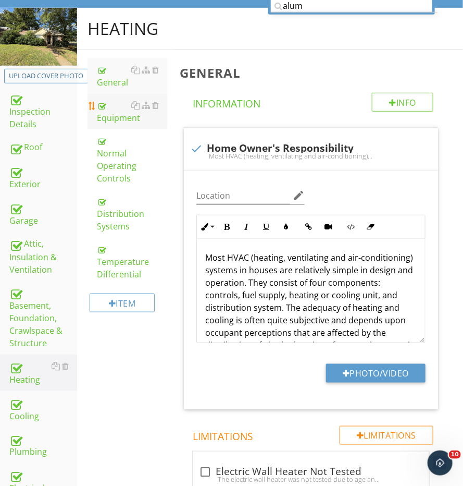
click at [119, 101] on div "Equipment" at bounding box center [132, 111] width 70 height 25
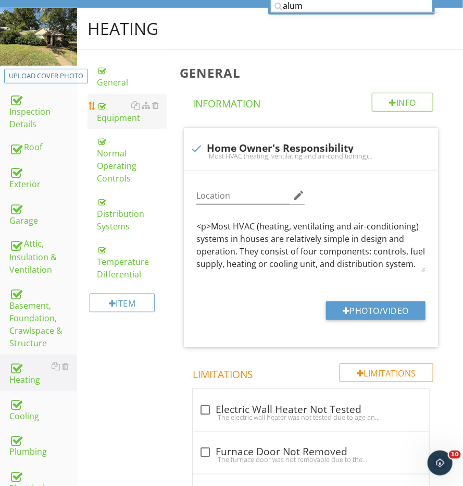
scroll to position [135, 0]
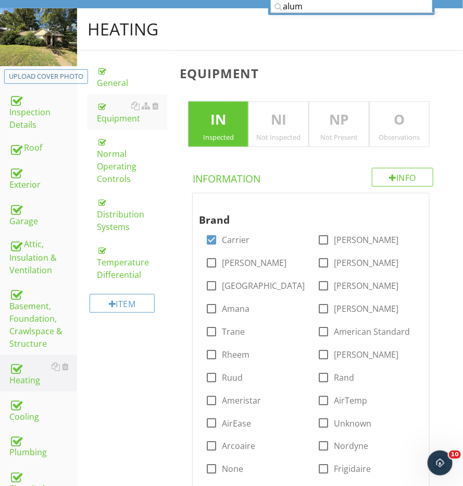
click at [400, 114] on p "O" at bounding box center [399, 119] width 59 height 21
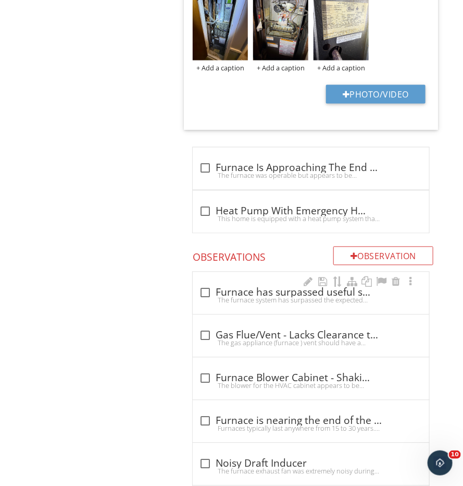
click at [214, 288] on div "check_box_outline_blank Furnace has surpassed useful service life The furnace s…" at bounding box center [311, 295] width 224 height 23
checkbox input "true"
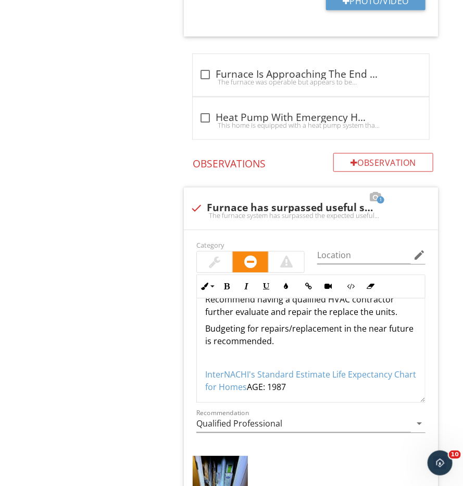
scroll to position [151, 0]
click at [303, 369] on p "InterNACHI's Standard Estimate Life Expectancy Chart for Homes AGE: 1987" at bounding box center [311, 381] width 212 height 25
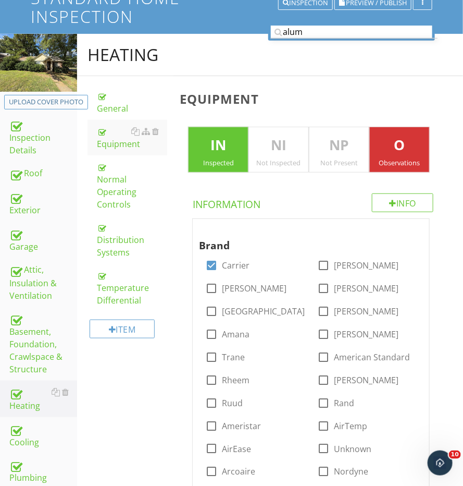
scroll to position [103, 0]
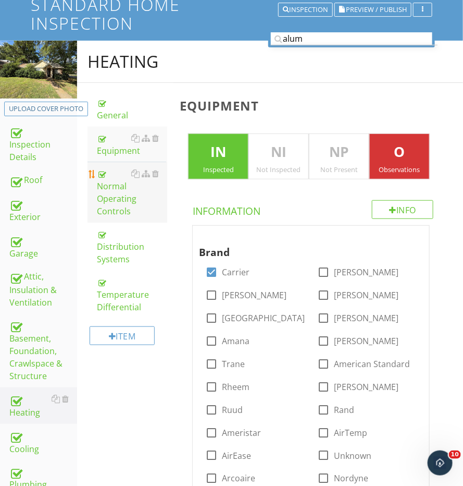
click at [116, 189] on div "Normal Operating Controls" at bounding box center [132, 192] width 70 height 50
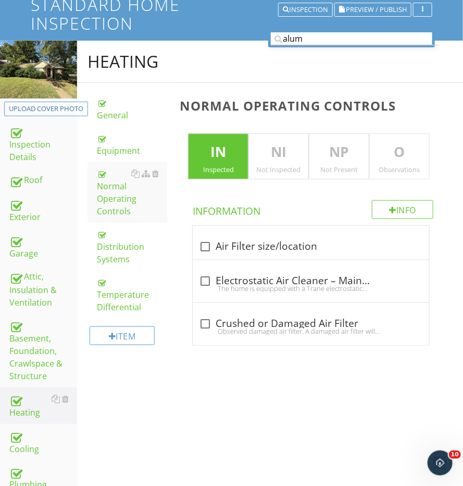
click at [391, 150] on p "O" at bounding box center [399, 152] width 59 height 21
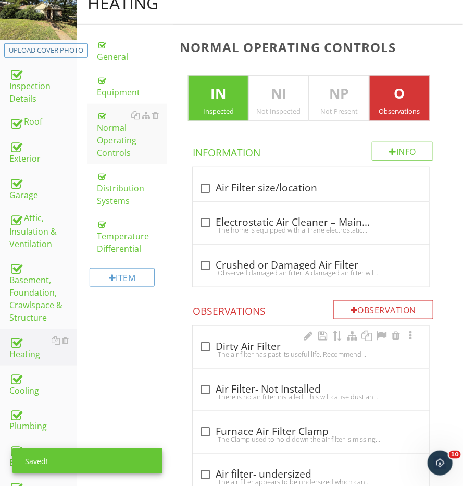
click at [244, 344] on div "check_box_outline_blank Dirty Air Filter" at bounding box center [311, 346] width 224 height 13
checkbox input "true"
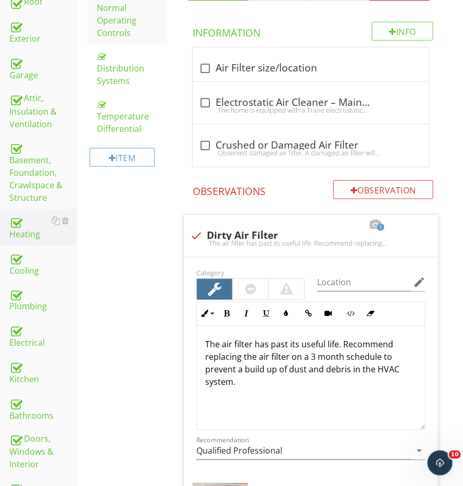
scroll to position [350, 0]
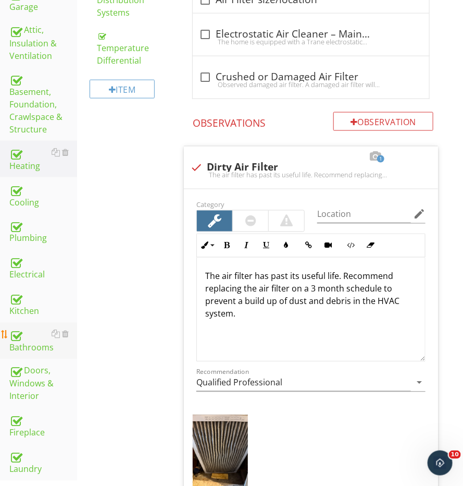
click at [30, 336] on div "Bathrooms" at bounding box center [43, 341] width 68 height 26
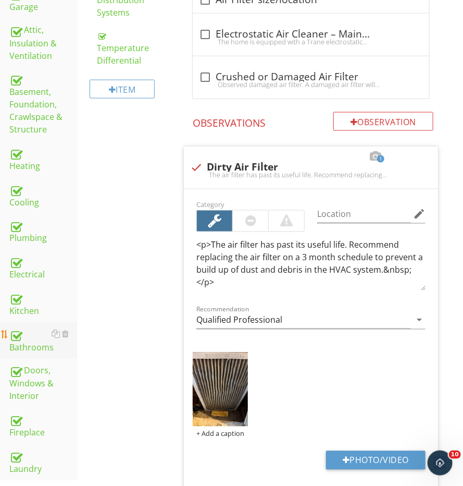
click at [30, 336] on div "Bathrooms" at bounding box center [43, 341] width 68 height 26
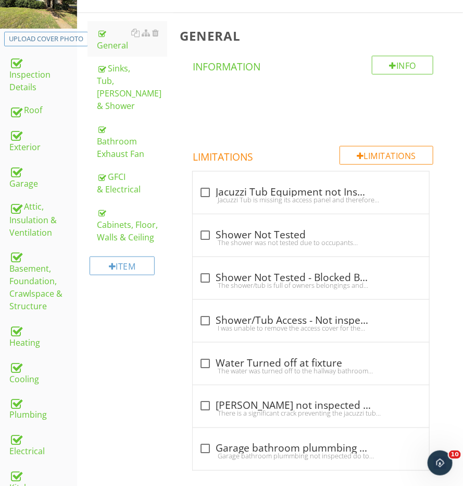
scroll to position [136, 0]
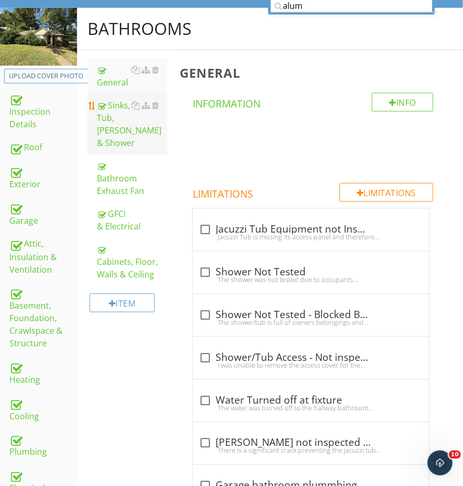
click at [117, 119] on div "Sinks, Tub, Toilet & Shower" at bounding box center [132, 124] width 70 height 50
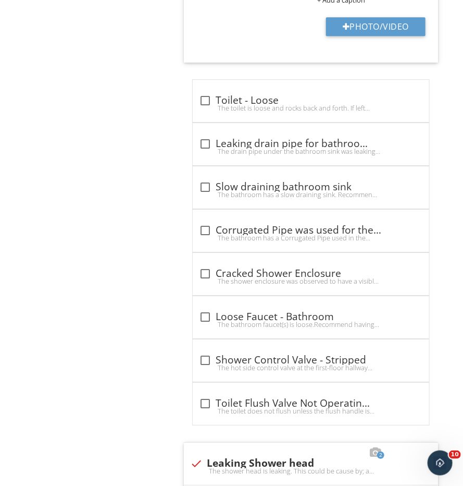
click at [210, 147] on div "The drain pipe under the bathroom sink was leaking at the time of the inspectio…" at bounding box center [311, 151] width 224 height 8
checkbox input "true"
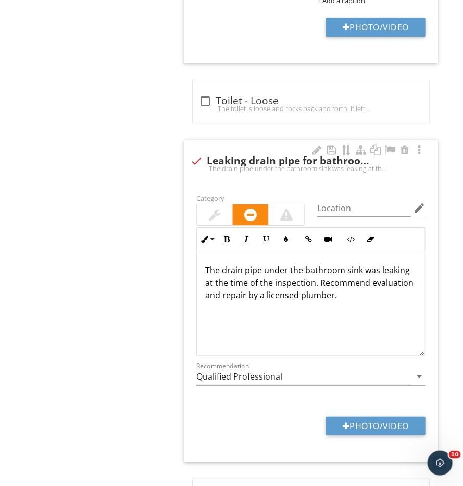
scroll to position [964, 0]
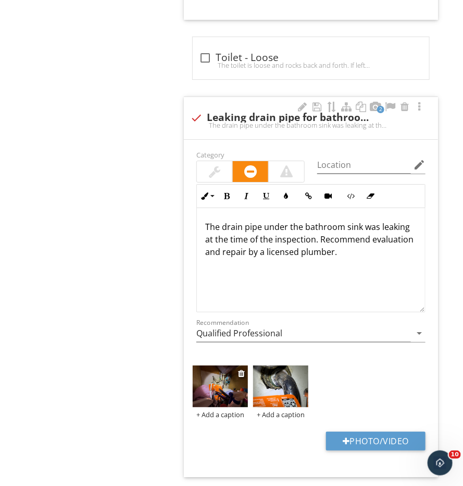
click at [216, 410] on div "+ Add a caption" at bounding box center [220, 414] width 55 height 8
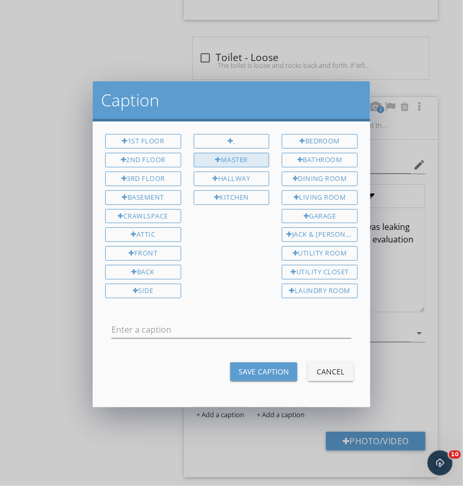
click at [224, 160] on div "Master" at bounding box center [232, 160] width 76 height 15
click at [304, 155] on div "Bathroom" at bounding box center [320, 160] width 76 height 15
type input "Master Bathroom"
click at [270, 366] on div "Save Caption" at bounding box center [264, 371] width 51 height 11
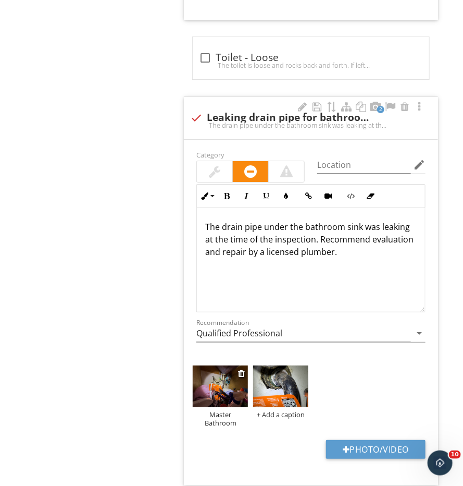
click at [223, 394] on img at bounding box center [220, 385] width 55 height 41
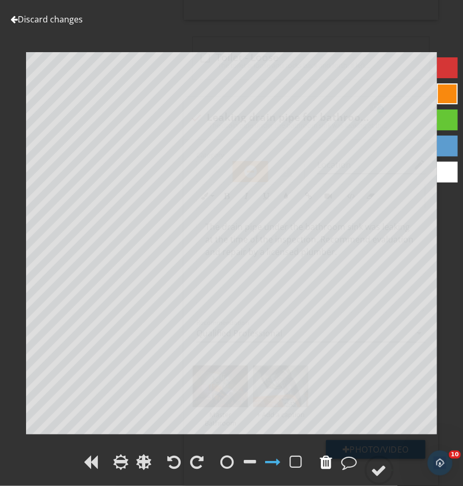
click at [319, 458] on div at bounding box center [327, 462] width 16 height 16
click at [328, 470] on div "Discard changes Add Location Master Bathroom" at bounding box center [231, 243] width 463 height 486
click at [328, 470] on span at bounding box center [326, 468] width 21 height 11
click at [325, 460] on div at bounding box center [326, 462] width 13 height 16
click at [381, 456] on icon at bounding box center [379, 469] width 29 height 29
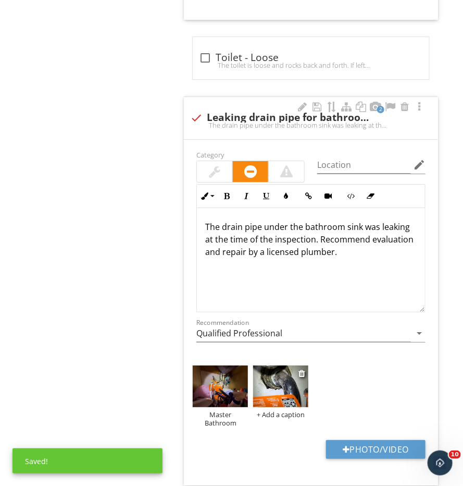
click at [278, 381] on img at bounding box center [280, 385] width 55 height 41
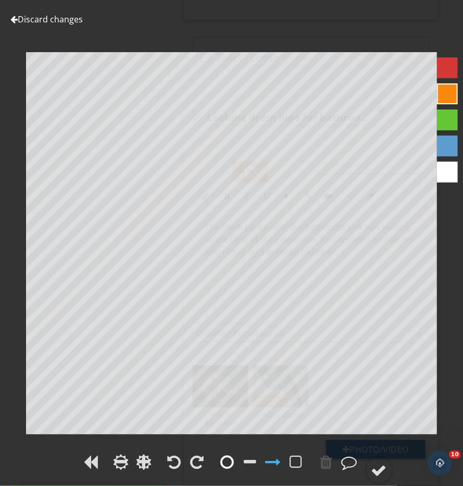
click at [225, 466] on div at bounding box center [228, 462] width 14 height 16
click at [377, 464] on div at bounding box center [379, 470] width 16 height 16
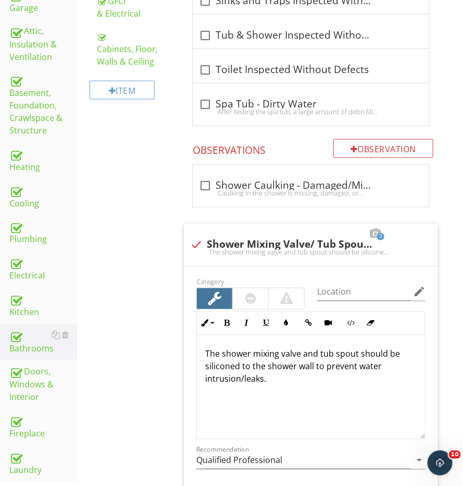
scroll to position [367, 0]
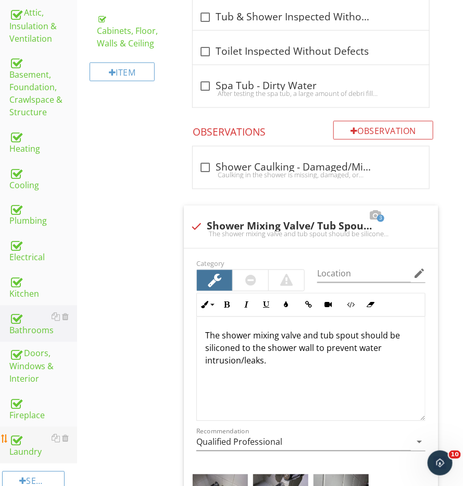
click at [22, 433] on div at bounding box center [15, 439] width 13 height 13
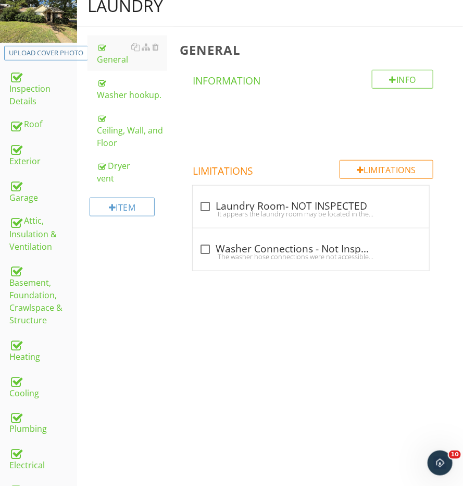
scroll to position [134, 0]
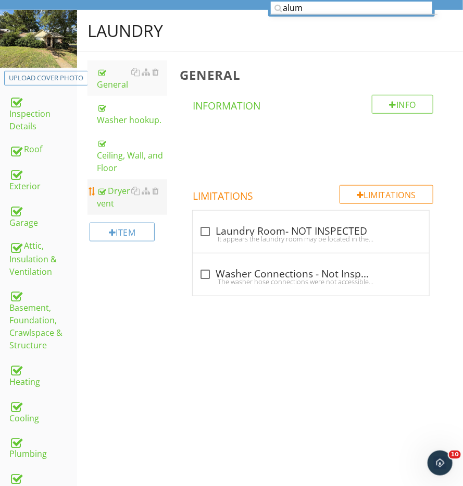
click at [119, 202] on div "Dryer vent" at bounding box center [132, 196] width 70 height 25
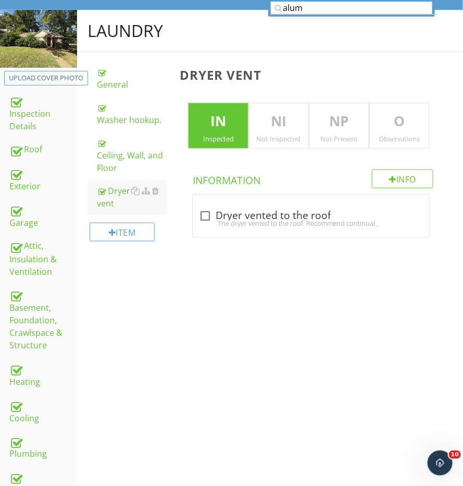
click at [385, 129] on p "O" at bounding box center [399, 121] width 59 height 21
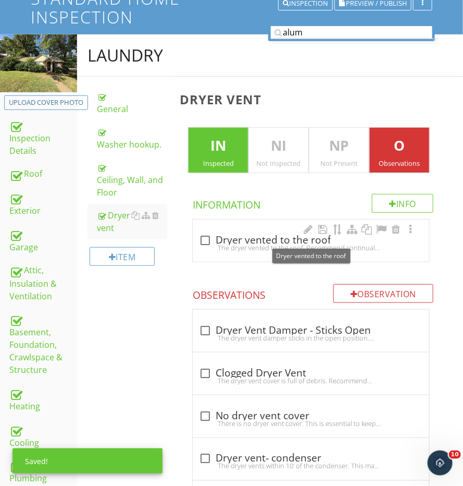
scroll to position [51, 0]
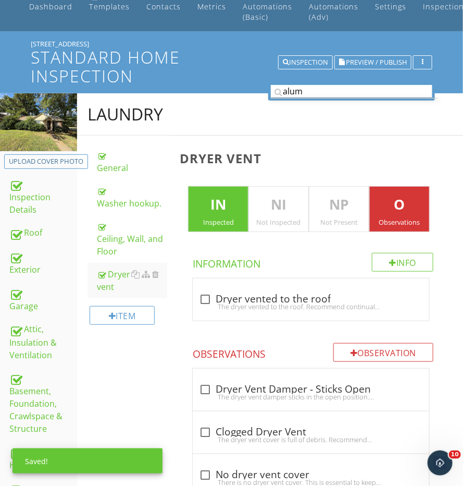
click at [302, 92] on input "alum" at bounding box center [352, 91] width 162 height 13
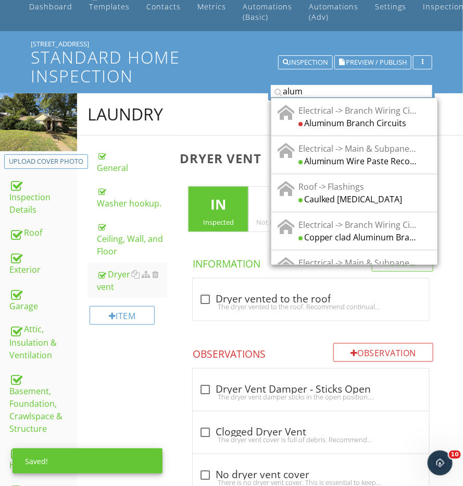
click at [302, 92] on input "alum" at bounding box center [352, 91] width 162 height 13
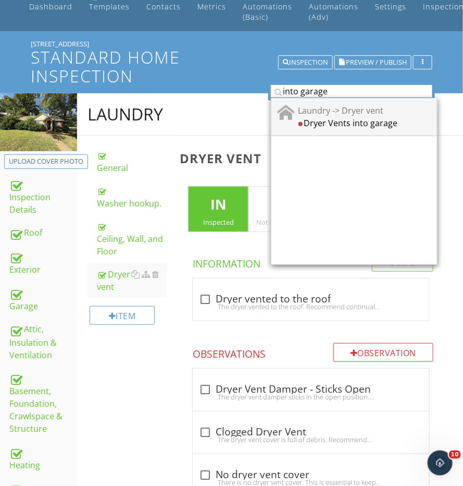
type input "into garage"
click at [328, 116] on div "Dryer Vents into garage" at bounding box center [358, 122] width 118 height 13
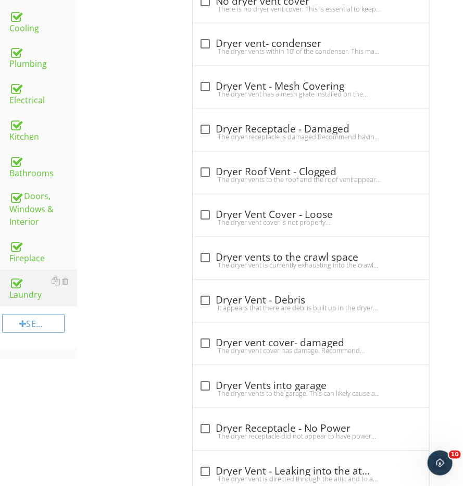
scroll to position [619, 0]
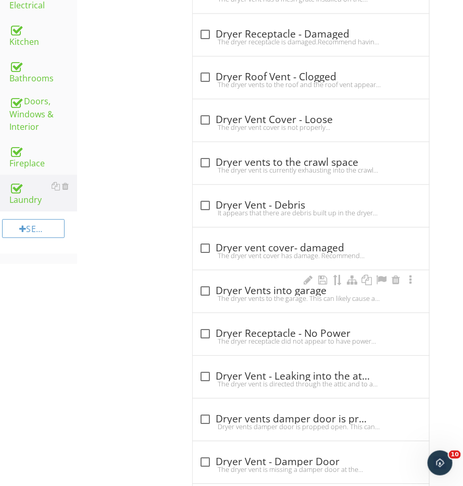
click at [245, 284] on div "check_box_outline_blank Dryer Vents into garage" at bounding box center [311, 290] width 224 height 13
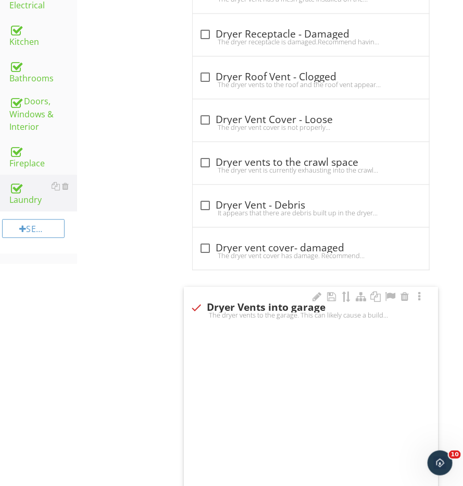
checkbox input "true"
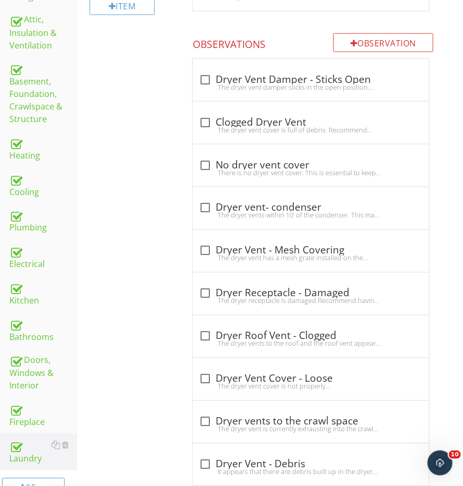
scroll to position [113, 0]
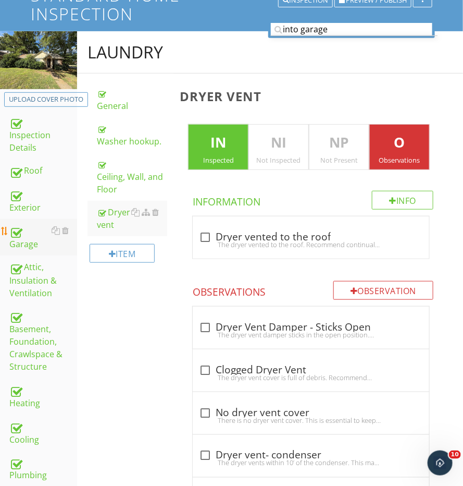
click at [30, 235] on div "Garage" at bounding box center [43, 237] width 68 height 26
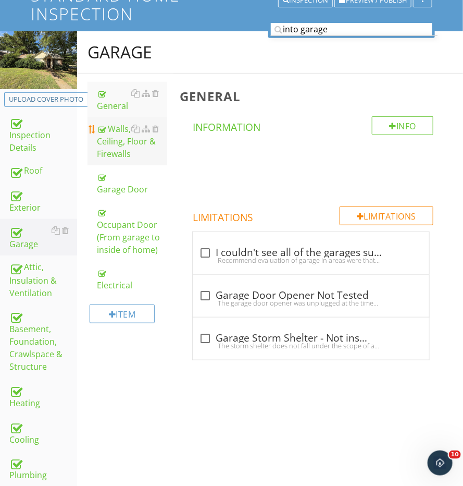
click at [127, 153] on div "Walls, Ceiling, Floor & Firewalls" at bounding box center [132, 141] width 70 height 38
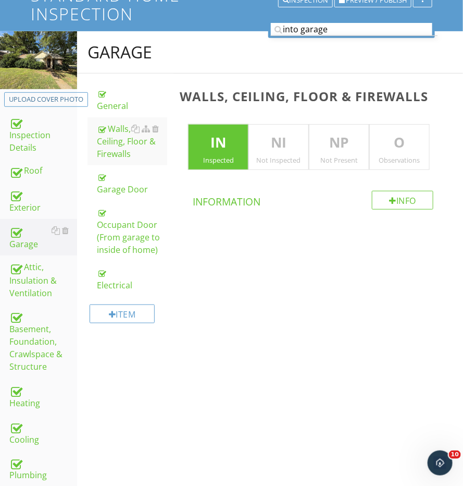
click at [405, 148] on p "O" at bounding box center [399, 142] width 59 height 21
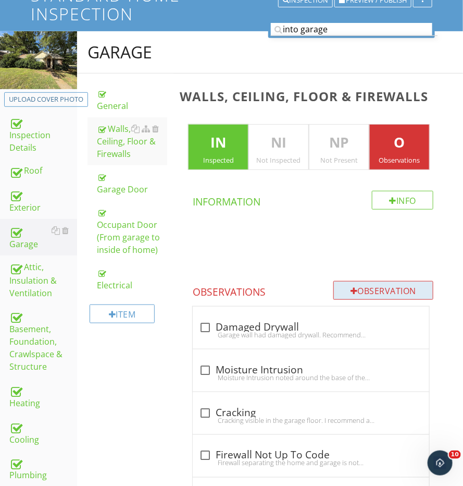
click at [351, 287] on div at bounding box center [354, 291] width 7 height 8
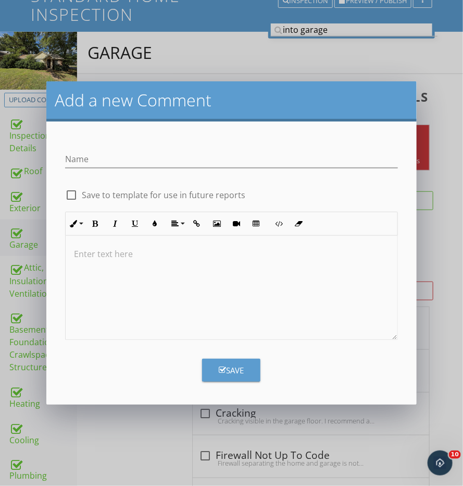
click at [178, 294] on div at bounding box center [232, 287] width 332 height 104
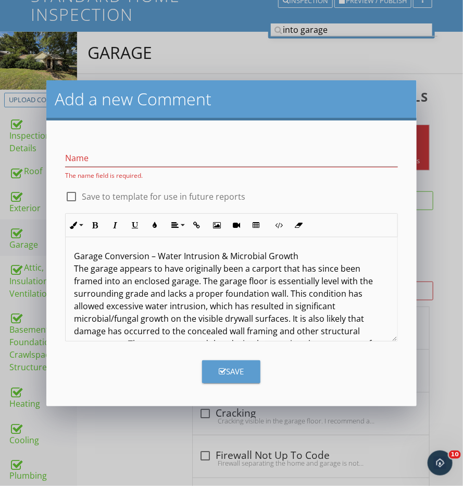
scroll to position [-1, 0]
click at [127, 254] on p "Garage Conversion – Water Intrusion & Microbial Growth The garage appears to ha…" at bounding box center [231, 325] width 315 height 150
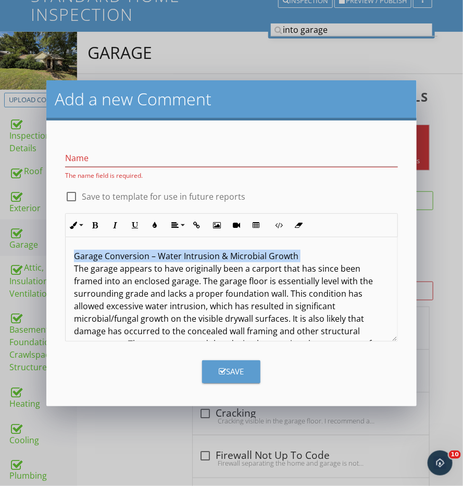
click at [127, 254] on p "Garage Conversion – Water Intrusion & Microbial Growth The garage appears to ha…" at bounding box center [231, 325] width 315 height 150
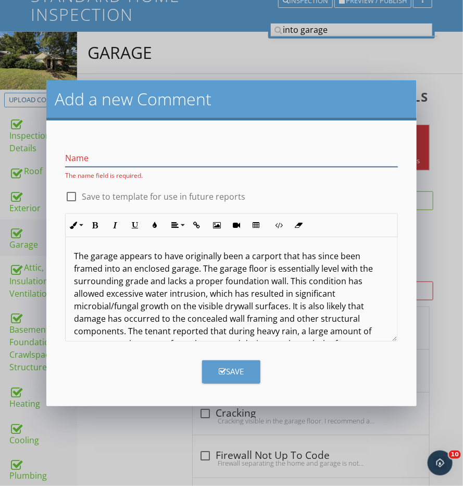
click at [106, 153] on input "Name" at bounding box center [231, 158] width 333 height 17
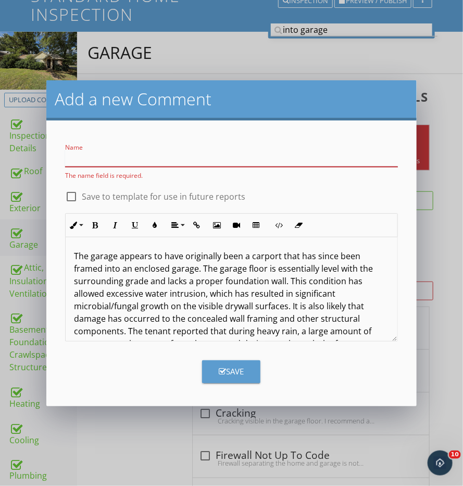
paste input "Garage Conversion – Water Intrusion & Microbial Growth"
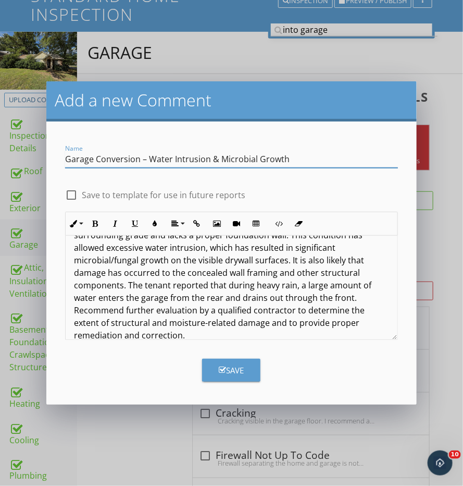
scroll to position [44, 0]
type input "Garage Conversion – Water Intrusion & Microbial Growth"
click at [262, 306] on p "The garage appears to have originally been a carport that has since been framed…" at bounding box center [231, 273] width 315 height 138
click at [205, 296] on p "The garage appears to have originally been a carport that has since been framed…" at bounding box center [231, 273] width 315 height 138
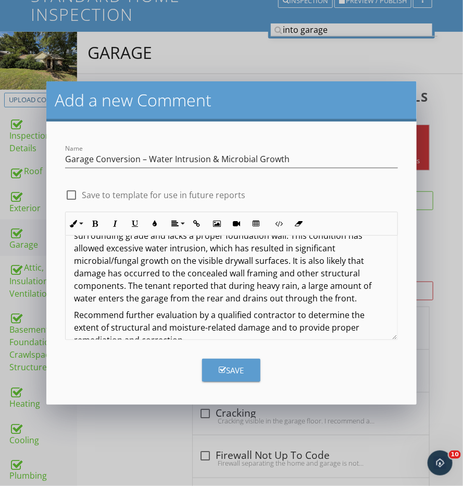
click at [217, 370] on button "Save" at bounding box center [231, 369] width 58 height 23
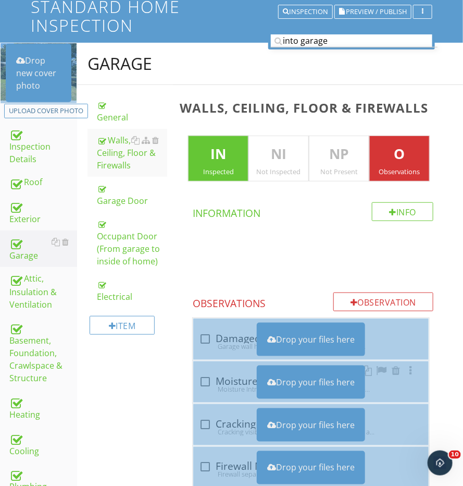
scroll to position [92, 0]
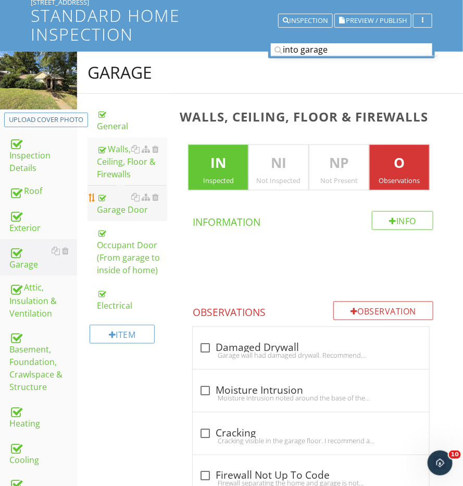
click at [120, 199] on div "Garage Door" at bounding box center [132, 203] width 70 height 25
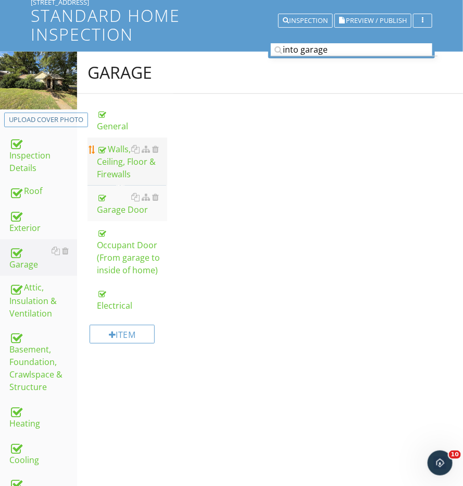
click at [120, 166] on div "Walls, Ceiling, Floor & Firewalls" at bounding box center [132, 162] width 70 height 38
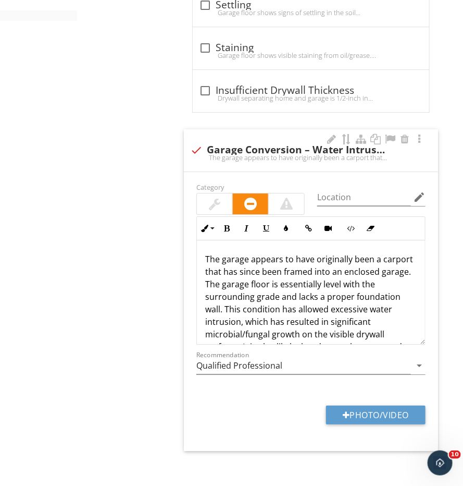
scroll to position [861, 0]
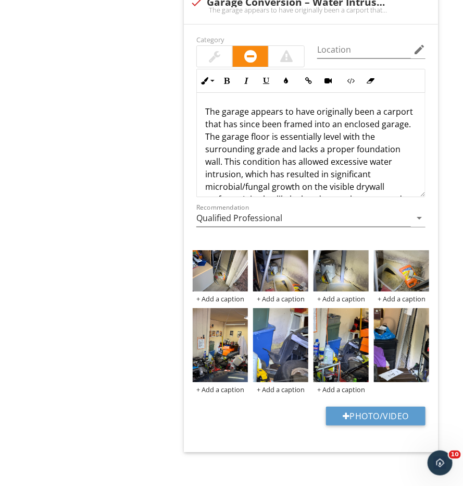
scroll to position [1009, 0]
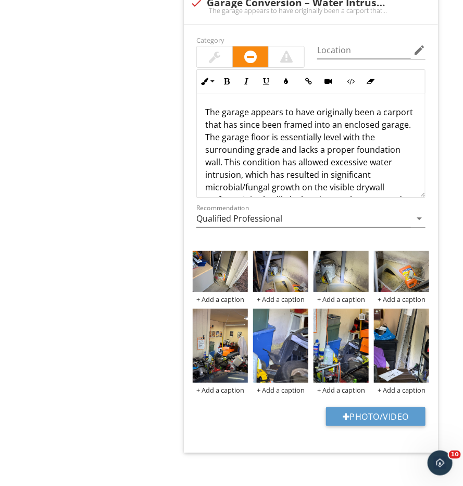
click at [363, 312] on div at bounding box center [362, 316] width 7 height 8
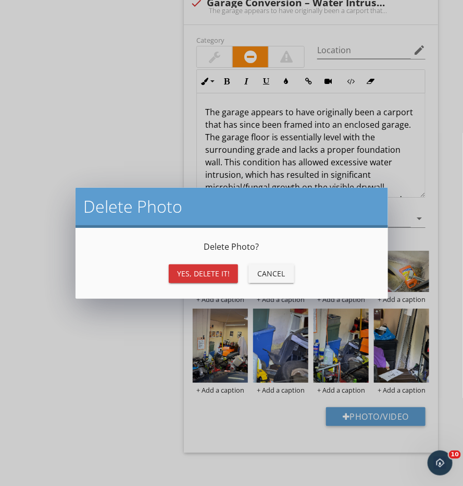
click at [226, 285] on div "Yes, Delete it! Cancel" at bounding box center [232, 273] width 288 height 25
click at [225, 277] on div "Yes, Delete it!" at bounding box center [203, 273] width 53 height 11
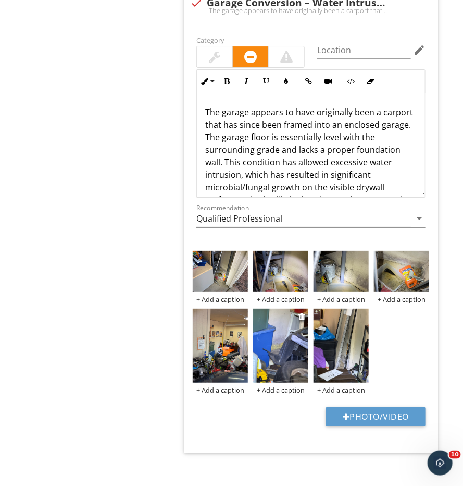
click at [263, 342] on img at bounding box center [280, 344] width 55 height 73
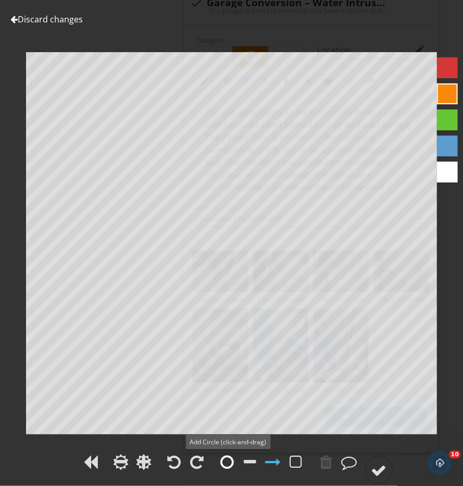
click at [221, 461] on div at bounding box center [228, 462] width 14 height 16
click at [328, 459] on div at bounding box center [326, 462] width 13 height 16
click at [448, 67] on div at bounding box center [447, 67] width 21 height 21
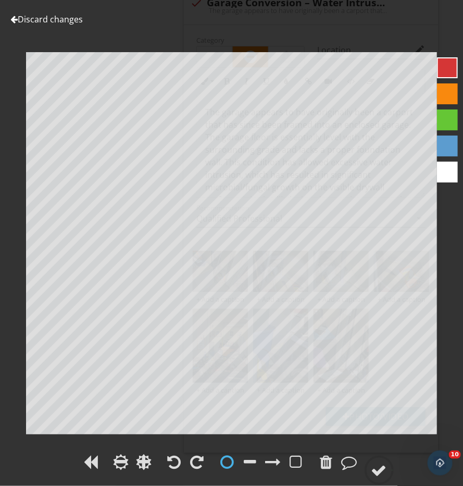
click at [381, 451] on div "Discard changes Add Location" at bounding box center [231, 243] width 463 height 486
click at [381, 460] on circle at bounding box center [379, 469] width 27 height 27
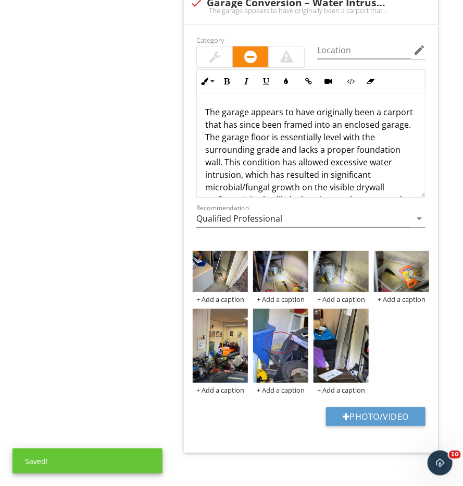
click at [282, 53] on div at bounding box center [286, 57] width 13 height 13
click at [279, 267] on img at bounding box center [280, 271] width 55 height 41
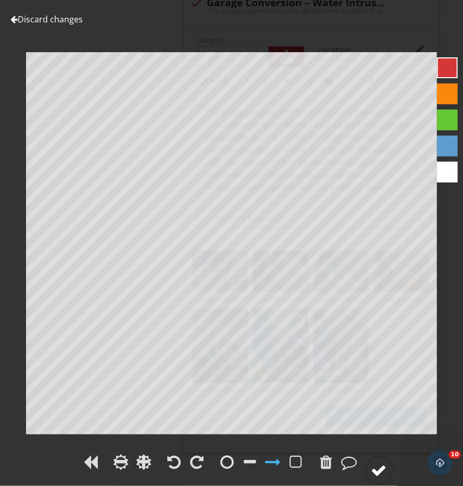
click at [386, 464] on div at bounding box center [379, 470] width 16 height 16
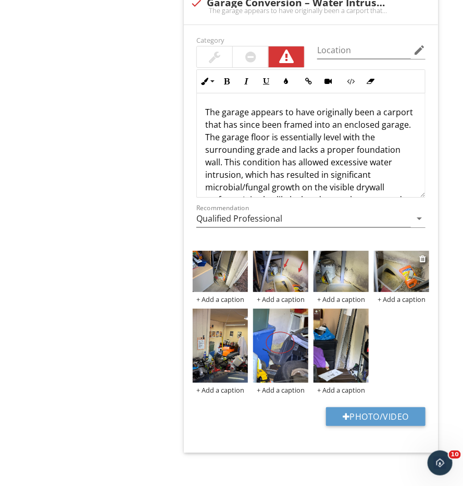
click at [397, 269] on img at bounding box center [401, 271] width 55 height 41
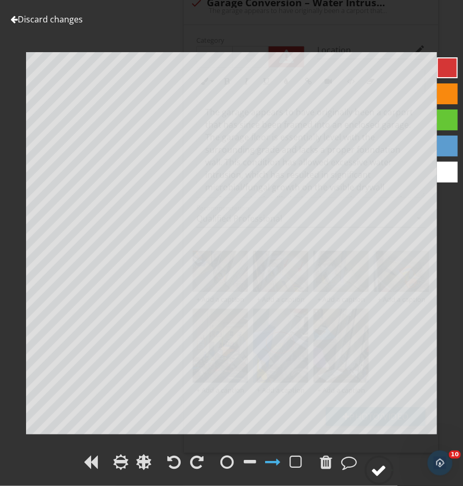
click at [387, 467] on div at bounding box center [379, 470] width 16 height 16
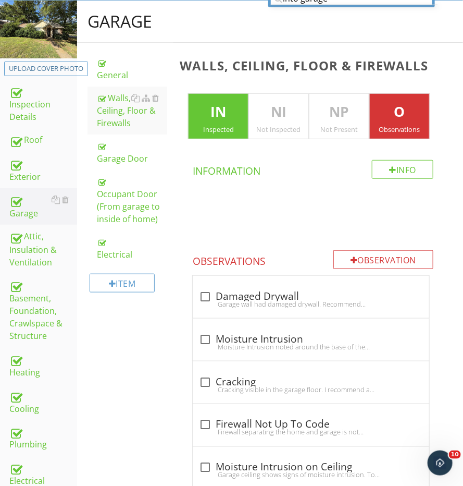
scroll to position [129, 0]
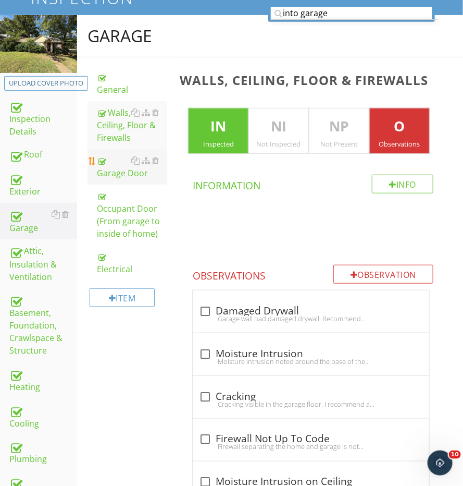
click at [122, 171] on div "Garage Door" at bounding box center [132, 166] width 70 height 25
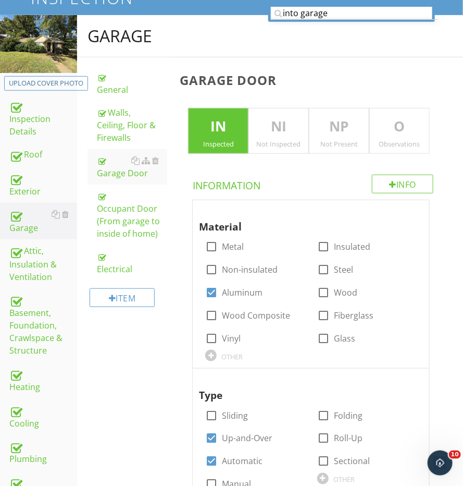
click at [393, 129] on p "O" at bounding box center [399, 126] width 59 height 21
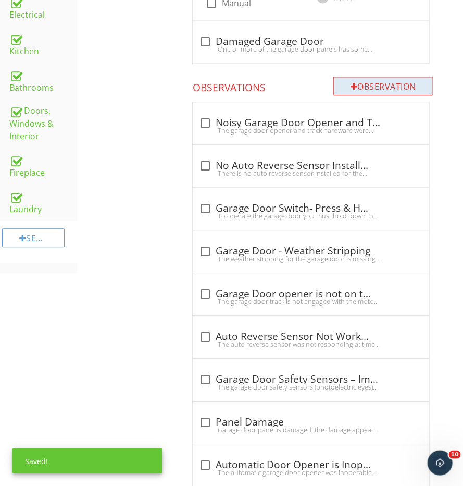
click at [374, 84] on div "Observation" at bounding box center [383, 86] width 100 height 19
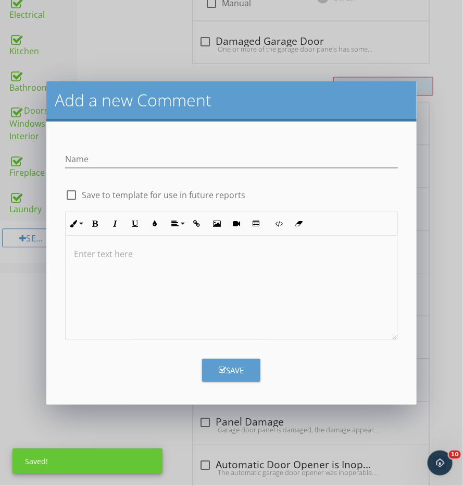
scroll to position [609, 0]
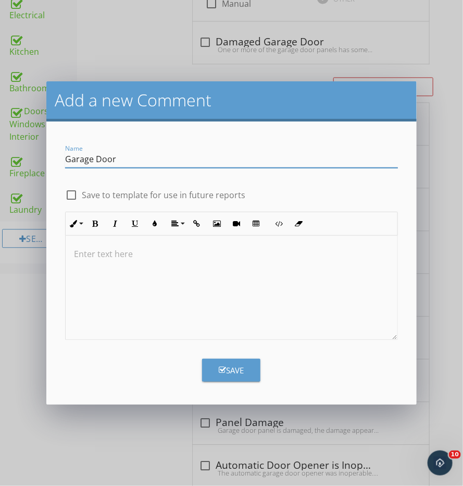
type input "Garage Door"
click at [231, 283] on div at bounding box center [232, 287] width 332 height 104
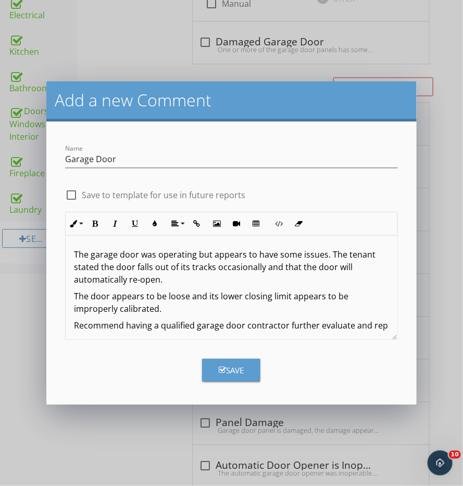
scroll to position [3, 0]
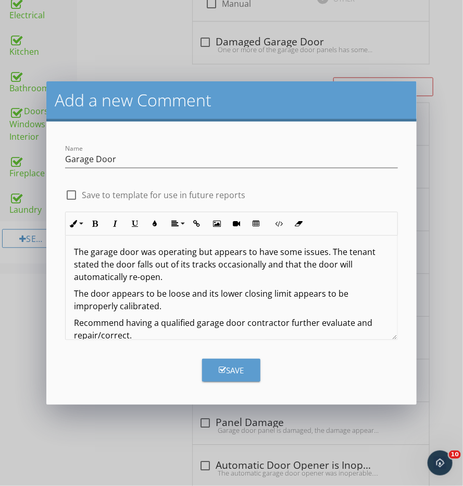
type textarea "<p>The garage door was operating but appears to have some issues. The tenant st…"
click at [219, 368] on icon "button" at bounding box center [222, 370] width 7 height 8
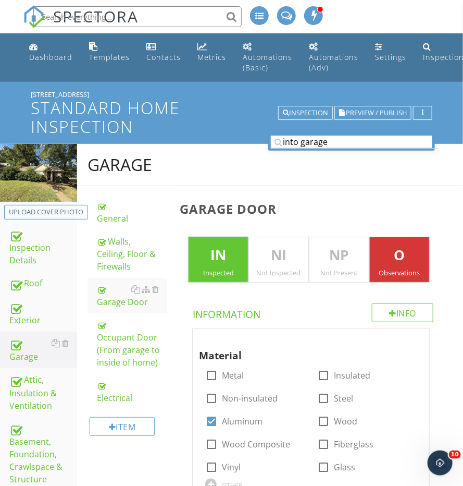
scroll to position [0, 0]
click at [33, 326] on link "Exterior" at bounding box center [43, 313] width 68 height 36
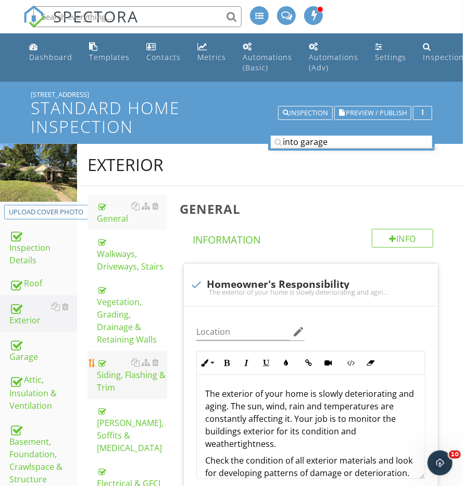
click at [107, 357] on div "Siding, Flashing & Trim" at bounding box center [132, 375] width 70 height 38
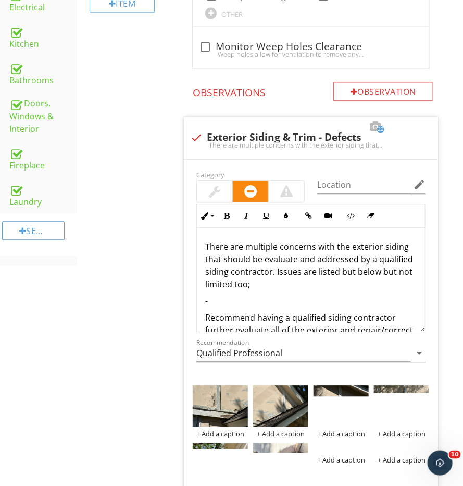
scroll to position [619, 0]
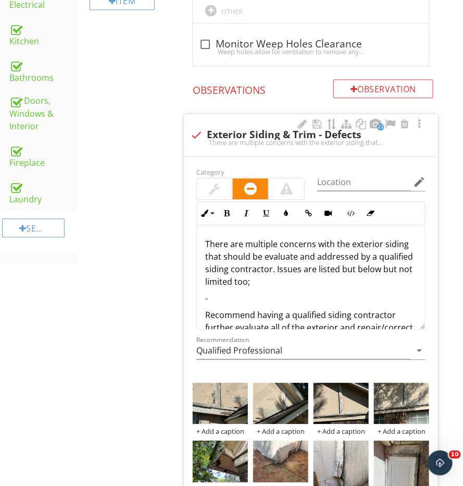
click at [280, 292] on p "-" at bounding box center [311, 298] width 212 height 13
drag, startPoint x: 291, startPoint y: 279, endPoint x: 146, endPoint y: 280, distance: 144.8
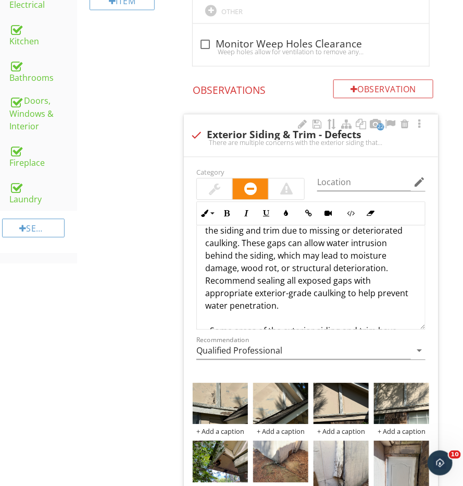
scroll to position [202, 0]
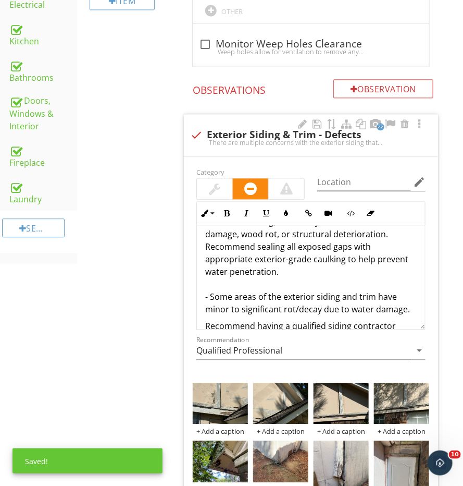
click at [225, 265] on p "- There are many areas of the exterior siding and trim that are in need of; rep…" at bounding box center [311, 202] width 212 height 225
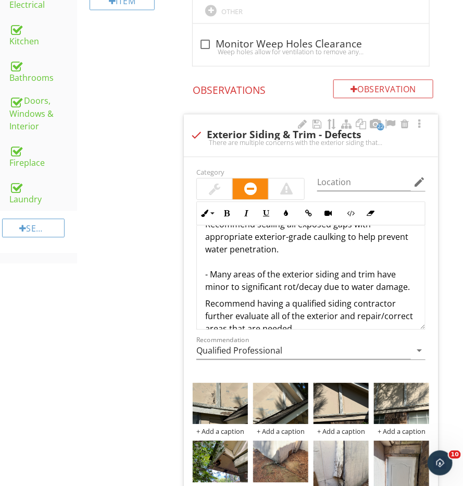
scroll to position [224, 0]
click at [418, 257] on div "There are multiple concerns with the exterior siding that should be evaluate an…" at bounding box center [311, 175] width 228 height 346
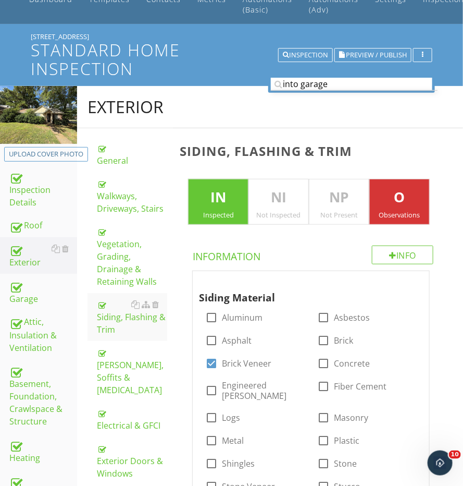
scroll to position [29, 0]
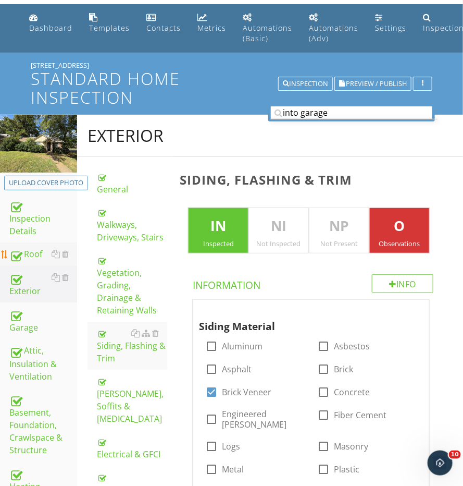
click at [24, 256] on div "Roof" at bounding box center [43, 254] width 68 height 14
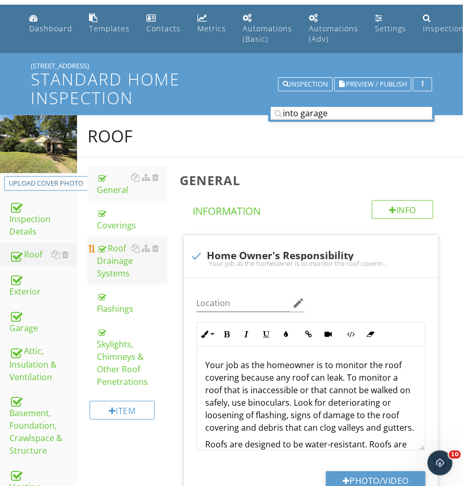
click at [111, 253] on div "Roof Drainage Systems" at bounding box center [132, 261] width 70 height 38
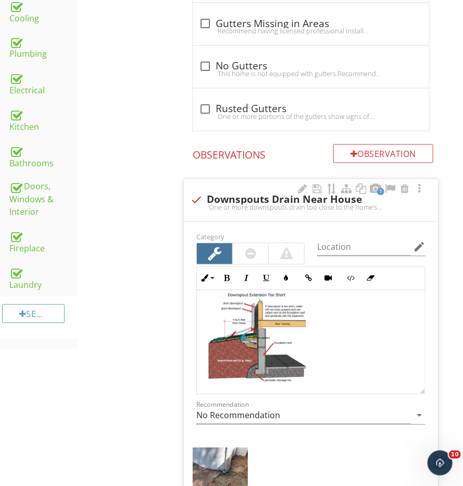
scroll to position [120, 0]
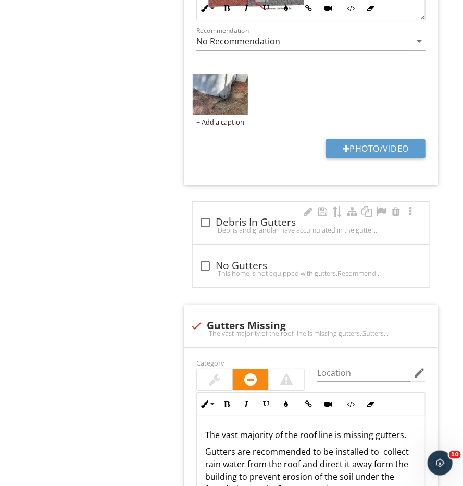
click at [233, 216] on div "check_box_outline_blank Debris In Gutters" at bounding box center [311, 222] width 224 height 13
checkbox input "true"
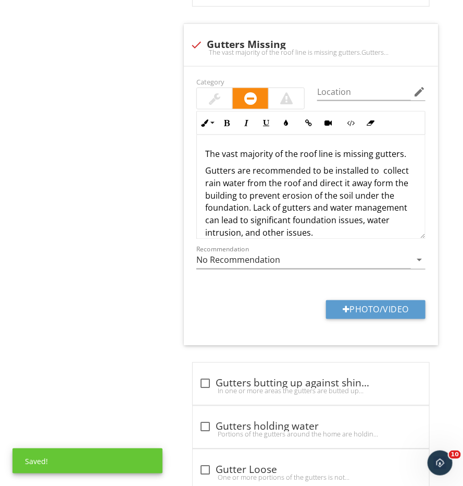
click at [151, 240] on div "Roof General Coverings Roof Drainage Systems Flashings Skylights, Chimneys & Ot…" at bounding box center [270, 173] width 386 height 3026
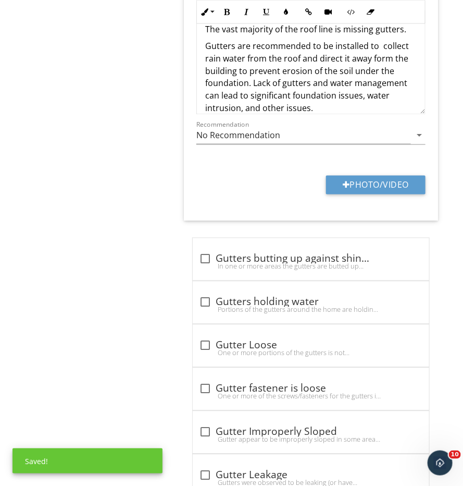
scroll to position [1626, 0]
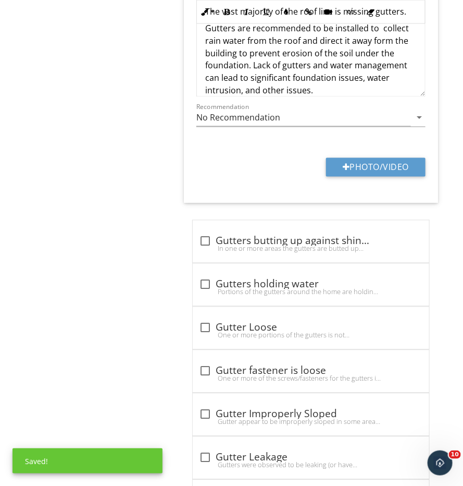
click at [151, 240] on div "Roof General Coverings Roof Drainage Systems Flashings Skylights, Chimneys & Ot…" at bounding box center [270, 31] width 386 height 3026
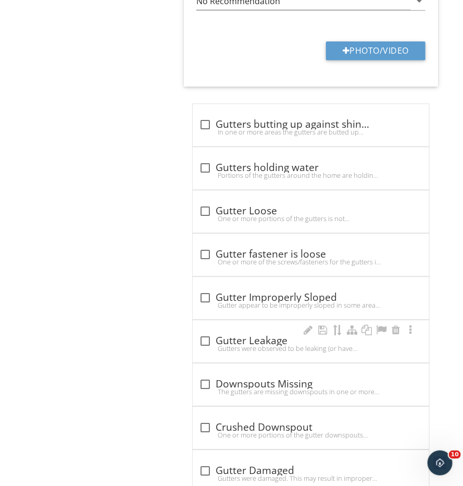
click at [209, 332] on div at bounding box center [205, 341] width 18 height 18
checkbox input "true"
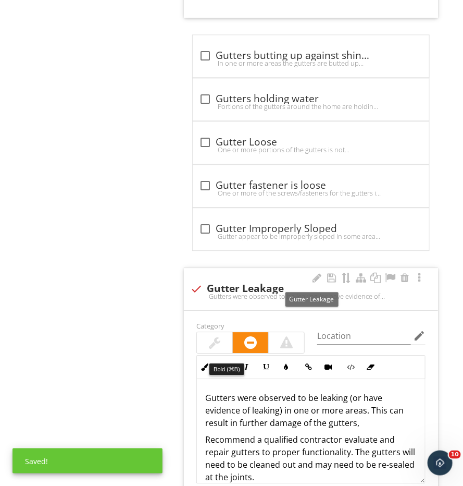
scroll to position [1835, 0]
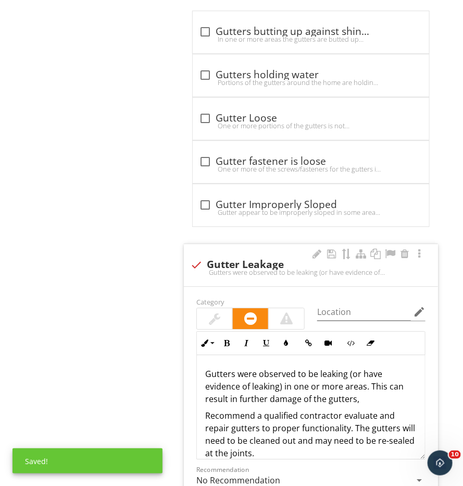
click at [225, 311] on div at bounding box center [214, 318] width 35 height 21
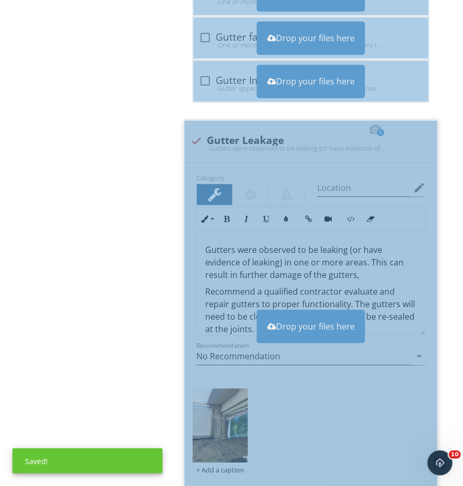
scroll to position [1981, 0]
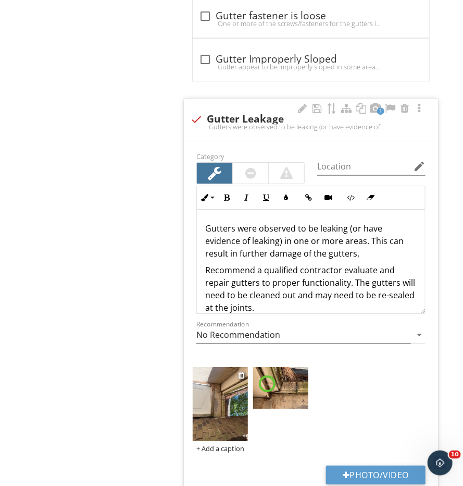
click at [210, 397] on img at bounding box center [220, 403] width 55 height 73
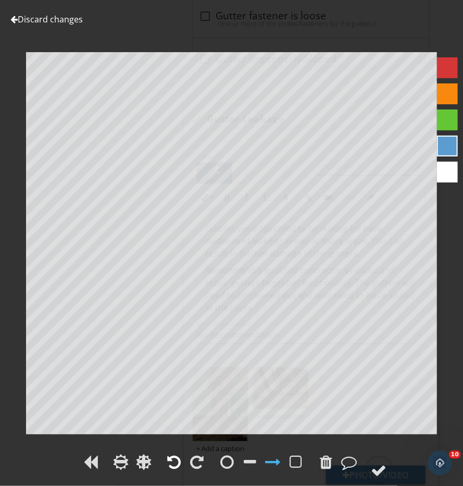
click at [178, 462] on div at bounding box center [175, 462] width 14 height 16
click at [374, 473] on div at bounding box center [379, 470] width 16 height 16
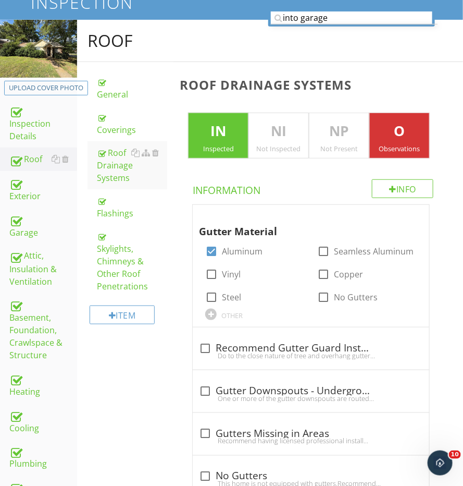
scroll to position [97, 0]
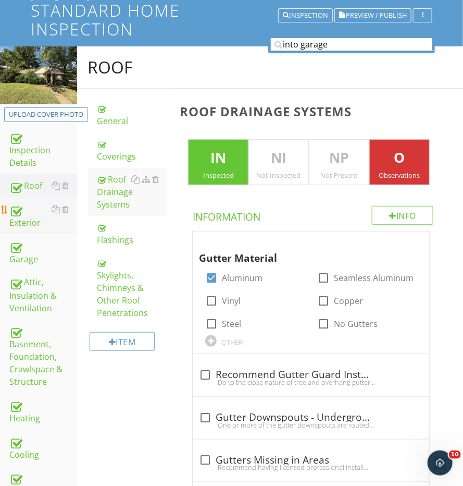
click at [33, 213] on div "Exterior" at bounding box center [43, 216] width 68 height 26
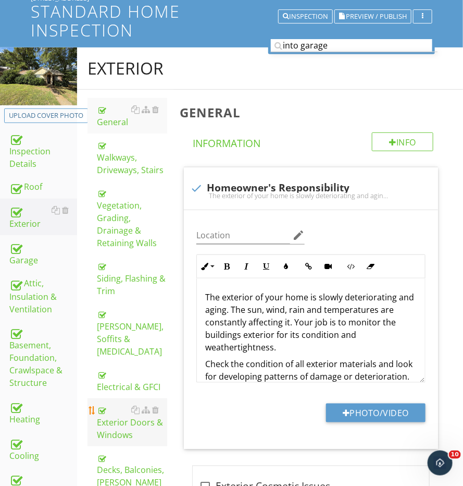
click at [118, 403] on div "Exterior Doors & Windows" at bounding box center [132, 422] width 70 height 38
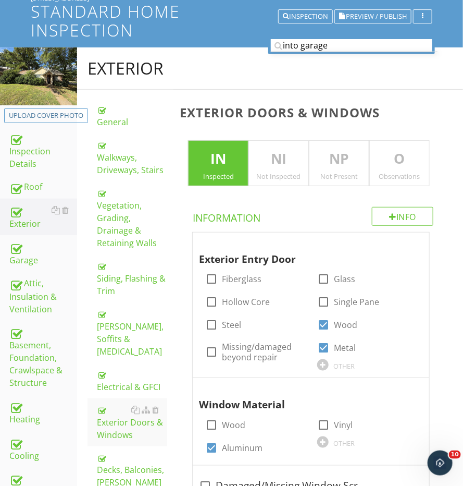
click at [399, 162] on p "O" at bounding box center [399, 158] width 59 height 21
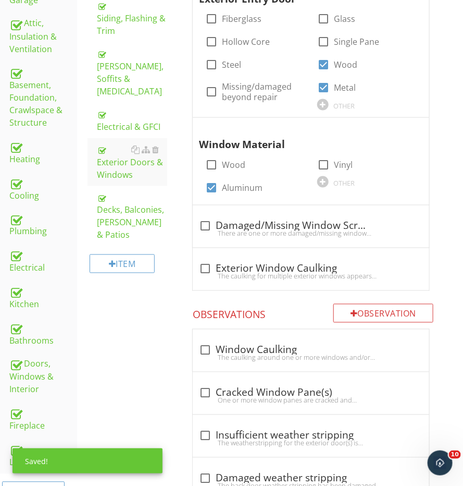
click at [367, 311] on div "Observation" at bounding box center [383, 313] width 100 height 19
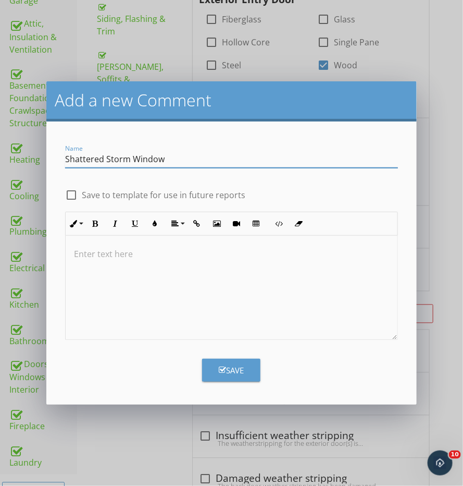
type input "Shattered Storm Window"
click at [307, 289] on div at bounding box center [232, 287] width 332 height 104
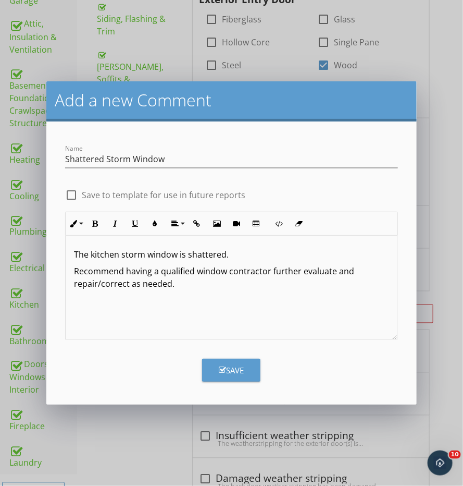
click at [243, 388] on form "Name Shattered Storm Window check_box_outline_blank Save to template for use in…" at bounding box center [231, 262] width 370 height 283
click at [242, 371] on div "Save" at bounding box center [231, 370] width 25 height 12
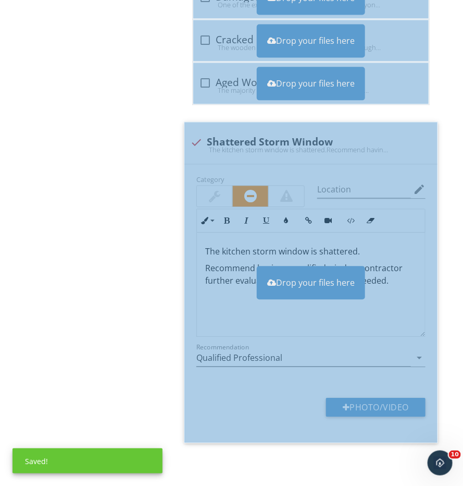
scroll to position [2897, 0]
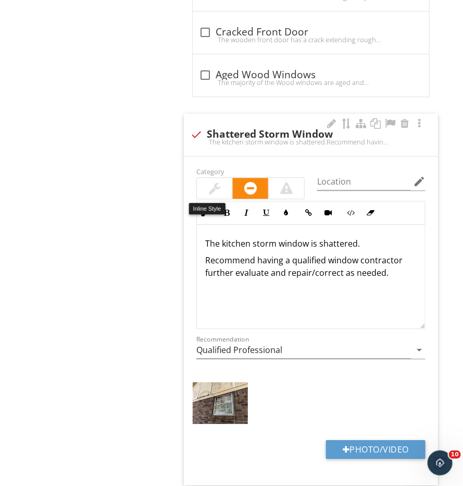
click at [214, 179] on div "Category Location edit Inline Style XLarge Large Normal Small Light Small/Light…" at bounding box center [311, 267] width 242 height 204
click at [219, 182] on div at bounding box center [214, 188] width 11 height 13
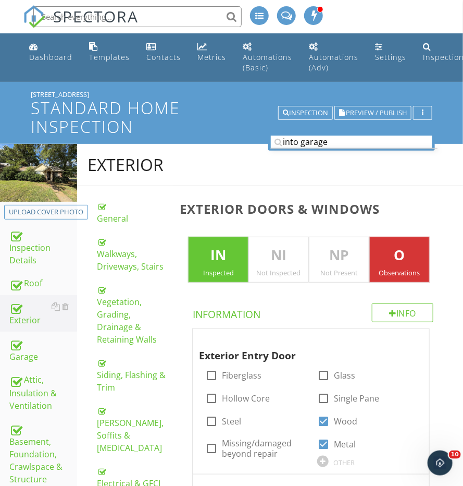
scroll to position [0, 0]
click at [125, 314] on div "Vegetation, Grading, Drainage & Retaining Walls" at bounding box center [132, 314] width 70 height 63
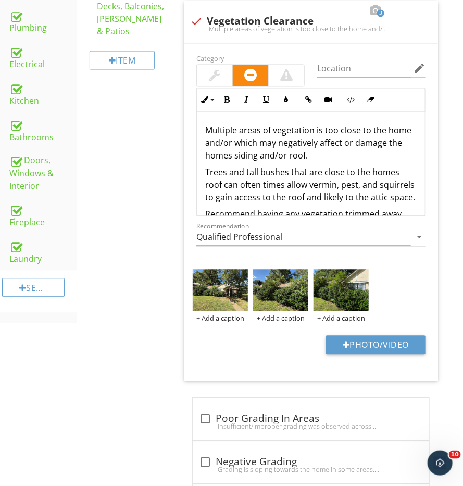
scroll to position [560, 0]
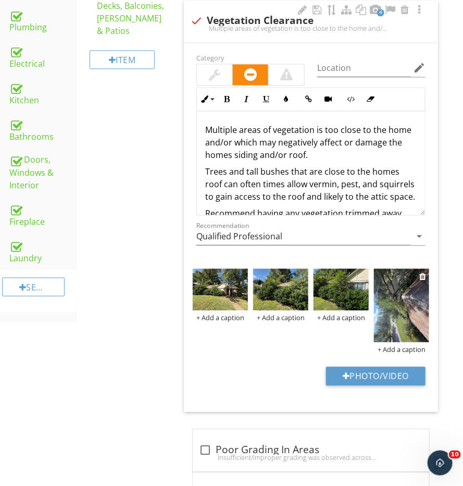
click at [415, 304] on img at bounding box center [401, 305] width 55 height 73
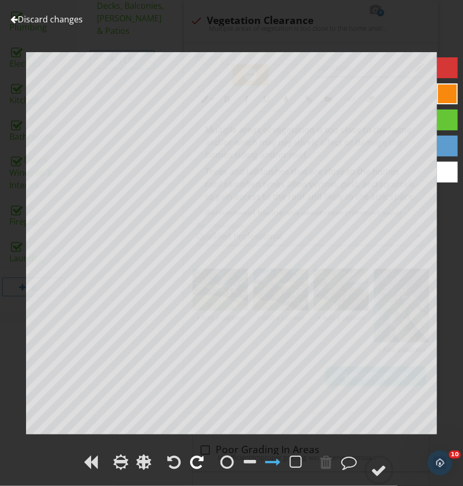
click at [203, 463] on div at bounding box center [198, 462] width 14 height 16
click at [376, 461] on circle at bounding box center [379, 469] width 27 height 27
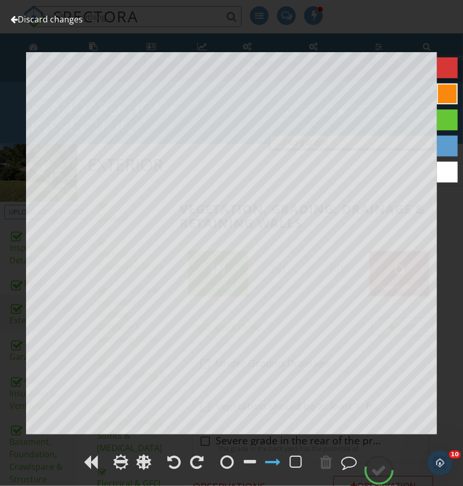
scroll to position [0, 0]
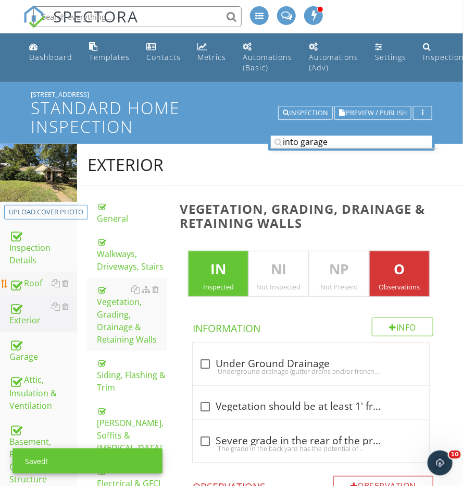
click at [29, 277] on div "Roof" at bounding box center [43, 284] width 68 height 14
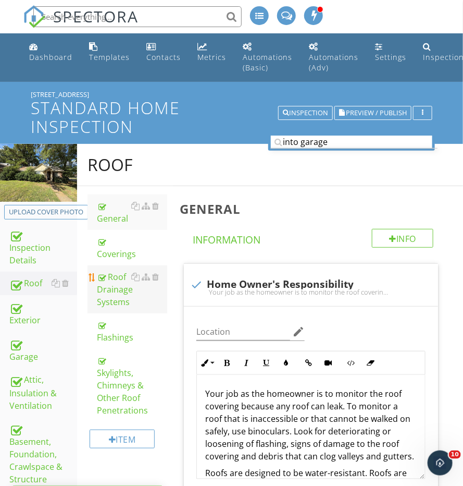
click at [111, 275] on div "Roof Drainage Systems" at bounding box center [132, 289] width 70 height 38
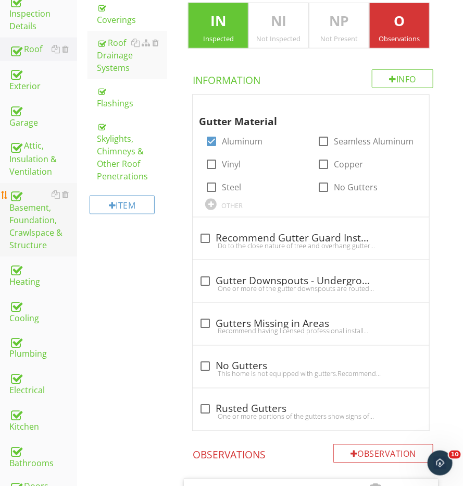
scroll to position [234, 0]
click at [29, 383] on div "Electrical" at bounding box center [43, 383] width 68 height 26
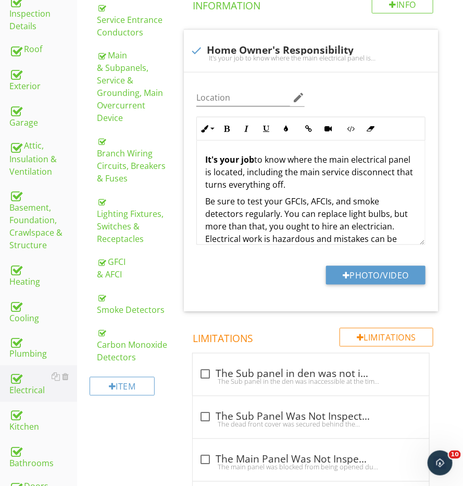
scroll to position [152, 0]
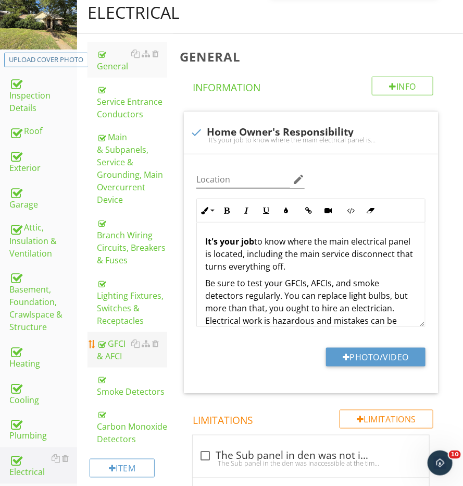
click at [117, 348] on div "GFCI & AFCI" at bounding box center [132, 349] width 70 height 25
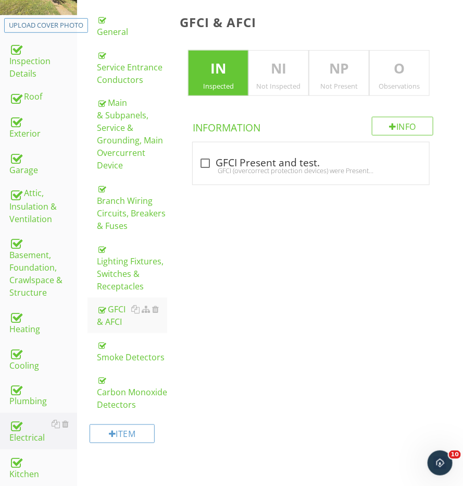
click at [400, 69] on p "O" at bounding box center [399, 68] width 59 height 21
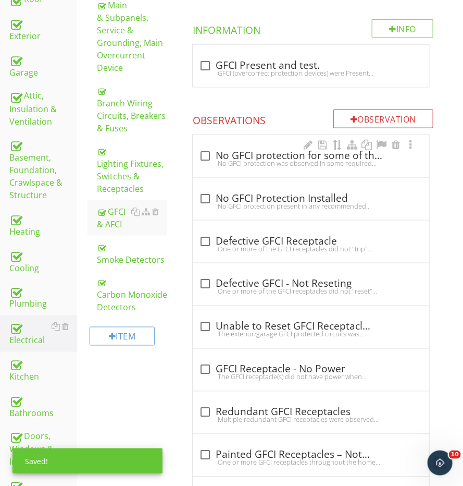
click at [253, 164] on div "check_box_outline_blank No GFCI protection for some of the required areas No GF…" at bounding box center [311, 158] width 224 height 23
checkbox input "true"
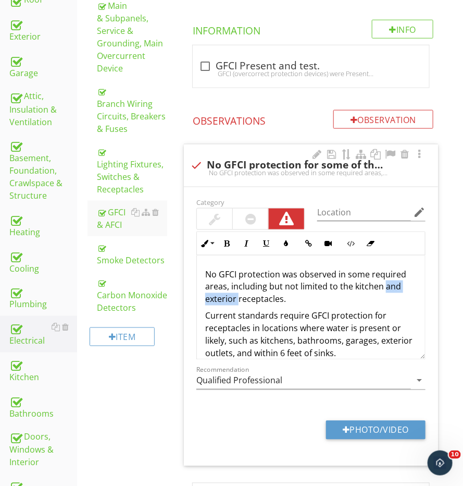
drag, startPoint x: 383, startPoint y: 283, endPoint x: 239, endPoint y: 298, distance: 144.5
click at [239, 298] on p "No GFCI protection was observed in some required areas, including but not limit…" at bounding box center [311, 287] width 212 height 38
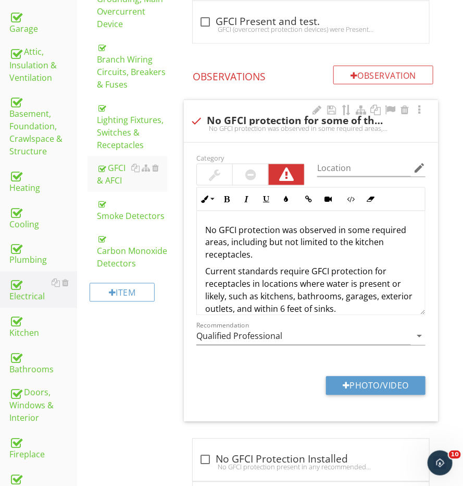
scroll to position [361, 0]
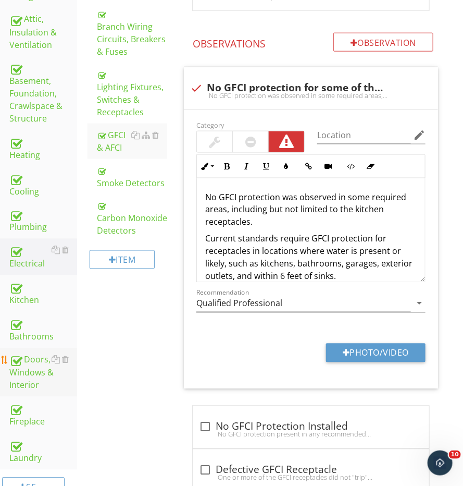
click at [35, 361] on div "Doors, Windows & Interior" at bounding box center [43, 372] width 68 height 39
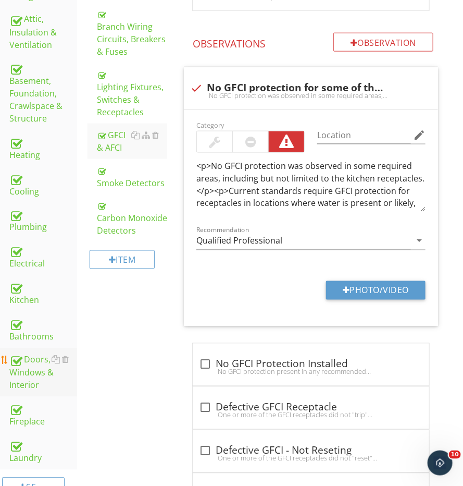
click at [35, 361] on div "Doors, Windows & Interior" at bounding box center [43, 372] width 68 height 39
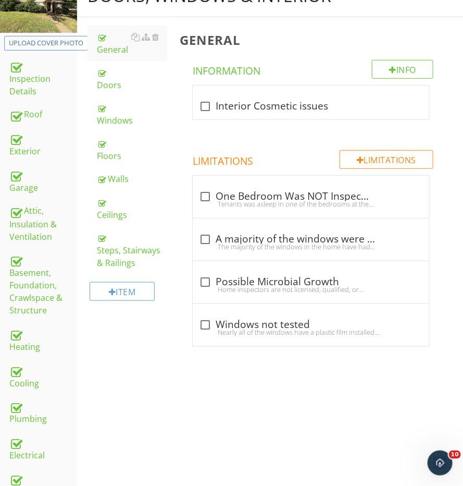
scroll to position [146, 0]
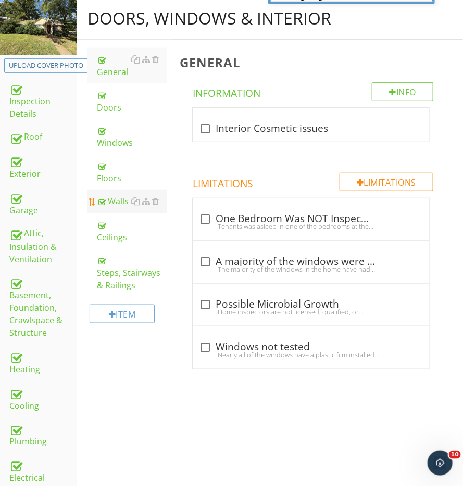
click at [123, 195] on div "Walls" at bounding box center [132, 201] width 70 height 13
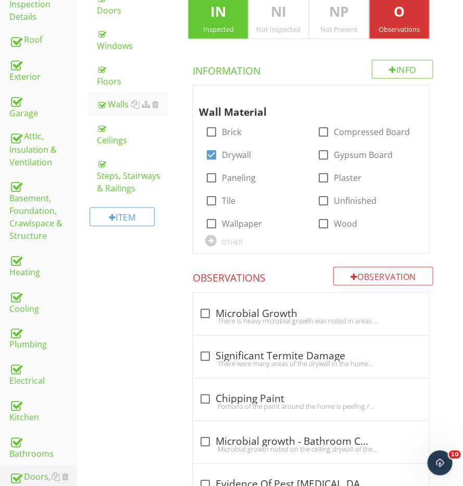
scroll to position [345, 0]
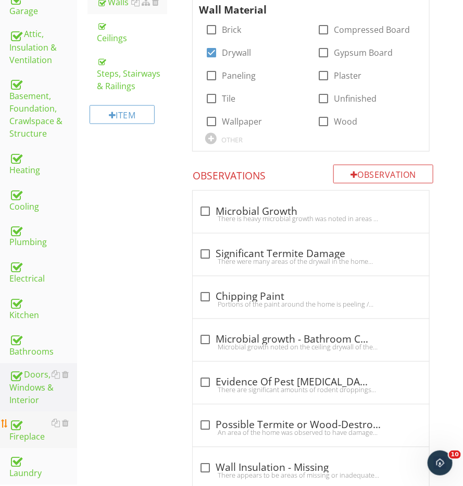
click at [32, 427] on div "Fireplace" at bounding box center [43, 430] width 68 height 26
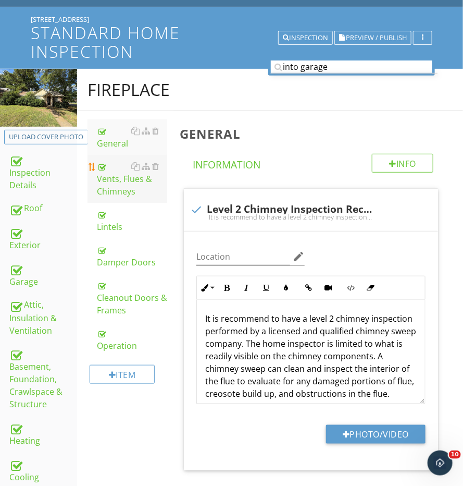
click at [134, 175] on div "Vents, Flues & Chimneys" at bounding box center [132, 179] width 70 height 38
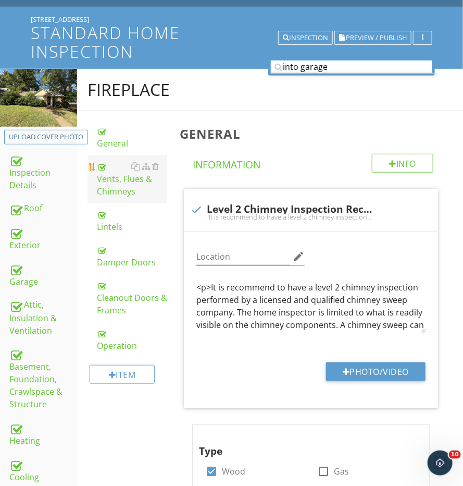
scroll to position [75, 0]
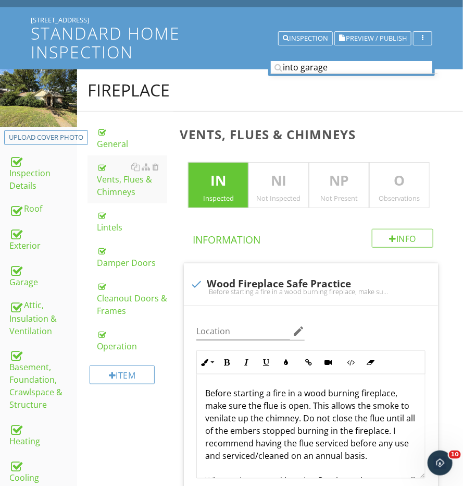
click at [411, 194] on div "Observations" at bounding box center [399, 198] width 59 height 8
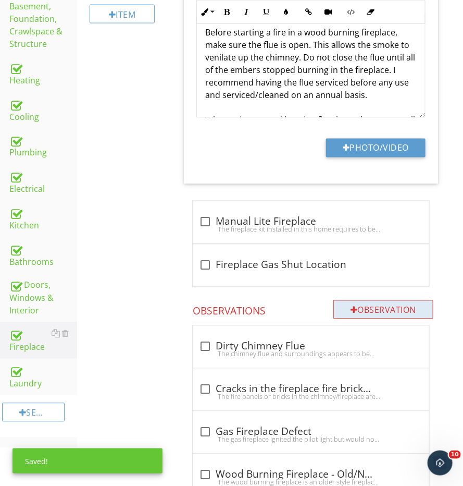
click at [381, 308] on div "Observation" at bounding box center [383, 309] width 100 height 19
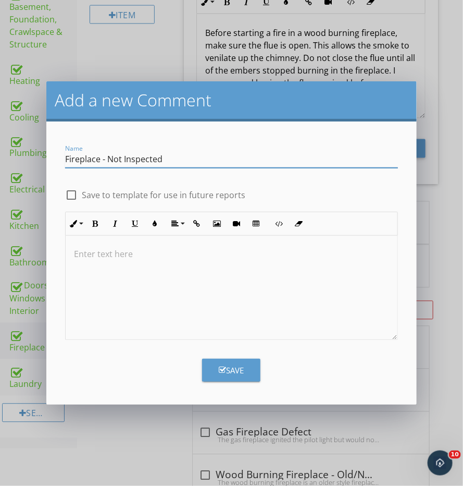
type input "Fireplace - Not Inspected"
click at [301, 318] on div at bounding box center [232, 287] width 332 height 104
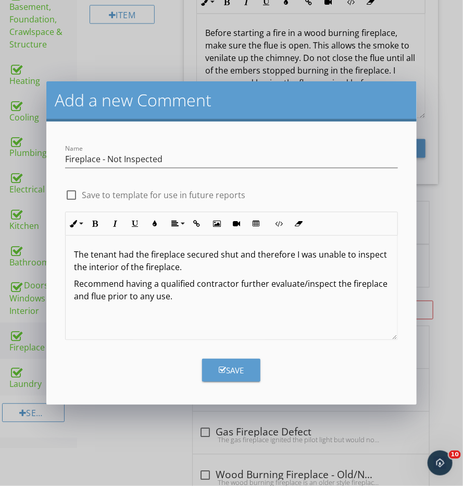
click at [238, 369] on div "Save" at bounding box center [231, 370] width 25 height 12
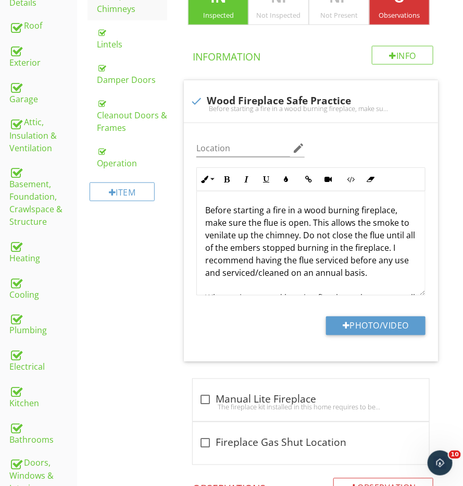
scroll to position [119, 0]
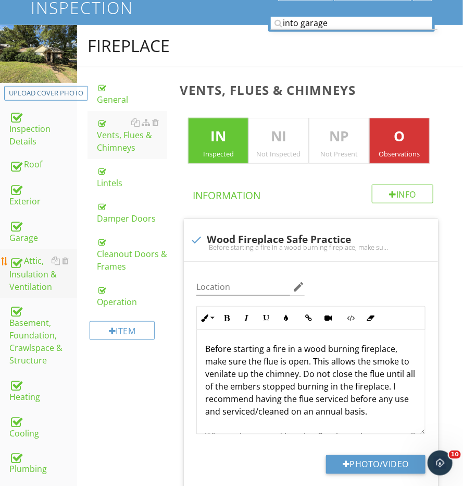
click at [22, 263] on div "Attic, Insulation & Ventilation" at bounding box center [43, 273] width 68 height 39
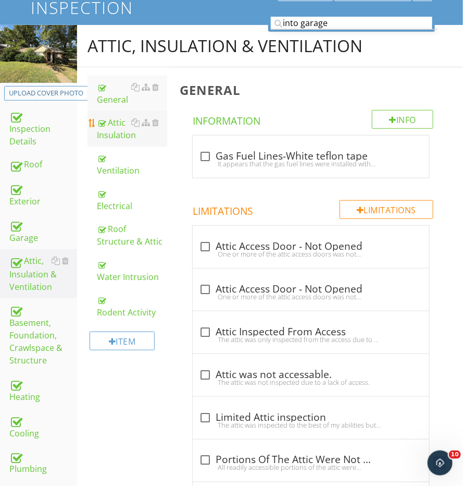
click at [126, 133] on div "Attic Insulation" at bounding box center [132, 128] width 70 height 25
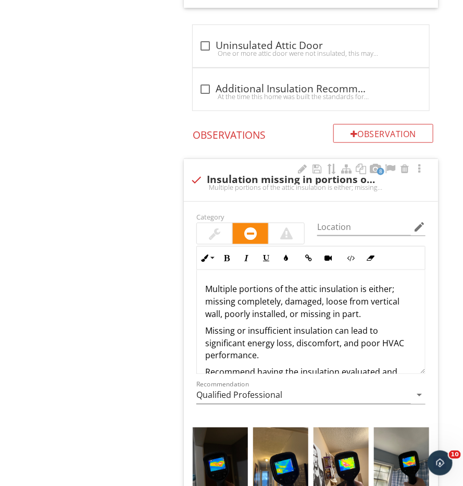
scroll to position [1345, 0]
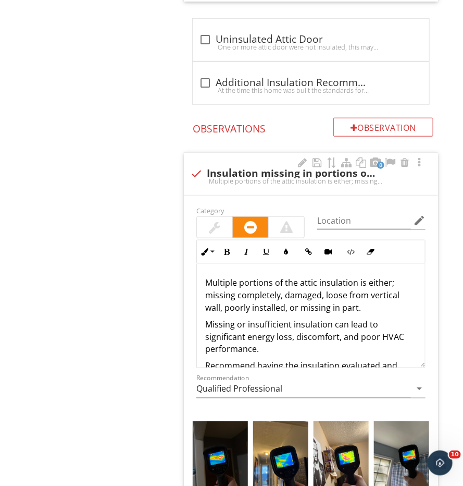
click at [303, 318] on p "Missing or insufficient insulation can lead to significant energy loss, discomf…" at bounding box center [311, 337] width 212 height 38
click at [342, 300] on p "Multiple portions of the attic insulation is either; missing completely, damage…" at bounding box center [311, 295] width 212 height 38
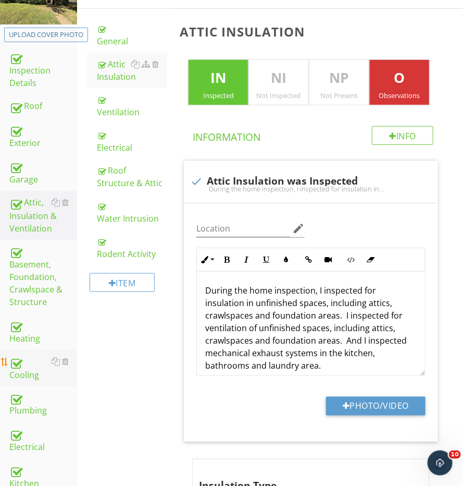
click at [37, 362] on div "Cooling" at bounding box center [43, 368] width 68 height 26
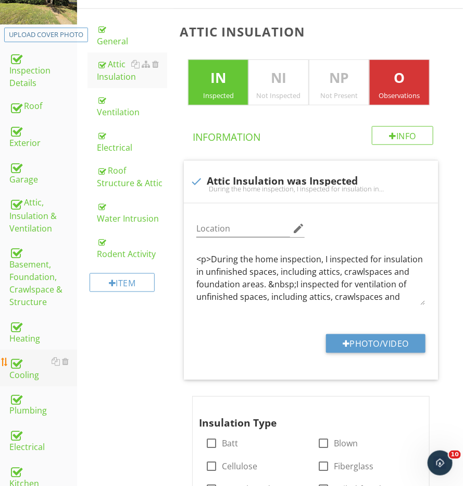
click at [37, 362] on div "Cooling" at bounding box center [43, 368] width 68 height 26
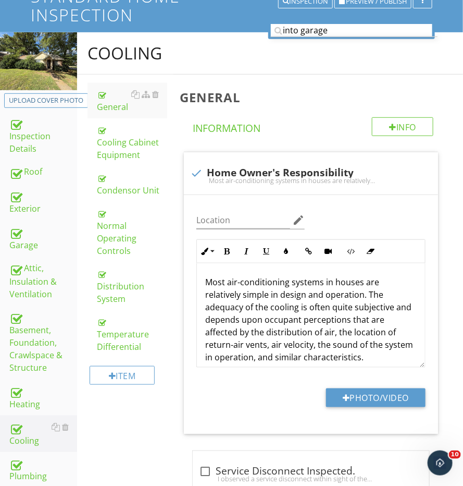
scroll to position [98, 0]
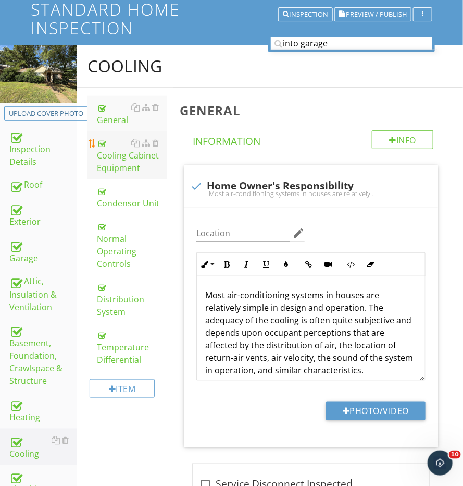
click at [129, 164] on div "Cooling Cabinet Equipment" at bounding box center [132, 155] width 70 height 38
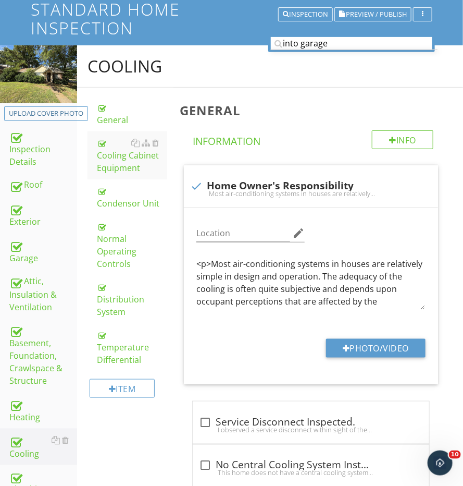
scroll to position [98, 0]
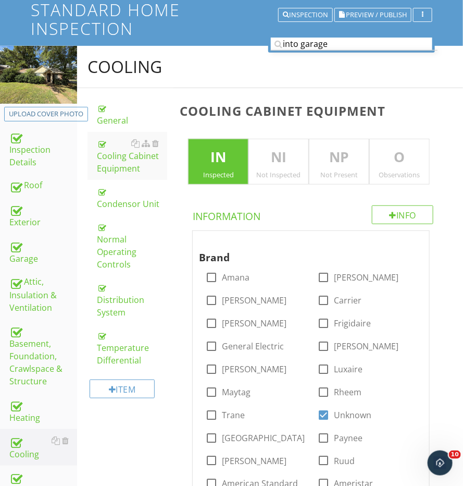
click at [408, 170] on div "Observations" at bounding box center [399, 174] width 59 height 8
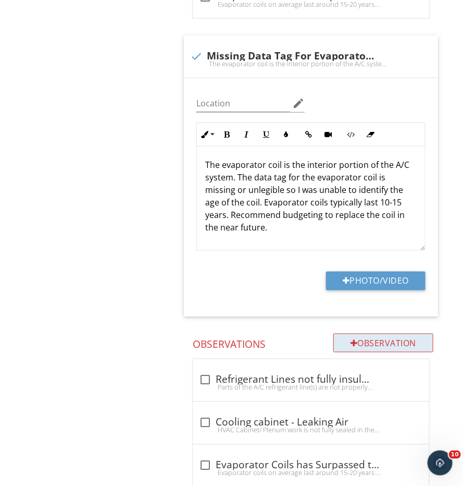
scroll to position [1, 0]
click at [377, 337] on div "Observation" at bounding box center [383, 342] width 100 height 19
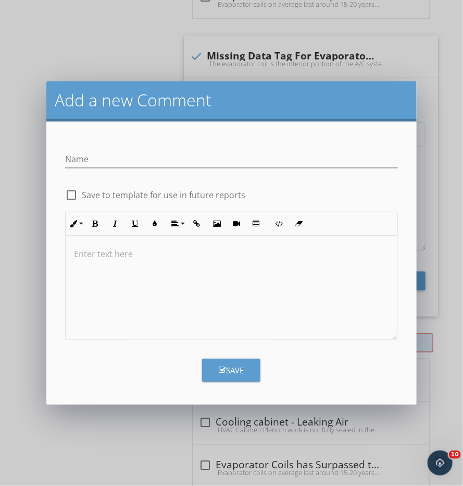
scroll to position [1426, 0]
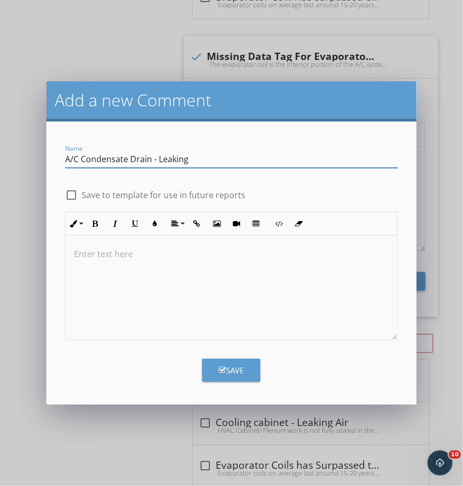
type input "A/C Condensate Drain - Leaking"
click at [325, 328] on div at bounding box center [232, 287] width 332 height 104
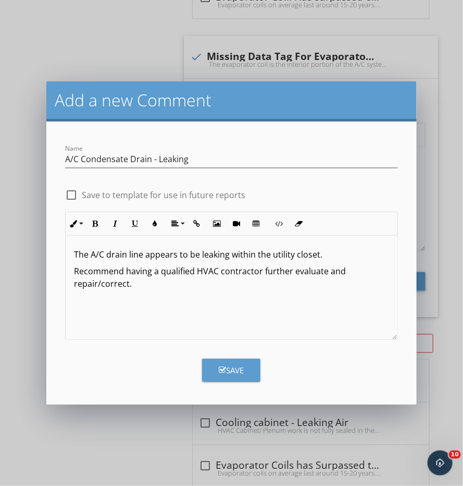
click at [246, 364] on button "Save" at bounding box center [231, 369] width 58 height 23
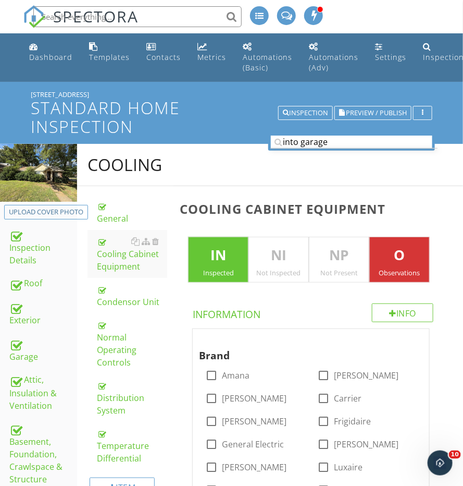
scroll to position [0, 0]
click at [38, 388] on div "Attic, Insulation & Ventilation" at bounding box center [43, 392] width 68 height 39
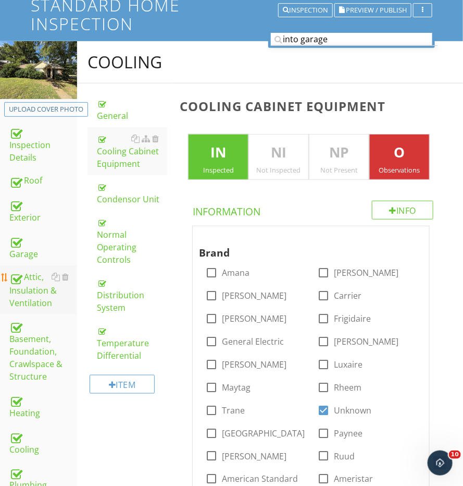
click at [40, 290] on div "Attic, Insulation & Ventilation" at bounding box center [43, 289] width 68 height 39
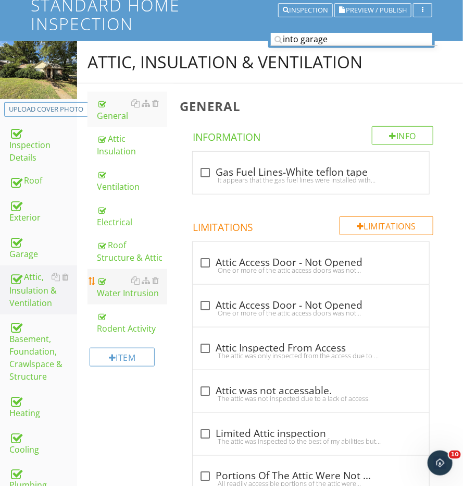
click at [106, 274] on div "Water Intrusion" at bounding box center [132, 286] width 70 height 25
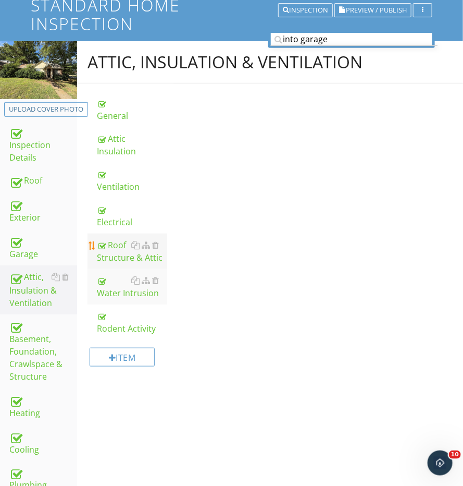
click at [106, 259] on link "Roof Structure & Attic" at bounding box center [132, 250] width 70 height 35
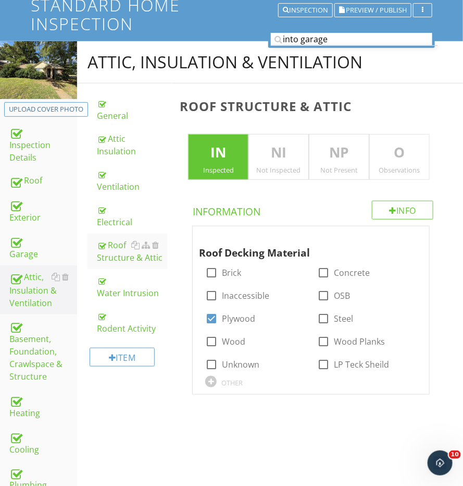
click at [388, 166] on div "Observations" at bounding box center [399, 170] width 59 height 8
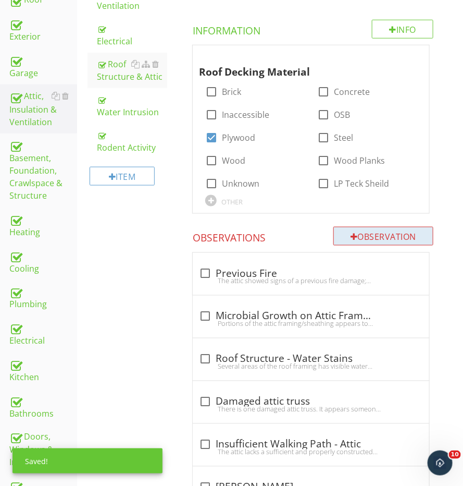
click at [365, 230] on div "Observation" at bounding box center [383, 236] width 100 height 19
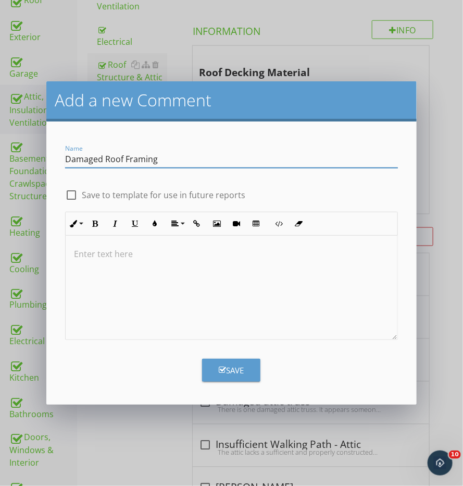
type input "Damaged Roof Framing"
click at [301, 312] on div at bounding box center [232, 287] width 332 height 104
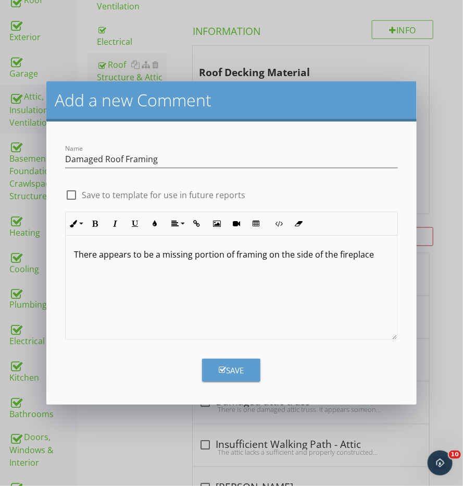
click at [233, 256] on p "There appears to be a missing portion of framing on the side of the fireplace" at bounding box center [231, 254] width 315 height 13
click at [315, 262] on div "There appears to be a missing portion of roof framing on the side of the firepl…" at bounding box center [232, 287] width 332 height 104
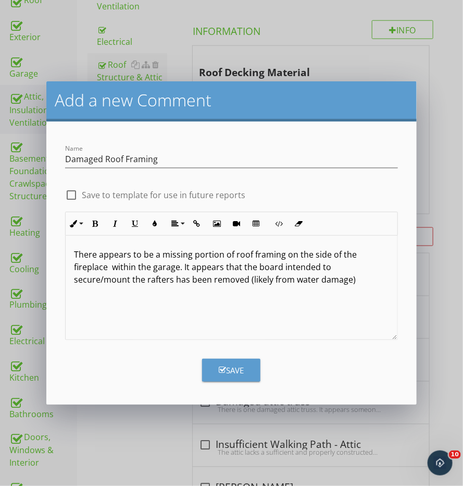
click at [209, 283] on p "There appears to be a missing portion of roof framing on the side of the firepl…" at bounding box center [231, 267] width 315 height 38
click at [317, 271] on p "There appears to be a missing portion of roof framing on the side of the firepl…" at bounding box center [231, 267] width 315 height 38
click at [312, 277] on p "There appears to be a missing portion of roof framing on the side of the firepl…" at bounding box center [231, 267] width 315 height 38
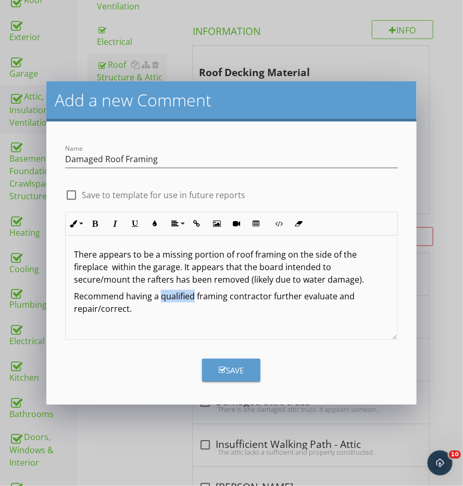
click at [228, 364] on div "Save" at bounding box center [231, 370] width 25 height 12
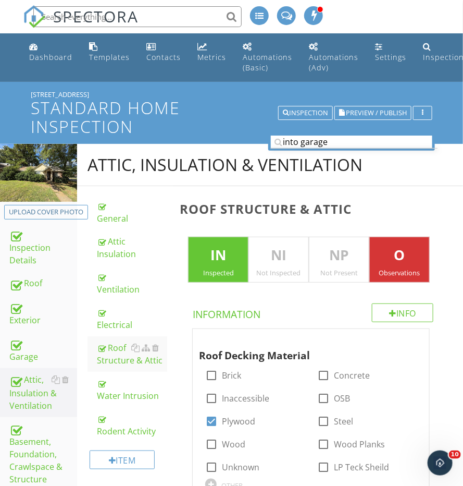
scroll to position [0, 0]
click at [27, 240] on div "Inspection Details" at bounding box center [43, 247] width 68 height 39
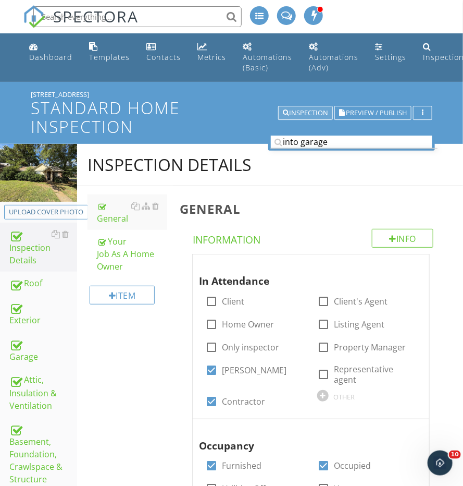
click at [310, 111] on div "Inspection" at bounding box center [305, 112] width 45 height 7
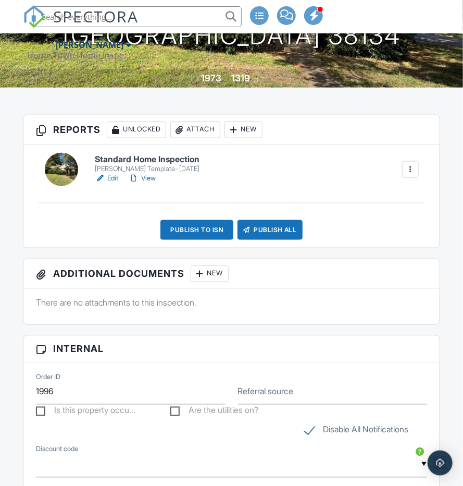
scroll to position [237, 0]
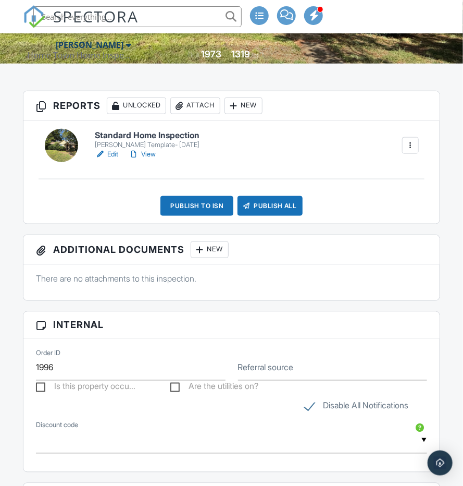
click at [197, 202] on div "Publish to ISN" at bounding box center [196, 206] width 73 height 20
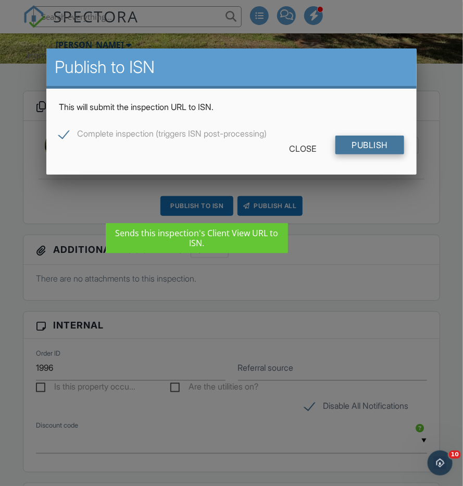
scroll to position [0, 0]
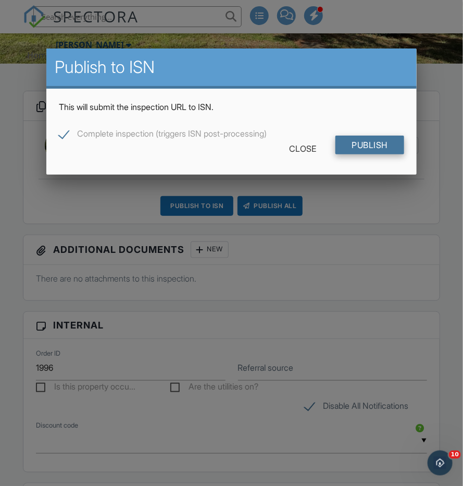
click at [374, 135] on input "Publish" at bounding box center [370, 144] width 69 height 19
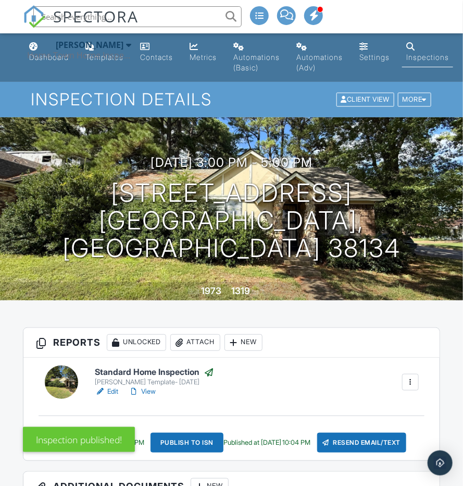
click at [43, 54] on div "Home Town Home Inspections" at bounding box center [79, 55] width 104 height 10
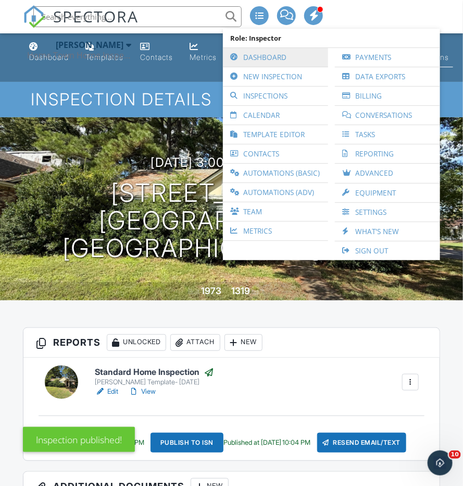
click at [256, 51] on link "Dashboard" at bounding box center [275, 57] width 95 height 19
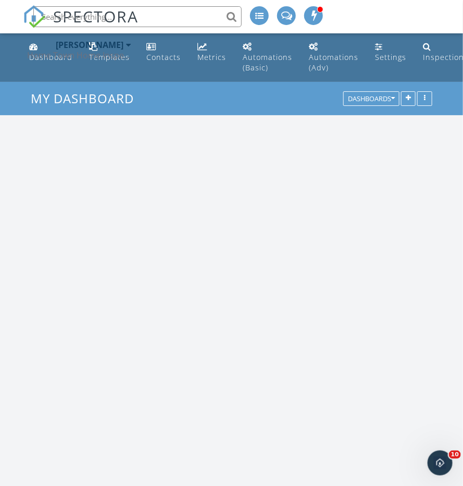
scroll to position [2017, 464]
